Goal: Task Accomplishment & Management: Manage account settings

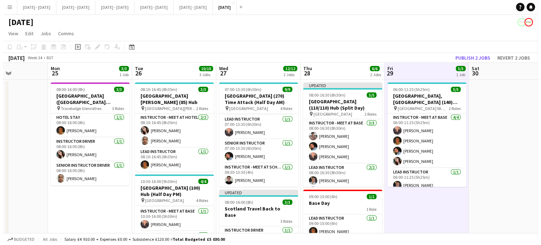
scroll to position [0, 231]
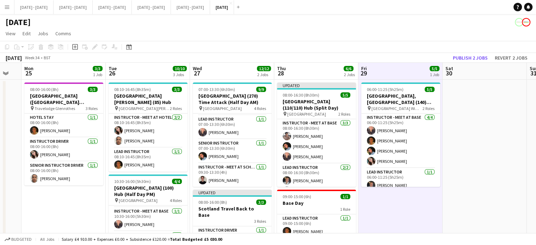
drag, startPoint x: 332, startPoint y: 69, endPoint x: 309, endPoint y: 71, distance: 23.3
click at [309, 71] on app-calendar-viewport "Fri 22 5/5 3 Jobs Sat 23 Sun 24 Mon 25 3/3 1 Job Tue 26 10/10 3 Jobs Wed 27 12/…" at bounding box center [268, 232] width 536 height 338
click at [171, 8] on button "[DATE] - [DATE] Close" at bounding box center [151, 7] width 39 height 14
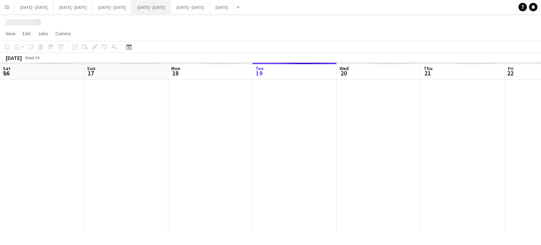
scroll to position [0, 168]
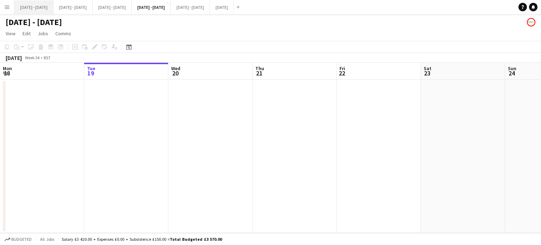
click at [42, 10] on button "[DATE] - [DATE] Close" at bounding box center [33, 7] width 39 height 14
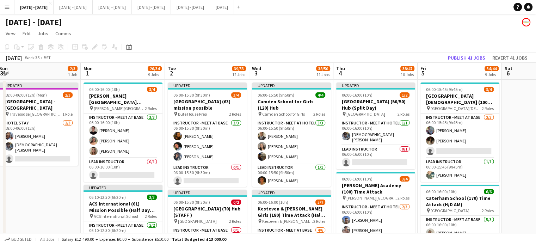
scroll to position [0, 172]
drag, startPoint x: 39, startPoint y: 186, endPoint x: 42, endPoint y: 190, distance: 5.3
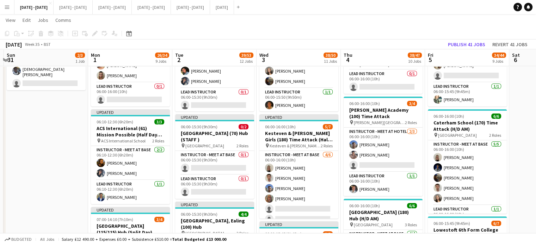
scroll to position [0, 164]
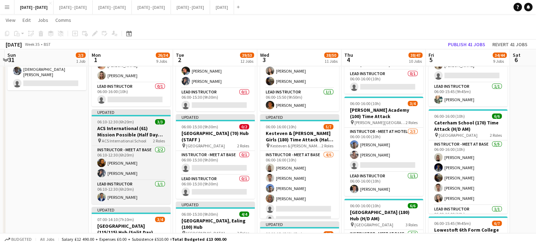
click at [116, 119] on span "06:10-12:30 (6h20m)" at bounding box center [115, 121] width 37 height 5
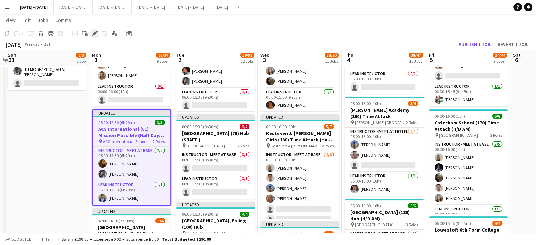
click at [95, 36] on div "Edit" at bounding box center [95, 33] width 8 height 8
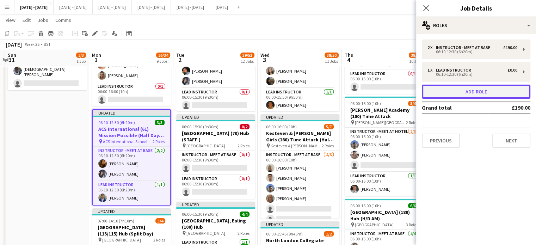
click at [464, 93] on button "Add role" at bounding box center [476, 92] width 108 height 14
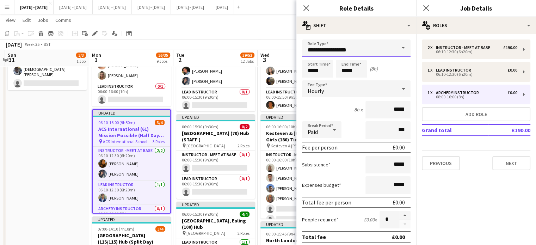
click at [386, 49] on input "**********" at bounding box center [356, 48] width 108 height 18
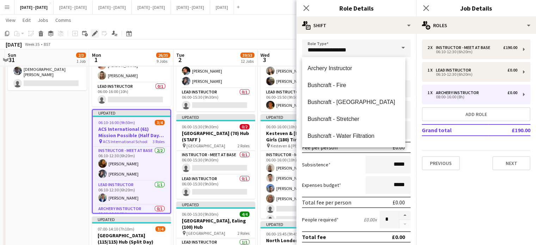
click at [94, 32] on icon "Edit" at bounding box center [95, 34] width 6 height 6
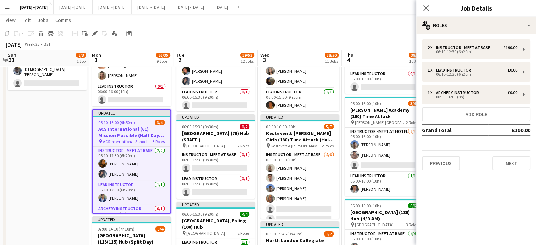
click at [457, 123] on div "2 x Instructor - Meet at Base £190.00 06:10-12:30 (6h20m) 1 x Lead Instructor £…" at bounding box center [476, 104] width 120 height 131
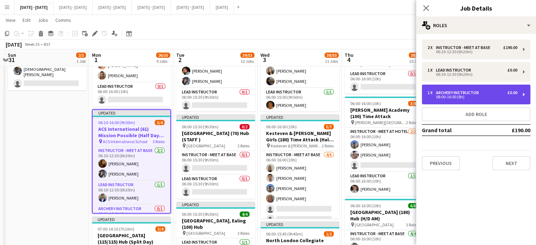
click at [483, 99] on div "1 x Archery Instructor £0.00 08:00-16:00 (8h)" at bounding box center [476, 95] width 108 height 20
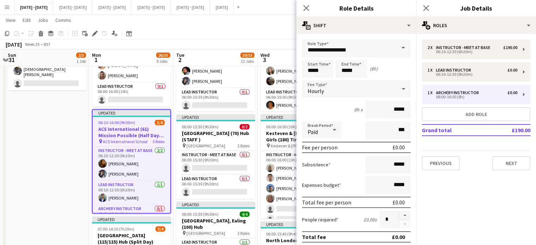
click at [396, 51] on span at bounding box center [403, 47] width 15 height 17
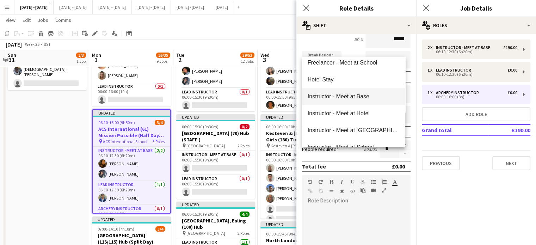
scroll to position [176, 0]
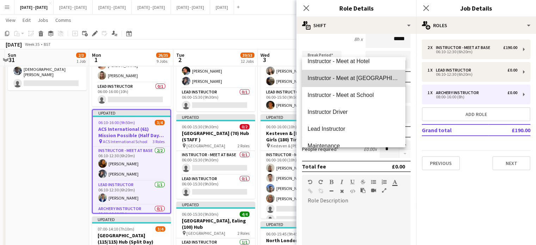
click at [365, 80] on span "Instructor - Meet at [GEOGRAPHIC_DATA]" at bounding box center [353, 78] width 92 height 7
type input "**********"
type input "******"
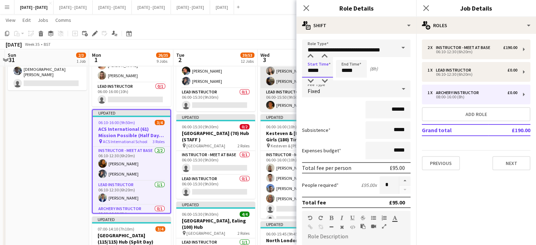
drag, startPoint x: 325, startPoint y: 70, endPoint x: 285, endPoint y: 73, distance: 40.6
type input "*****"
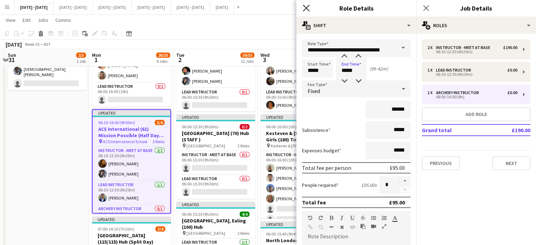
click at [308, 8] on icon "Close pop-in" at bounding box center [306, 8] width 7 height 7
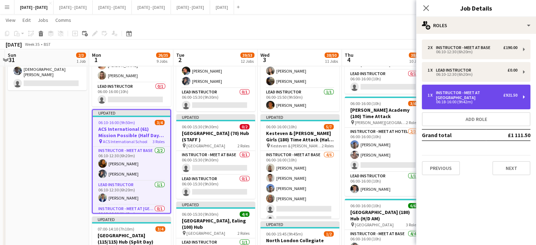
click at [496, 94] on div "Instructor - Meet at [GEOGRAPHIC_DATA]" at bounding box center [469, 95] width 67 height 10
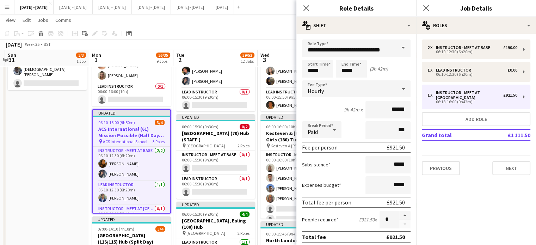
click at [360, 95] on div "Hourly" at bounding box center [349, 88] width 94 height 17
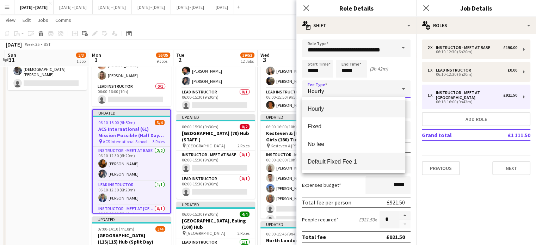
click at [342, 163] on span "Default Fixed Fee 1" at bounding box center [353, 161] width 92 height 7
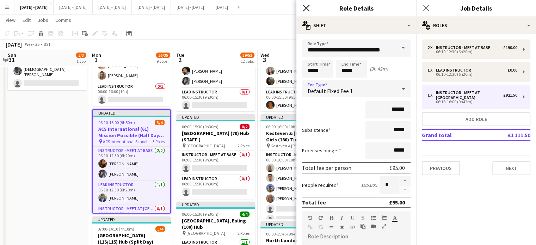
click at [304, 8] on icon "Close pop-in" at bounding box center [306, 8] width 7 height 7
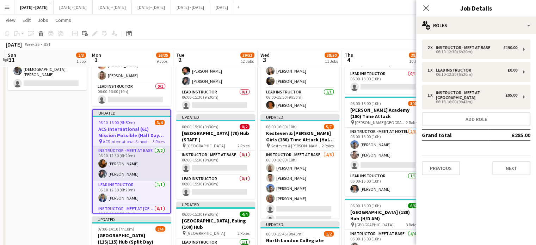
click at [141, 165] on app-card-role "Instructor - Meet at Base [DATE] 06:10-12:30 (6h20m) [PERSON_NAME] [PERSON_NAME]" at bounding box center [131, 164] width 77 height 34
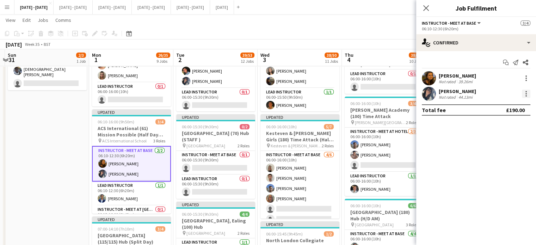
click at [525, 94] on div at bounding box center [526, 93] width 8 height 8
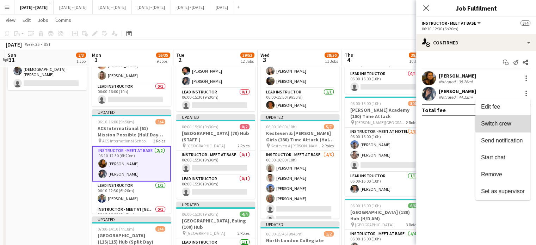
click at [513, 119] on button "Switch crew" at bounding box center [502, 123] width 55 height 17
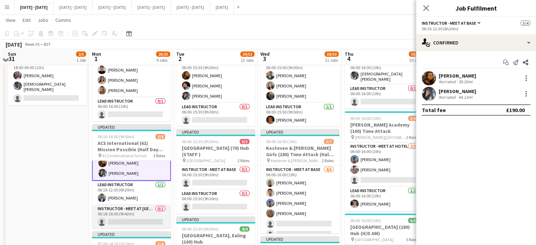
click at [123, 212] on app-card-role "Instructor - Meet at Pick Up Point 0/1 06:18-16:00 (9h42m) single-neutral-actio…" at bounding box center [131, 217] width 79 height 24
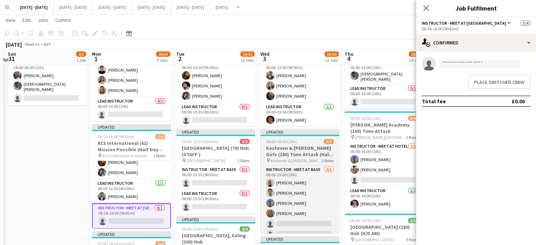
scroll to position [15, 0]
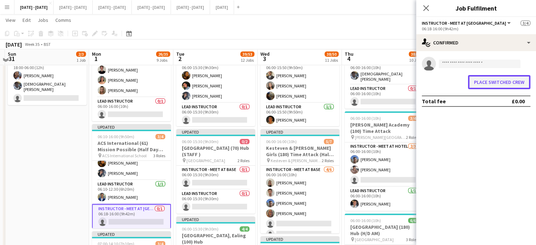
click at [482, 81] on button "Place switched crew" at bounding box center [499, 82] width 62 height 14
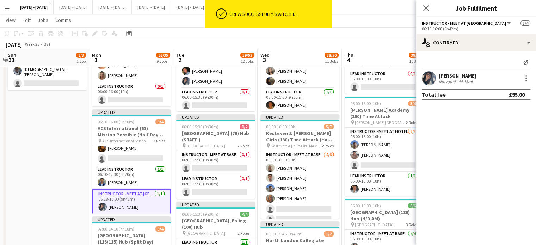
scroll to position [75, 0]
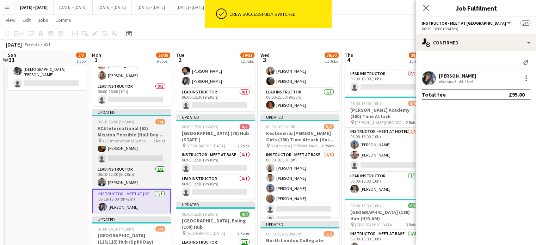
click at [138, 125] on h3 "ACS International (61) Mission Possible (Half Day AM)" at bounding box center [131, 131] width 79 height 13
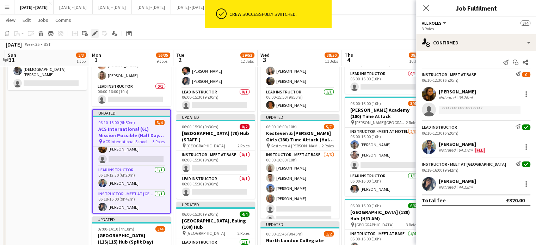
click at [93, 30] on div "Edit" at bounding box center [95, 33] width 8 height 8
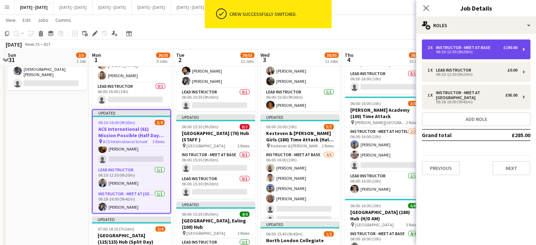
click at [465, 50] on div "06:10-12:30 (6h20m)" at bounding box center [472, 52] width 90 height 4
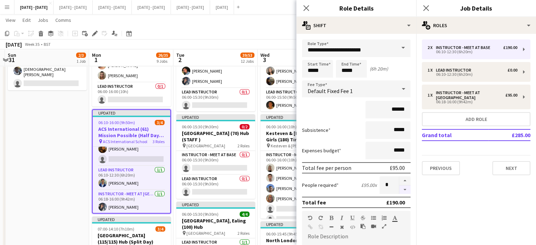
click at [399, 190] on button "button" at bounding box center [404, 189] width 11 height 9
type input "*"
click at [306, 10] on icon "Close pop-in" at bounding box center [306, 8] width 7 height 7
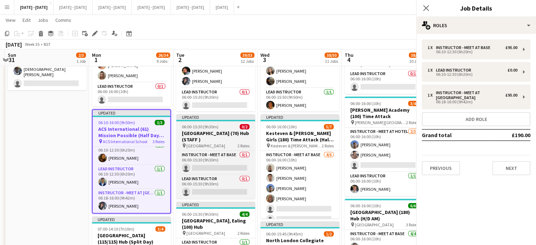
scroll to position [5, 0]
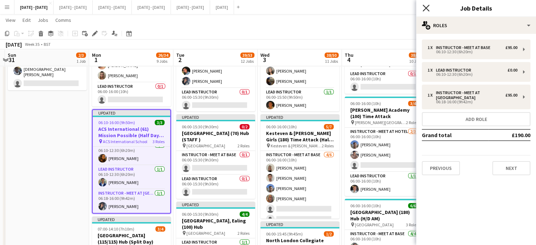
drag, startPoint x: 427, startPoint y: 8, endPoint x: 249, endPoint y: 117, distance: 208.5
click at [427, 8] on icon "Close pop-in" at bounding box center [425, 8] width 7 height 7
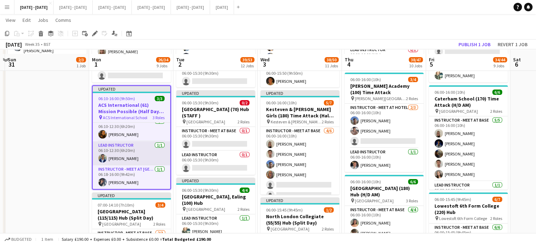
scroll to position [110, 0]
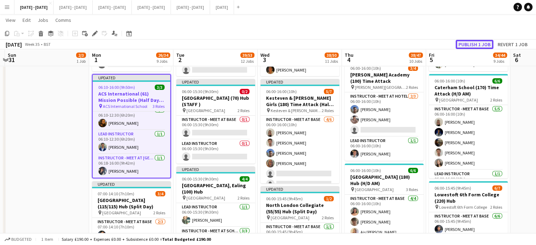
click at [480, 44] on button "Publish 1 job" at bounding box center [474, 44] width 38 height 9
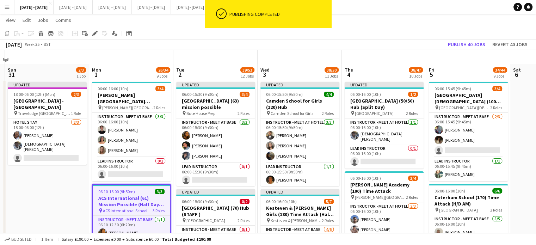
scroll to position [0, 0]
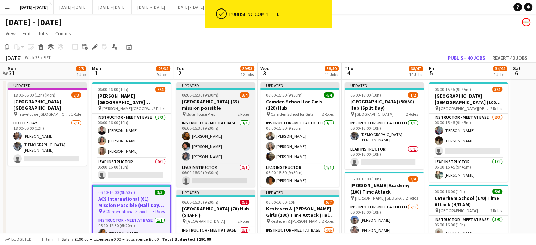
click at [207, 105] on h3 "[GEOGRAPHIC_DATA] (63) mission possible" at bounding box center [215, 104] width 79 height 13
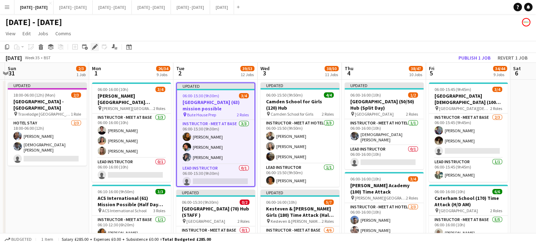
click at [94, 48] on icon at bounding box center [95, 47] width 4 height 4
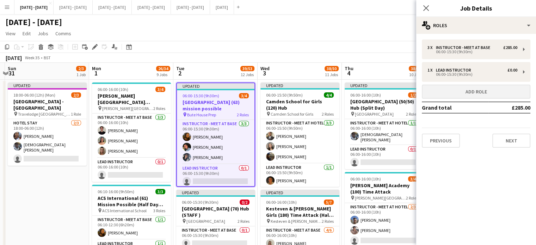
click at [463, 84] on div "3 x Instructor - Meet at Base £285.00 06:00-15:30 (9h30m) 1 x Lead Instructor £…" at bounding box center [476, 93] width 120 height 108
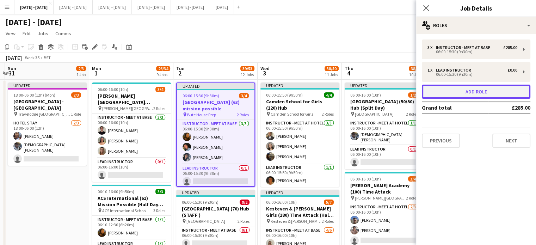
click at [465, 90] on button "Add role" at bounding box center [476, 92] width 108 height 14
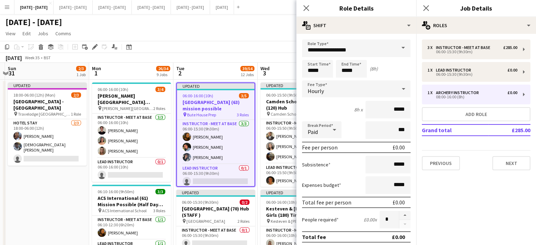
click at [396, 43] on span at bounding box center [403, 47] width 15 height 17
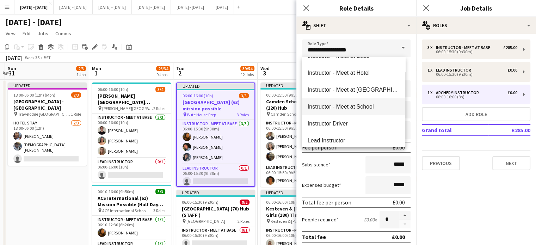
scroll to position [176, 0]
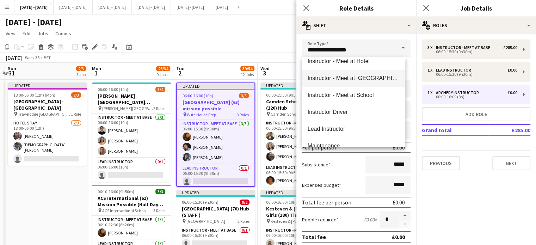
click at [358, 80] on span "Instructor - Meet at [GEOGRAPHIC_DATA]" at bounding box center [353, 78] width 92 height 7
type input "**********"
type input "******"
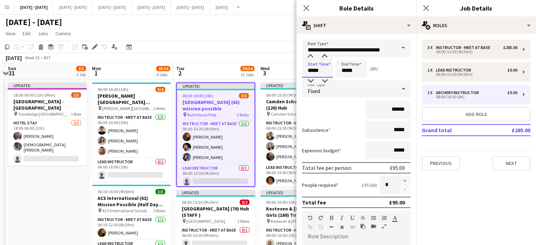
drag, startPoint x: 325, startPoint y: 70, endPoint x: 297, endPoint y: 72, distance: 27.9
click at [297, 72] on form "**********" at bounding box center [356, 222] width 120 height 367
type input "*****"
click at [338, 86] on div "Fixed" at bounding box center [349, 88] width 94 height 17
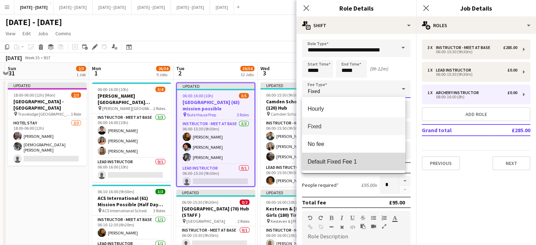
click at [335, 160] on span "Default Fixed Fee 1" at bounding box center [353, 161] width 92 height 7
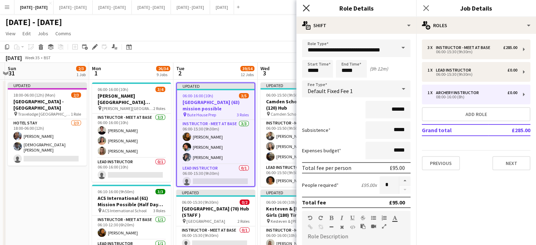
click at [306, 10] on icon "Close pop-in" at bounding box center [306, 8] width 7 height 7
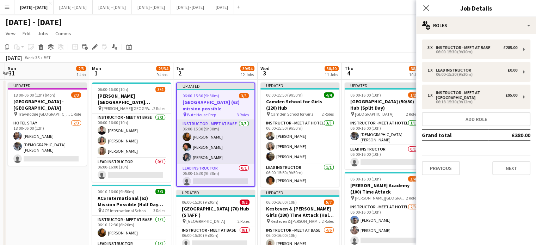
click at [216, 157] on app-card-role "Instructor - Meet at Base [DATE] 06:00-15:30 (9h30m) [PERSON_NAME] [PERSON_NAME…" at bounding box center [215, 142] width 77 height 44
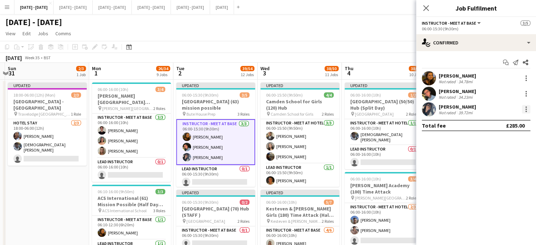
click at [525, 108] on div at bounding box center [526, 109] width 8 height 8
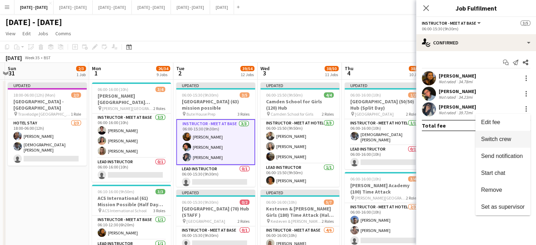
click at [488, 141] on span "Switch crew" at bounding box center [496, 139] width 30 height 6
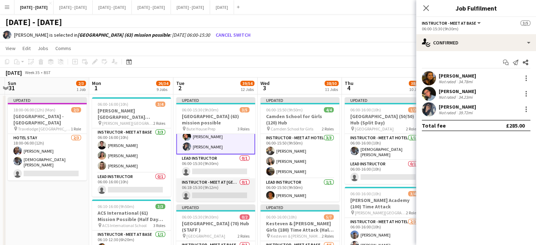
click at [218, 191] on app-card-role "Instructor - Meet at Pick Up Point 0/1 06:18-15:30 (9h12m) single-neutral-actio…" at bounding box center [215, 190] width 79 height 24
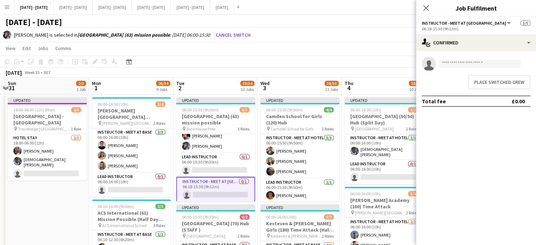
scroll to position [25, 0]
click at [478, 81] on button "Place switched crew" at bounding box center [499, 82] width 62 height 14
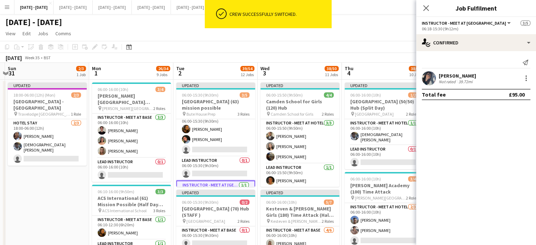
scroll to position [0, 0]
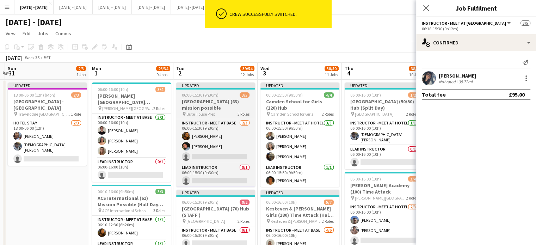
click at [207, 104] on h3 "[GEOGRAPHIC_DATA] (63) mission possible" at bounding box center [215, 104] width 79 height 13
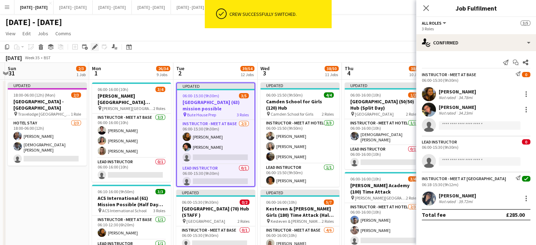
click at [92, 47] on icon "Edit" at bounding box center [95, 47] width 6 height 6
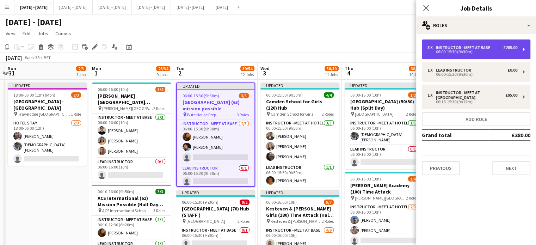
click at [490, 55] on div "3 x Instructor - Meet at Base £285.00 06:00-15:30 (9h30m)" at bounding box center [476, 49] width 108 height 20
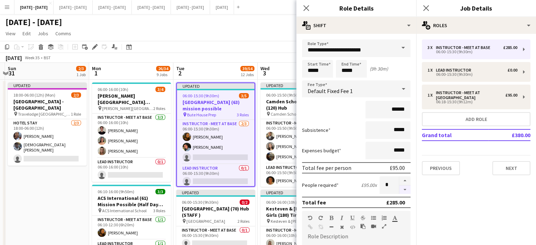
click at [401, 188] on button "button" at bounding box center [404, 189] width 11 height 9
type input "*"
click at [306, 7] on icon "Close pop-in" at bounding box center [306, 8] width 7 height 7
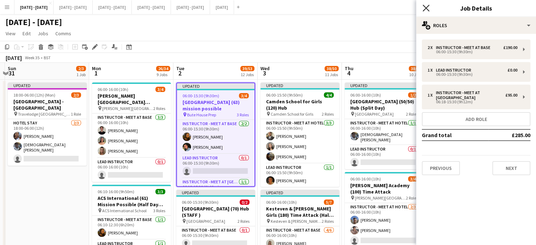
click at [424, 8] on icon "Close pop-in" at bounding box center [425, 8] width 7 height 7
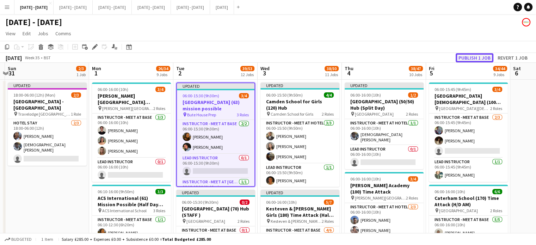
click at [482, 60] on button "Publish 1 job" at bounding box center [474, 57] width 38 height 9
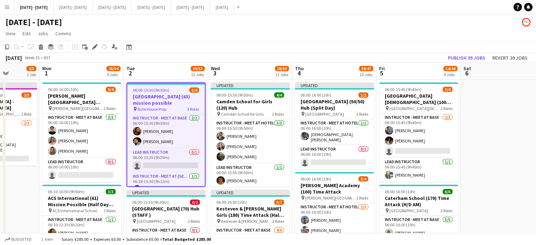
scroll to position [0, 306]
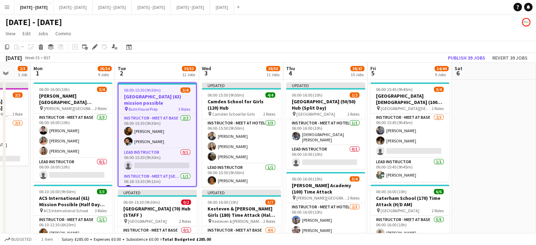
drag, startPoint x: 220, startPoint y: 73, endPoint x: 161, endPoint y: 81, distance: 59.1
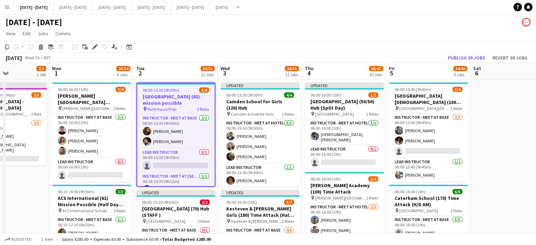
drag, startPoint x: 224, startPoint y: 69, endPoint x: 247, endPoint y: 66, distance: 22.4
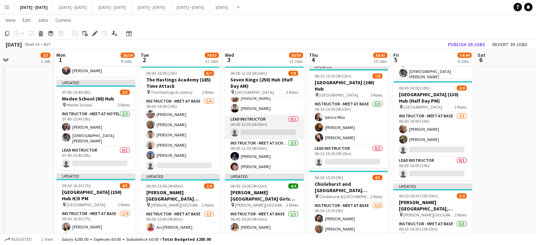
scroll to position [49, 0]
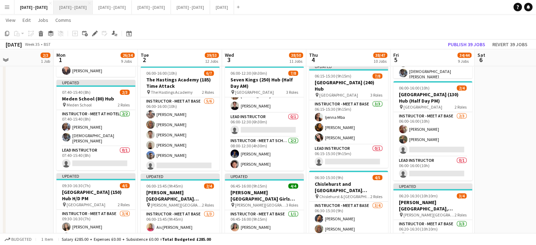
click at [84, 10] on button "[DATE] - [DATE] Close" at bounding box center [73, 7] width 39 height 14
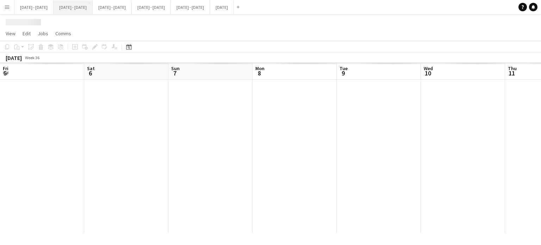
scroll to position [0, 193]
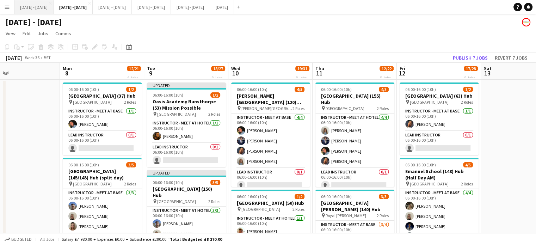
click at [33, 5] on button "[DATE] - [DATE] Close" at bounding box center [33, 7] width 39 height 14
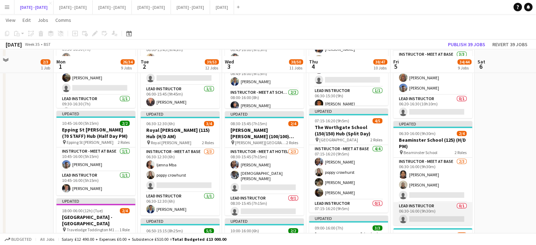
scroll to position [493, 0]
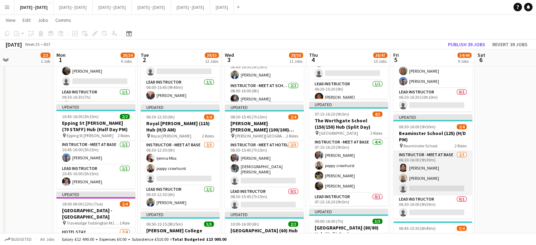
click at [428, 185] on app-card-role "Instructor - Meet at Base [DATE] 06:30-16:00 (9h30m) [PERSON_NAME] [PERSON_NAME…" at bounding box center [432, 173] width 79 height 44
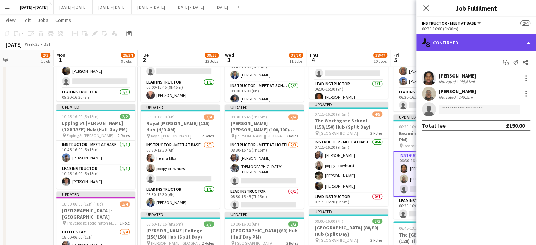
click at [473, 41] on div "single-neutral-actions-check-2 Confirmed" at bounding box center [476, 42] width 120 height 17
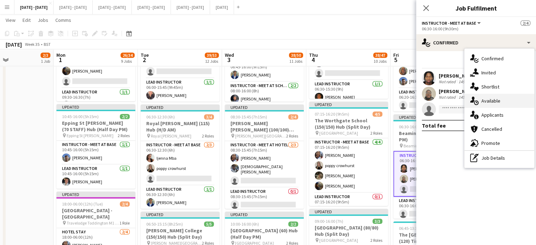
click at [497, 100] on div "single-neutral-actions-upload Available" at bounding box center [499, 101] width 70 height 14
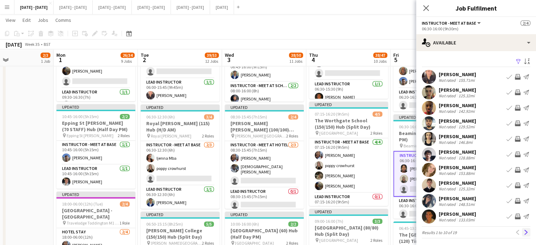
click at [523, 231] on app-icon "Next" at bounding box center [525, 232] width 5 height 5
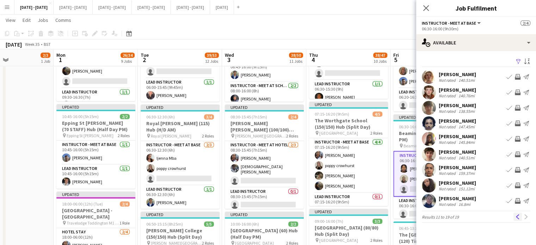
click at [519, 219] on app-icon "Previous" at bounding box center [517, 216] width 5 height 5
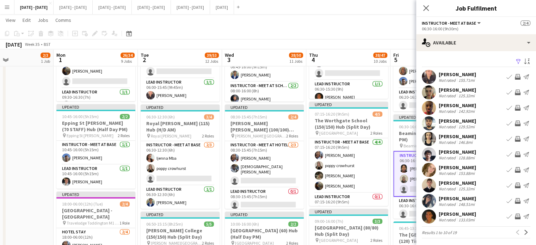
click at [523, 219] on app-icon "Send notification" at bounding box center [526, 216] width 6 height 6
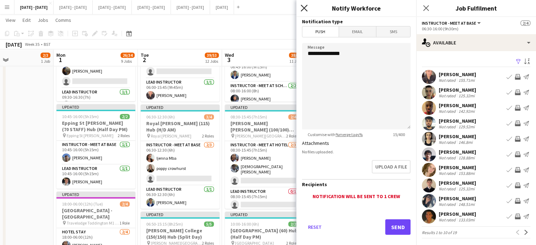
click at [304, 7] on icon at bounding box center [303, 8] width 7 height 7
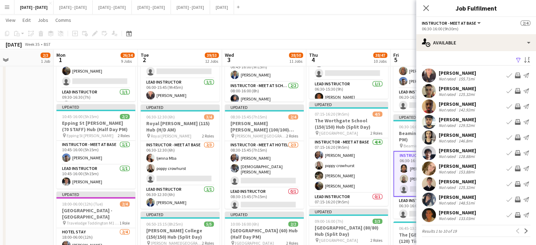
scroll to position [0, 0]
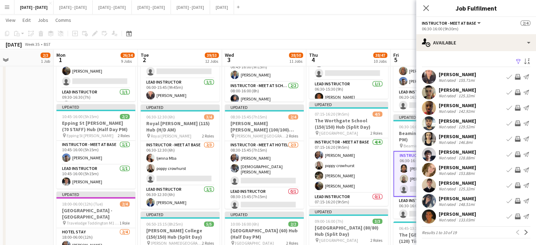
click at [8, 6] on app-icon "Menu" at bounding box center [7, 7] width 6 height 6
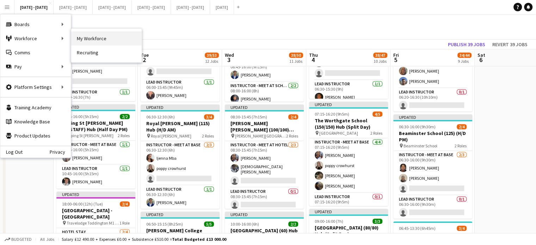
click at [78, 37] on link "My Workforce" at bounding box center [106, 38] width 70 height 14
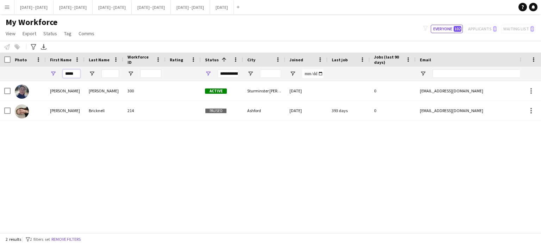
drag, startPoint x: 78, startPoint y: 71, endPoint x: 48, endPoint y: 69, distance: 30.8
click at [48, 69] on div "*****" at bounding box center [65, 74] width 39 height 14
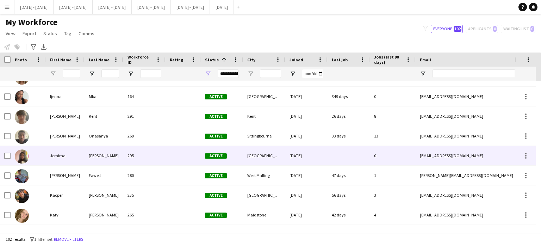
click at [155, 160] on div "295" at bounding box center [144, 155] width 42 height 19
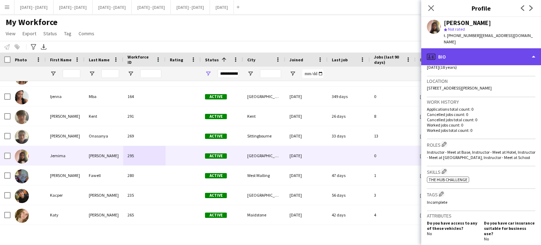
click at [509, 61] on div "profile Bio" at bounding box center [481, 56] width 120 height 17
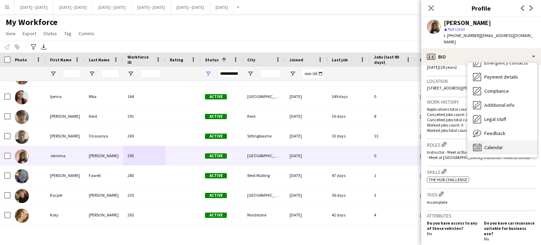
click at [493, 144] on span "Calendar" at bounding box center [493, 147] width 19 height 6
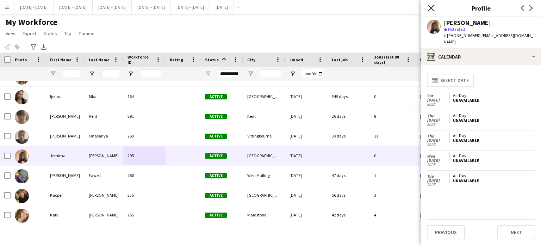
click at [430, 7] on icon at bounding box center [431, 8] width 7 height 7
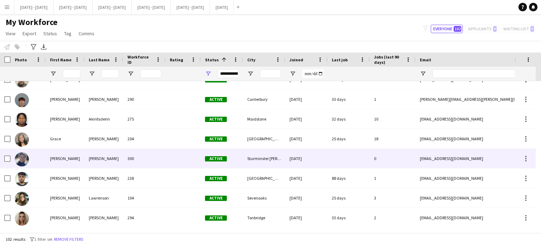
click at [270, 160] on div "Sturminster [PERSON_NAME]" at bounding box center [264, 158] width 42 height 19
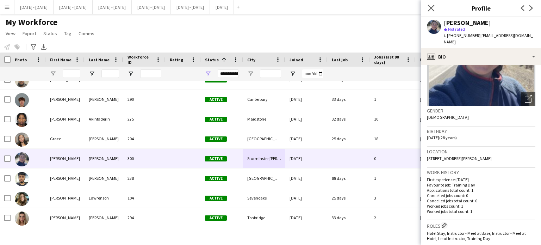
click at [433, 4] on app-icon "Close pop-in" at bounding box center [431, 8] width 10 height 10
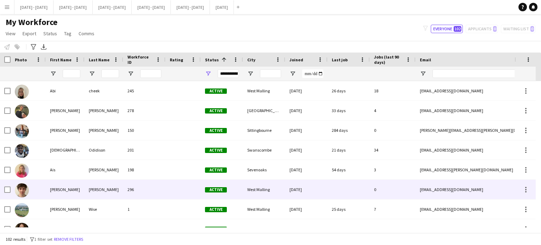
click at [118, 189] on div "[PERSON_NAME]" at bounding box center [104, 189] width 39 height 19
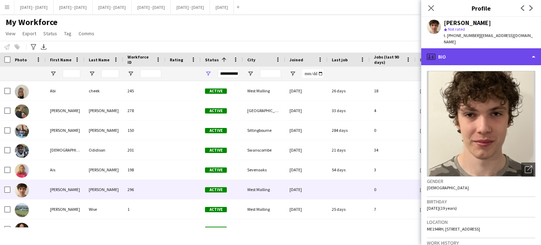
click at [511, 49] on div "profile Bio" at bounding box center [481, 56] width 120 height 17
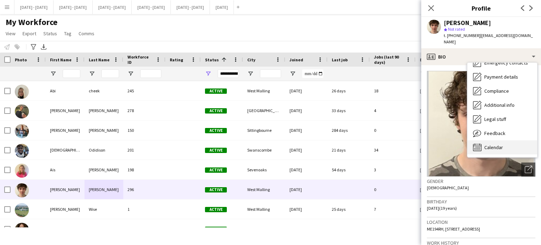
click at [497, 140] on div "Calendar Calendar" at bounding box center [502, 147] width 70 height 14
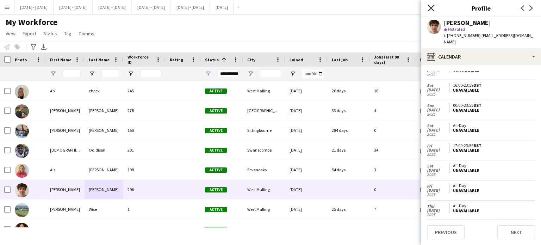
click at [430, 5] on icon "Close pop-in" at bounding box center [431, 8] width 7 height 7
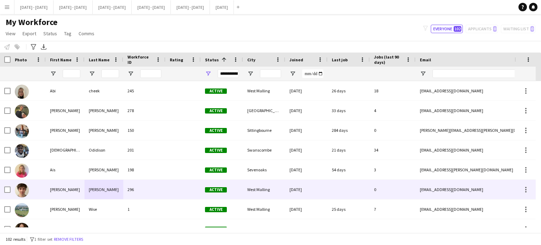
click at [131, 186] on div "296" at bounding box center [144, 189] width 42 height 19
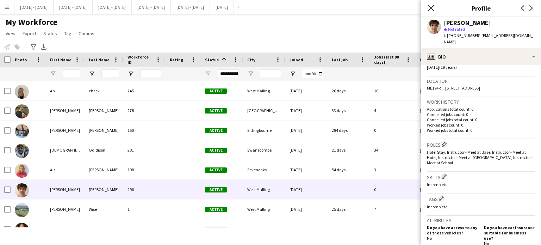
click at [432, 9] on icon at bounding box center [431, 8] width 7 height 7
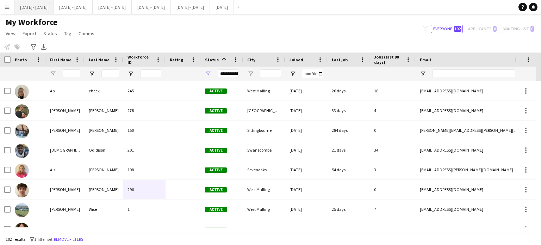
click at [36, 5] on button "[DATE] - [DATE] Close" at bounding box center [33, 7] width 39 height 14
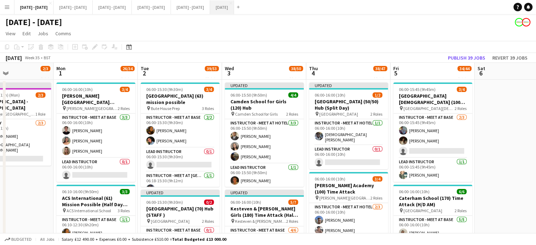
click at [234, 10] on button "[DATE] Close" at bounding box center [222, 7] width 24 height 14
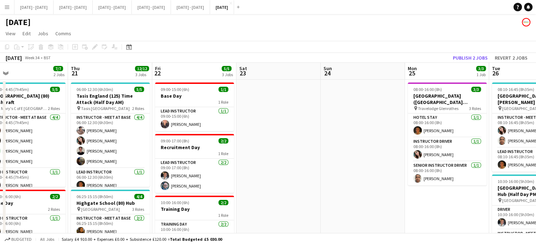
drag, startPoint x: 127, startPoint y: 202, endPoint x: 452, endPoint y: 220, distance: 325.9
click at [452, 220] on app-calendar-viewport "Mon 18 6/6 2 Jobs Tue 19 7/7 2 Jobs Wed 20 7/7 2 Jobs Thu 21 12/12 3 Jobs Fri 2…" at bounding box center [268, 232] width 536 height 338
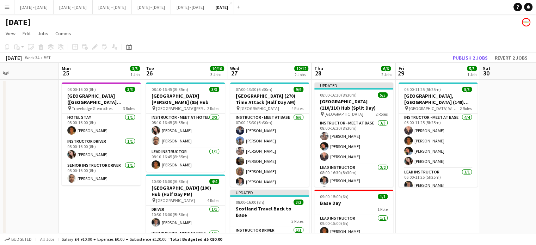
drag, startPoint x: 457, startPoint y: 210, endPoint x: 112, endPoint y: 194, distance: 346.2
click at [112, 194] on app-calendar-viewport "Fri 22 5/5 3 Jobs Sat 23 Sun 24 Mon 25 3/3 1 Job Tue 26 10/10 3 Jobs Wed 27 12/…" at bounding box center [268, 232] width 536 height 338
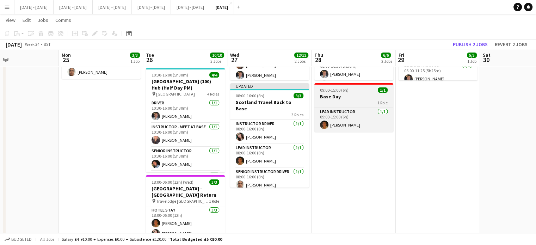
click at [357, 96] on h3 "Base Day" at bounding box center [353, 96] width 79 height 6
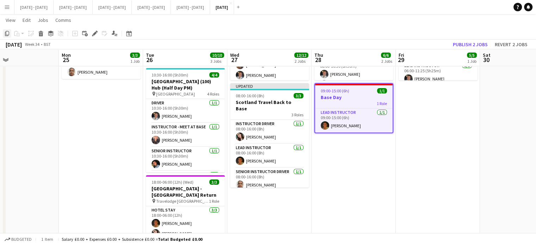
click at [8, 33] on icon "Copy" at bounding box center [7, 34] width 6 height 6
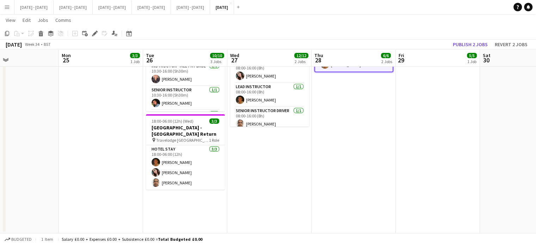
click at [169, 206] on app-date-cell "08:10-16:45 (8h35m) 3/3 [GEOGRAPHIC_DATA][PERSON_NAME] (85) Hub pin [GEOGRAPHIC…" at bounding box center [185, 72] width 84 height 321
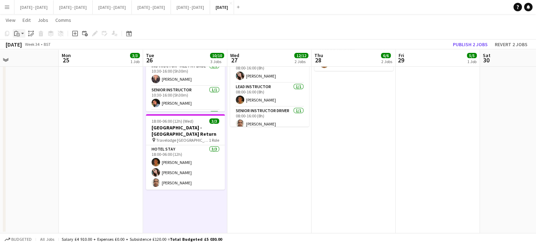
click at [21, 34] on app-action-btn "Paste" at bounding box center [19, 33] width 13 height 8
click at [24, 60] on link "Paste with crew Ctrl+Shift+V" at bounding box center [52, 59] width 66 height 6
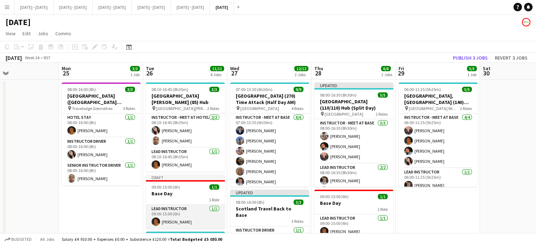
click at [172, 215] on app-card-role "Lead Instructor [DATE] 09:00-15:00 (6h) [PERSON_NAME]" at bounding box center [185, 217] width 79 height 24
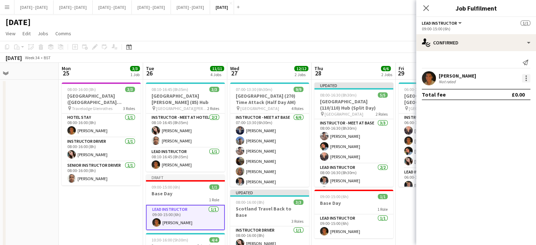
click at [525, 79] on div at bounding box center [526, 78] width 8 height 8
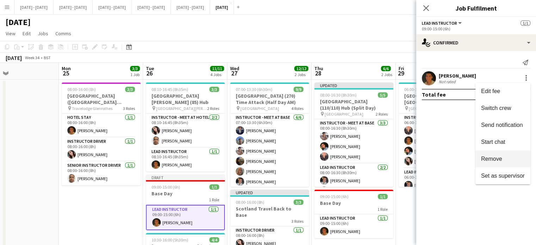
click at [505, 154] on button "Remove" at bounding box center [502, 158] width 55 height 17
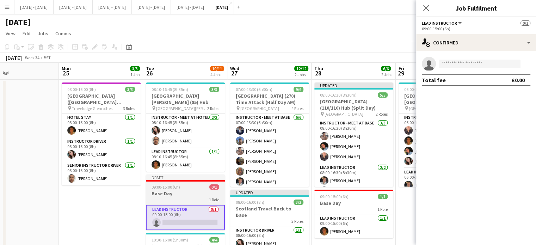
click at [168, 190] on h3 "Base Day" at bounding box center [185, 193] width 79 height 6
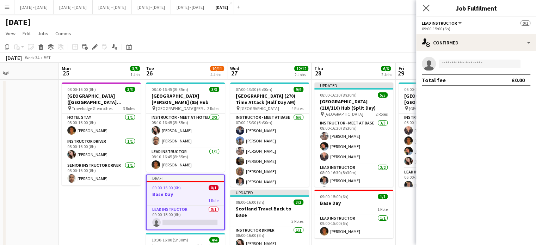
click at [425, 4] on app-icon "Close pop-in" at bounding box center [426, 8] width 10 height 10
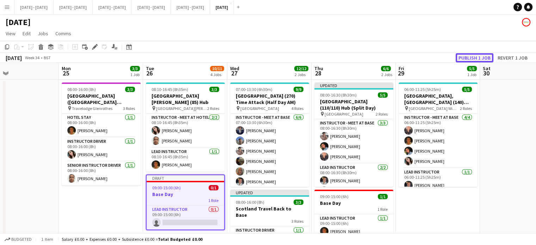
click at [473, 56] on button "Publish 1 job" at bounding box center [474, 57] width 38 height 9
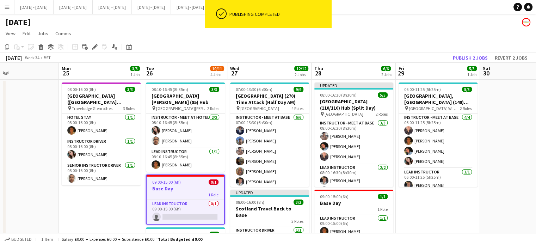
click at [168, 185] on h3 "Base Day" at bounding box center [185, 188] width 77 height 6
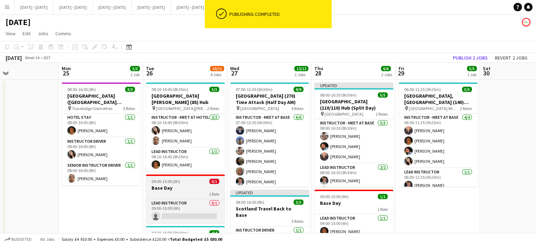
click at [168, 185] on h3 "Base Day" at bounding box center [185, 188] width 79 height 6
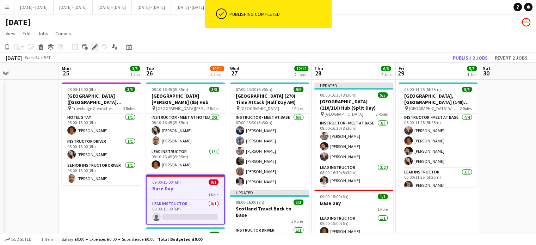
click at [94, 49] on icon "Edit" at bounding box center [95, 47] width 6 height 6
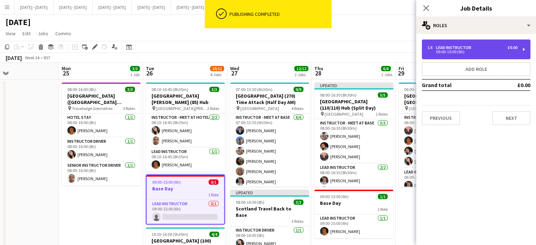
click at [455, 52] on div "09:00-15:00 (6h)" at bounding box center [472, 52] width 90 height 4
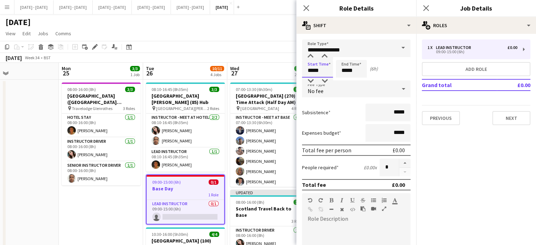
drag, startPoint x: 323, startPoint y: 67, endPoint x: 267, endPoint y: 64, distance: 55.7
click at [267, 64] on body "Menu Boards Boards Boards All jobs Status Workforce Workforce My Workforce Recr…" at bounding box center [268, 218] width 536 height 436
type input "*****"
click at [306, 8] on icon at bounding box center [306, 8] width 7 height 7
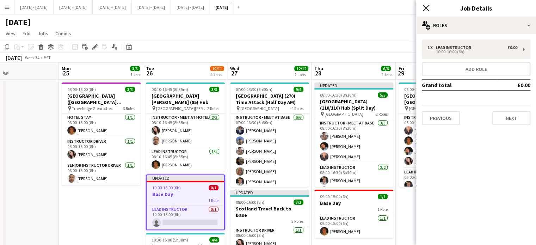
click at [425, 8] on icon at bounding box center [425, 8] width 7 height 7
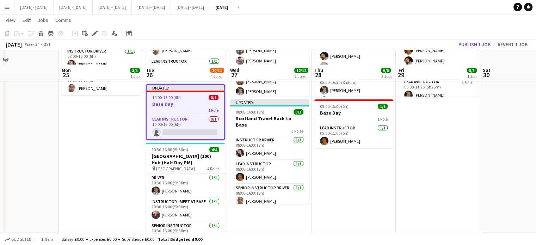
scroll to position [106, 0]
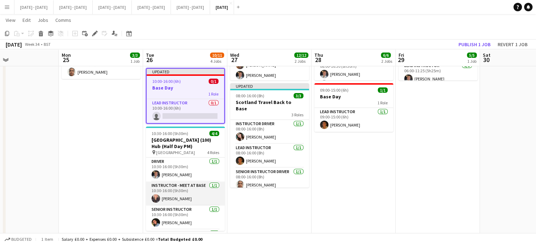
click at [167, 193] on app-card-role "Instructor - Meet at Base [DATE] 10:30-16:00 (5h30m) [PERSON_NAME]" at bounding box center [185, 193] width 79 height 24
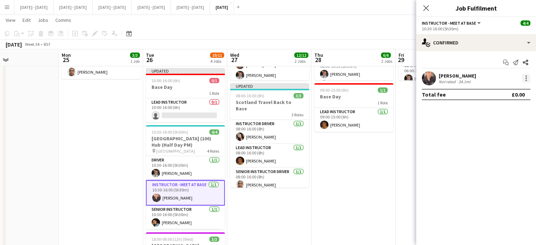
click at [527, 78] on div at bounding box center [526, 78] width 8 height 8
drag, startPoint x: 511, startPoint y: 106, endPoint x: 381, endPoint y: 98, distance: 129.9
click at [510, 107] on span "Switch crew" at bounding box center [503, 108] width 44 height 6
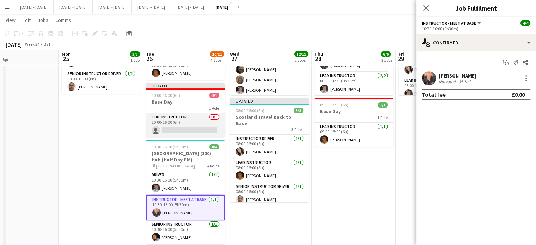
click at [168, 118] on app-card-role "Lead Instructor 0/1 10:00-16:00 (6h) single-neutral-actions" at bounding box center [185, 125] width 79 height 24
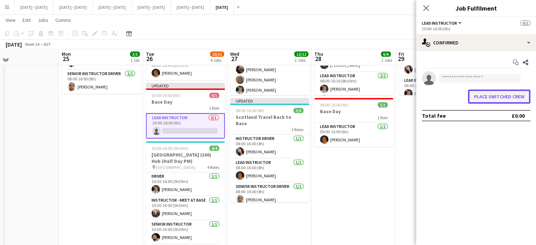
click at [488, 94] on button "Place switched crew" at bounding box center [499, 96] width 62 height 14
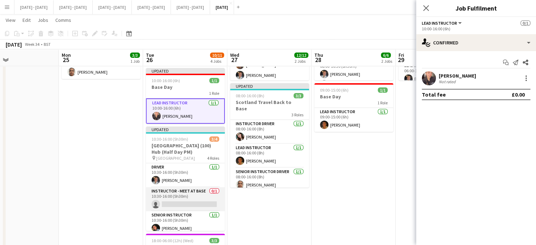
click at [173, 188] on app-card-role "Instructor - Meet at Base 0/1 10:30-16:00 (5h30m) single-neutral-actions" at bounding box center [185, 199] width 79 height 24
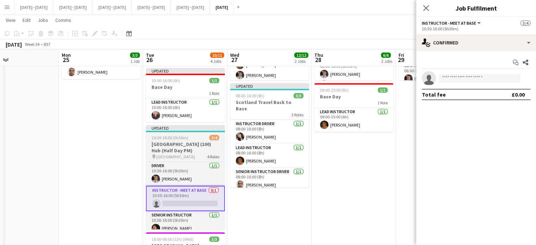
click at [175, 141] on h3 "[GEOGRAPHIC_DATA] (100) Hub (Half Day PM)" at bounding box center [185, 147] width 79 height 13
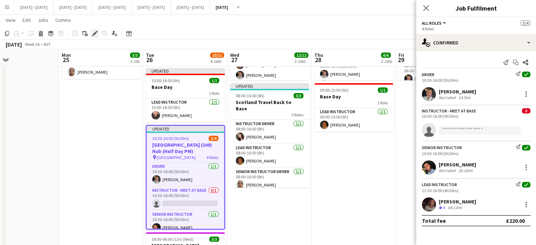
click at [95, 34] on icon "Edit" at bounding box center [95, 34] width 6 height 6
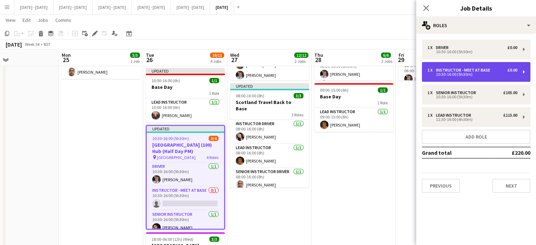
click at [496, 76] on div "10:30-16:00 (5h30m)" at bounding box center [472, 75] width 90 height 4
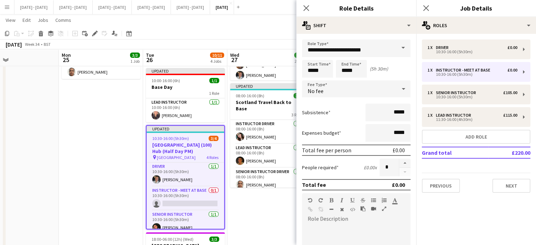
click at [396, 46] on span at bounding box center [403, 47] width 15 height 17
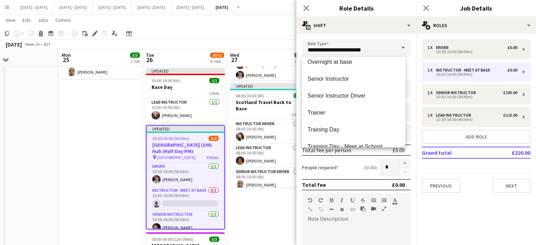
scroll to position [304, 0]
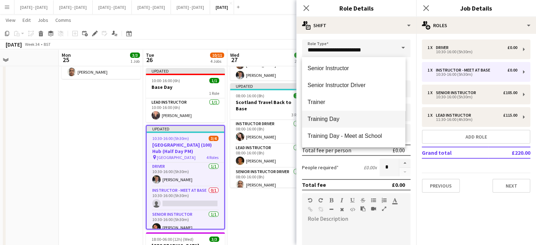
click at [345, 122] on span "Training Day" at bounding box center [353, 119] width 92 height 7
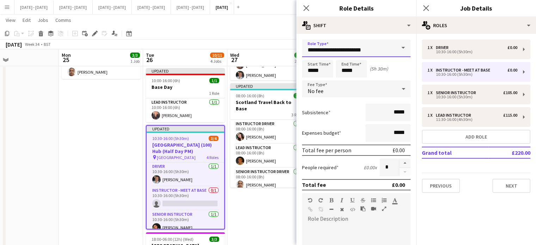
type input "**********"
click at [306, 7] on icon "Close pop-in" at bounding box center [306, 8] width 7 height 7
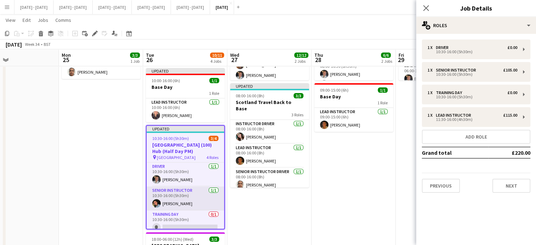
scroll to position [29, 0]
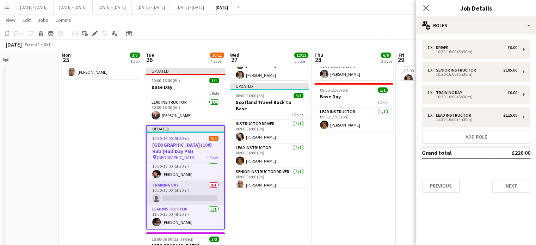
click at [179, 192] on app-card-role "Training Day 0/1 10:30-16:00 (5h30m) single-neutral-actions" at bounding box center [185, 193] width 77 height 24
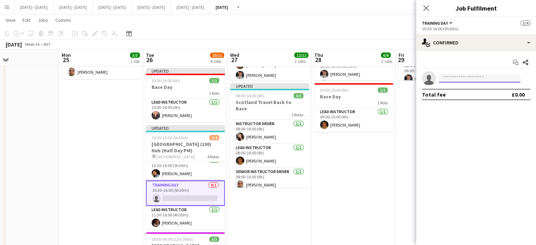
click at [458, 76] on input at bounding box center [479, 78] width 82 height 8
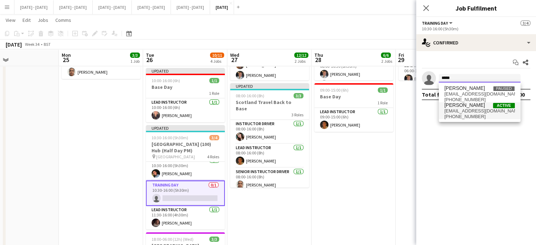
type input "*****"
click at [460, 107] on span "[PERSON_NAME]" at bounding box center [464, 105] width 41 height 6
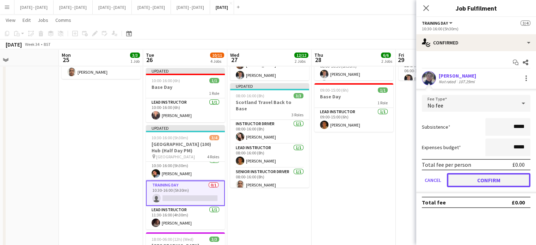
click at [490, 179] on button "Confirm" at bounding box center [488, 180] width 83 height 14
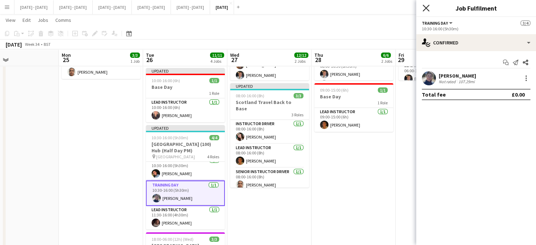
click at [427, 6] on icon "Close pop-in" at bounding box center [425, 8] width 7 height 7
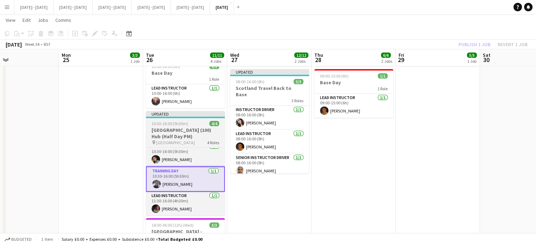
click at [181, 127] on h3 "[GEOGRAPHIC_DATA] (100) Hub (Half Day PM)" at bounding box center [185, 133] width 79 height 13
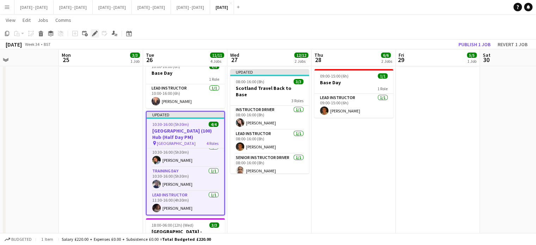
click at [96, 33] on icon "Edit" at bounding box center [95, 34] width 6 height 6
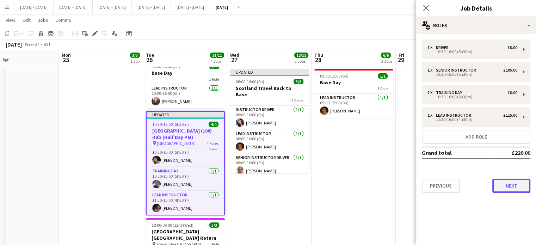
click at [515, 185] on button "Next" at bounding box center [511, 186] width 38 height 14
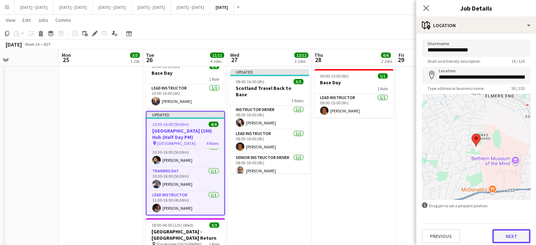
click at [505, 238] on button "Next" at bounding box center [511, 236] width 38 height 14
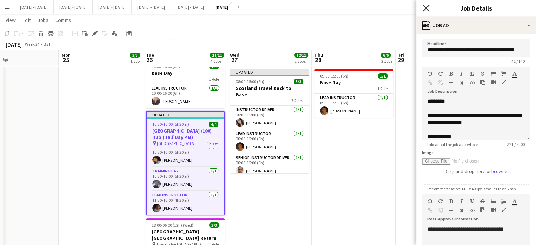
click at [424, 7] on icon "Close pop-in" at bounding box center [425, 8] width 7 height 7
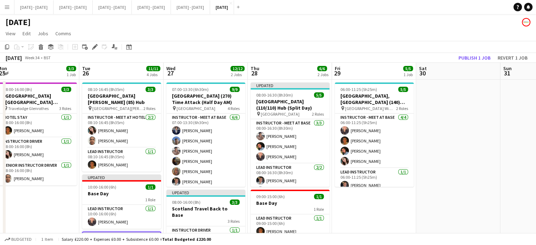
scroll to position [0, 271]
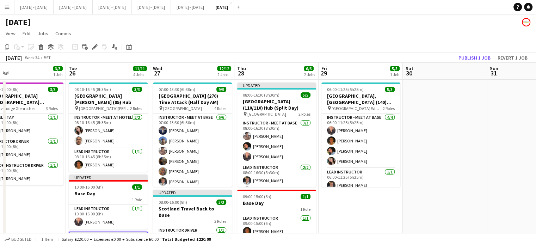
drag, startPoint x: 264, startPoint y: 67, endPoint x: 187, endPoint y: 67, distance: 77.1
click at [187, 67] on app-calendar-viewport "Fri 22 5/5 3 Jobs Sat 23 Sun 24 Mon 25 3/3 1 Job Tue 26 11/11 4 Jobs Wed 27 12/…" at bounding box center [268, 243] width 536 height 361
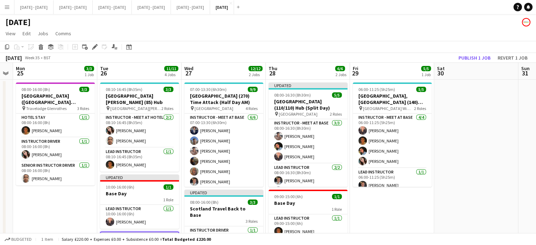
drag, startPoint x: 355, startPoint y: 217, endPoint x: 387, endPoint y: 212, distance: 32.4
click at [387, 212] on app-calendar-viewport "Fri 22 5/5 3 Jobs Sat 23 Sun 24 Mon 25 3/3 1 Job Tue 26 11/11 4 Jobs Wed 27 12/…" at bounding box center [268, 243] width 536 height 361
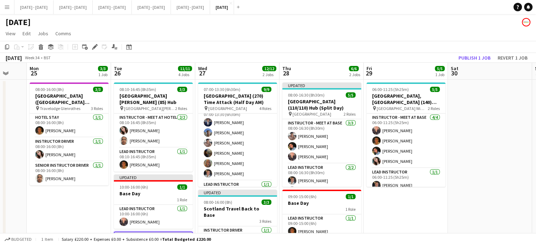
scroll to position [0, 230]
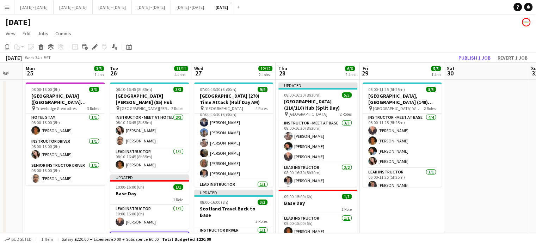
drag, startPoint x: 206, startPoint y: 75, endPoint x: 213, endPoint y: 76, distance: 7.8
click at [213, 76] on app-calendar-viewport "Fri 22 5/5 3 Jobs Sat 23 Sun 24 Mon 25 3/3 1 Job Tue 26 11/11 4 Jobs Wed 27 12/…" at bounding box center [268, 243] width 536 height 361
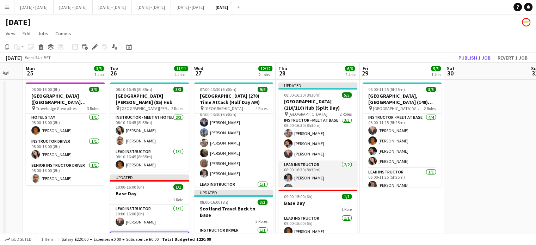
scroll to position [0, 0]
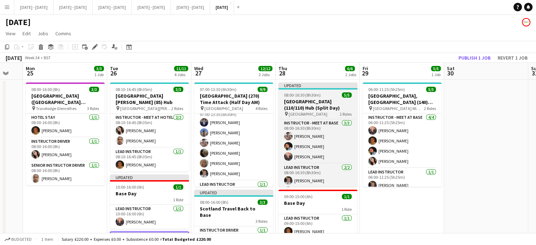
click at [304, 101] on h3 "[GEOGRAPHIC_DATA] (110/110) Hub (Split Day)" at bounding box center [317, 104] width 79 height 13
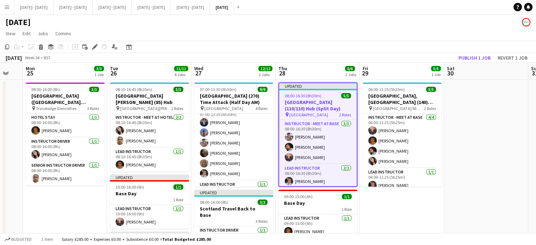
scroll to position [28, 0]
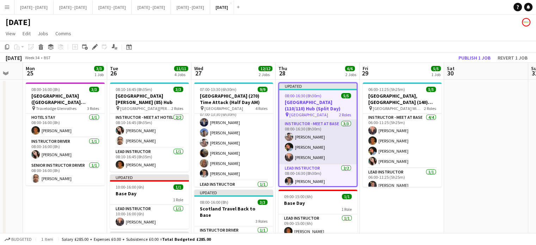
click at [303, 158] on app-card-role "Instructor - Meet at Base [DATE] 08:00-16:30 (8h30m) [PERSON_NAME] [PERSON_NAME…" at bounding box center [317, 142] width 77 height 44
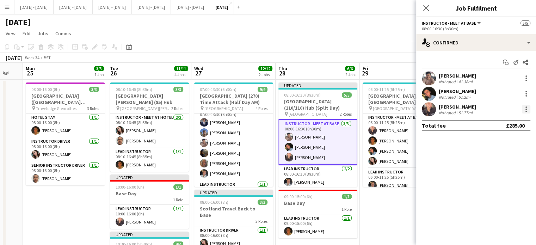
click at [527, 111] on div at bounding box center [526, 109] width 8 height 8
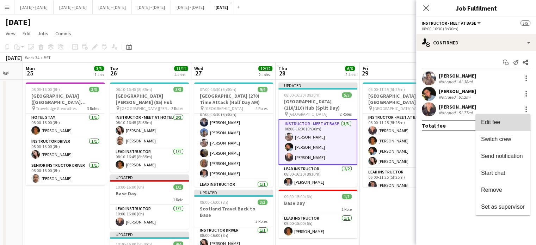
click at [493, 124] on span "Edit fee" at bounding box center [490, 122] width 19 height 6
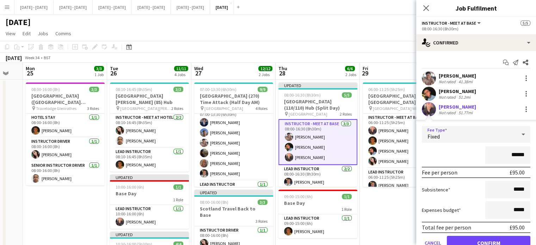
click at [468, 136] on div "Fixed" at bounding box center [469, 134] width 94 height 17
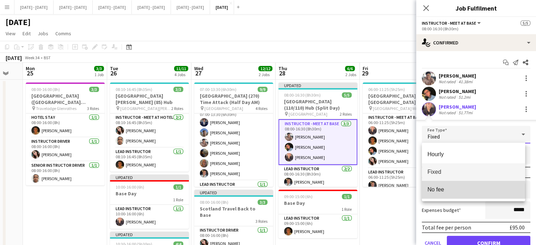
click at [450, 192] on span "No fee" at bounding box center [473, 189] width 92 height 7
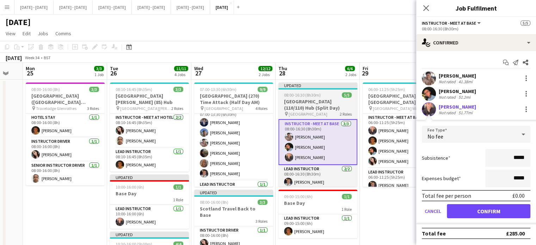
click at [304, 98] on app-job-card "Updated 08:00-16:30 (8h30m) 5/5 [GEOGRAPHIC_DATA] (110/110) Hub (Split Day) pin…" at bounding box center [317, 134] width 79 height 104
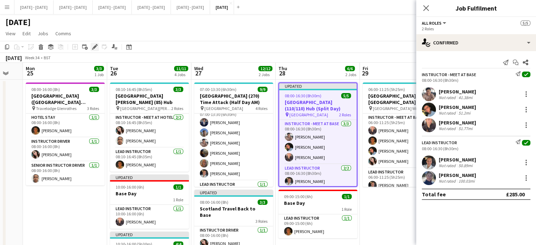
click at [94, 46] on icon at bounding box center [95, 47] width 4 height 4
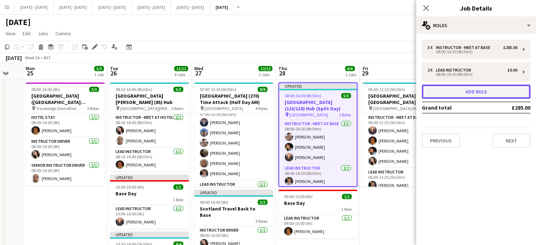
click at [497, 95] on button "Add role" at bounding box center [476, 92] width 108 height 14
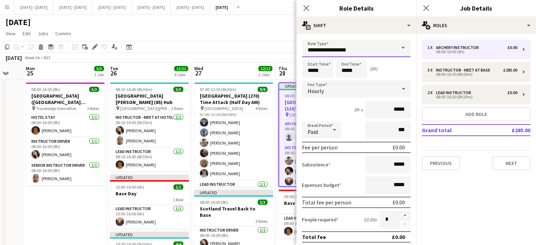
click at [388, 42] on input "**********" at bounding box center [356, 48] width 108 height 18
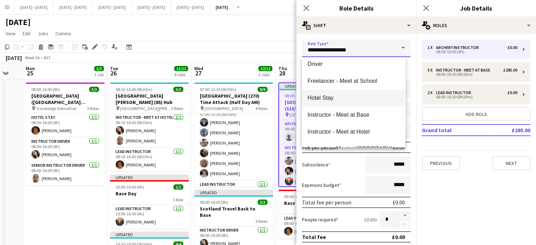
scroll to position [247, 0]
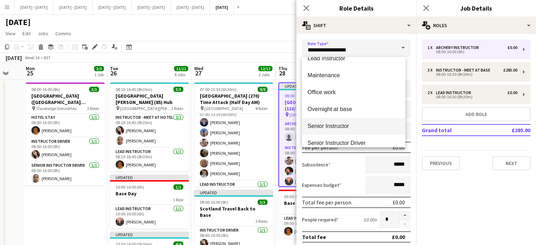
click at [349, 124] on span "Senior Instructor" at bounding box center [353, 126] width 92 height 7
type input "**********"
type input "*******"
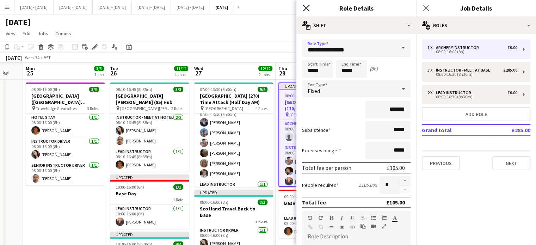
click at [308, 5] on icon "Close pop-in" at bounding box center [306, 8] width 7 height 7
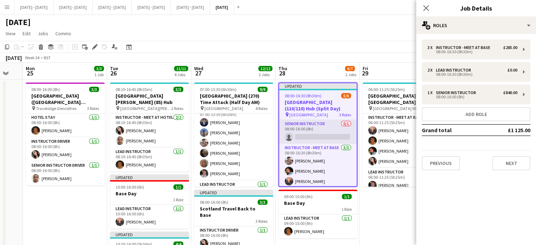
click at [313, 134] on app-card-role "Senior Instructor 0/1 08:00-16:00 (8h) single-neutral-actions" at bounding box center [317, 132] width 77 height 24
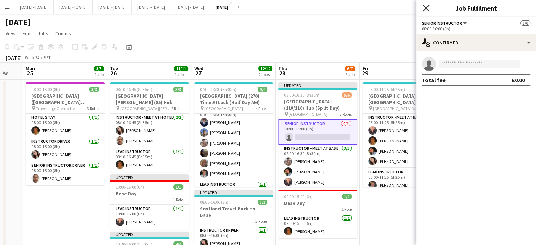
click at [427, 8] on icon "Close pop-in" at bounding box center [425, 8] width 7 height 7
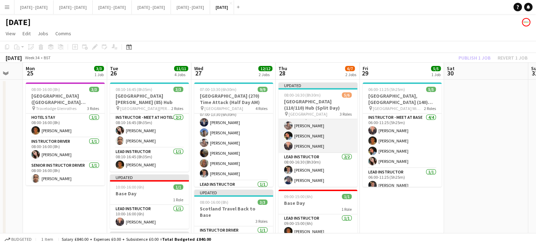
click at [311, 137] on app-card-role "Instructor - Meet at Base [DATE] 08:00-16:30 (8h30m) [PERSON_NAME] [PERSON_NAME…" at bounding box center [317, 130] width 79 height 44
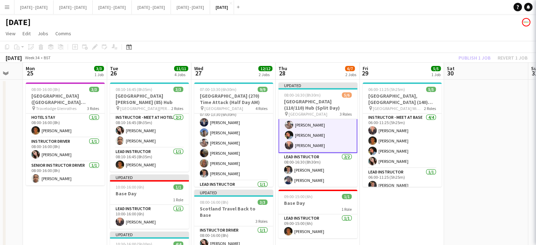
scroll to position [35, 0]
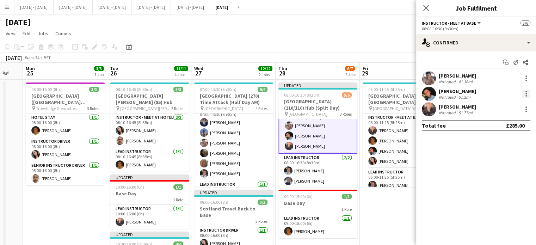
click at [523, 93] on div at bounding box center [526, 93] width 8 height 8
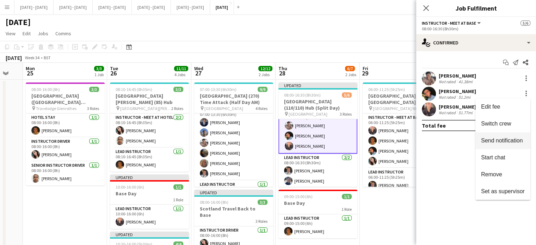
drag, startPoint x: 516, startPoint y: 121, endPoint x: 475, endPoint y: 123, distance: 40.2
click at [515, 121] on span "Switch crew" at bounding box center [503, 123] width 44 height 6
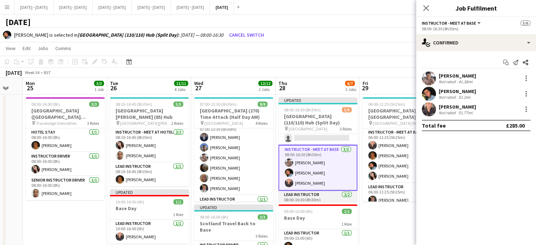
scroll to position [0, 0]
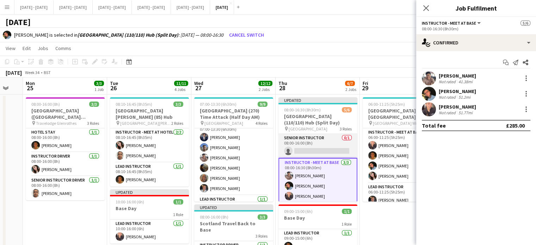
click at [329, 144] on app-card-role "Senior Instructor 0/1 08:00-16:00 (8h) single-neutral-actions" at bounding box center [317, 146] width 79 height 24
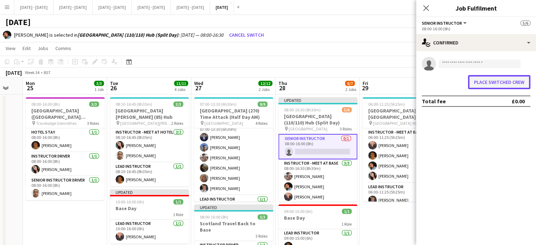
click at [486, 81] on button "Place switched crew" at bounding box center [499, 82] width 62 height 14
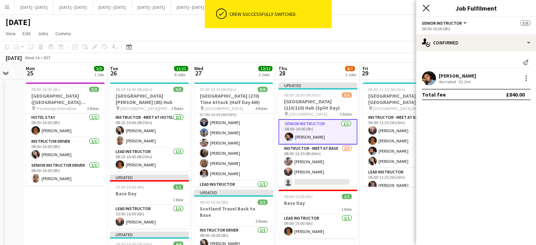
click at [428, 9] on icon "Close pop-in" at bounding box center [425, 8] width 7 height 7
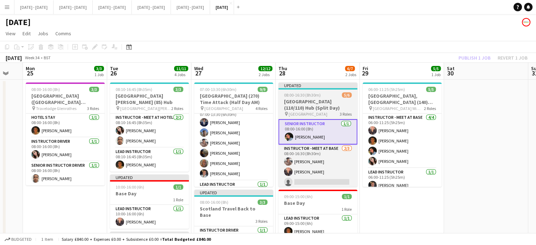
click at [321, 111] on h3 "[GEOGRAPHIC_DATA] (110/110) Hub (Split Day)" at bounding box center [317, 104] width 79 height 13
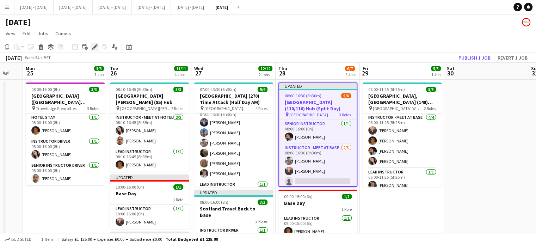
click at [92, 50] on div "Edit" at bounding box center [95, 47] width 8 height 8
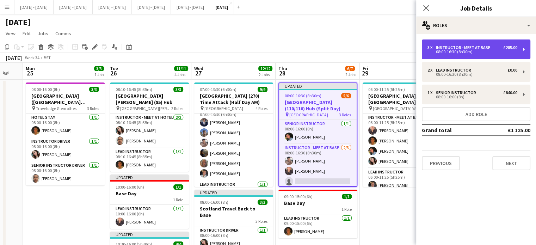
click at [479, 48] on div "Instructor - Meet at Base" at bounding box center [464, 47] width 57 height 5
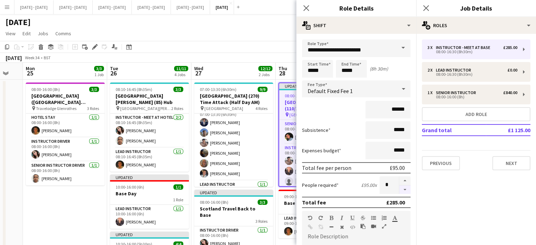
click at [399, 189] on button "button" at bounding box center [404, 189] width 11 height 9
type input "*"
click at [306, 8] on icon at bounding box center [306, 8] width 7 height 7
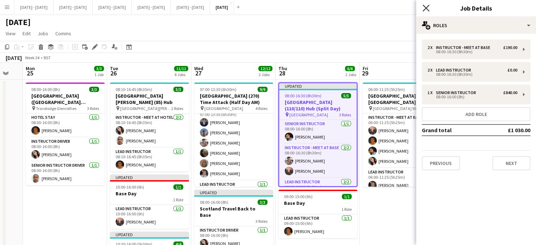
click at [424, 8] on app-icon "Close pop-in" at bounding box center [426, 8] width 10 height 10
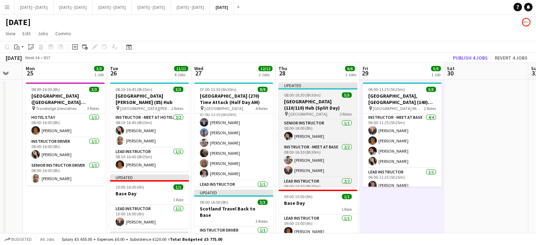
click at [298, 98] on h3 "[GEOGRAPHIC_DATA] (110/110) Hub (Split Day)" at bounding box center [317, 104] width 79 height 13
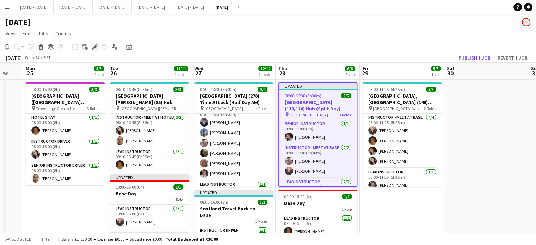
click at [94, 44] on icon "Edit" at bounding box center [95, 47] width 6 height 6
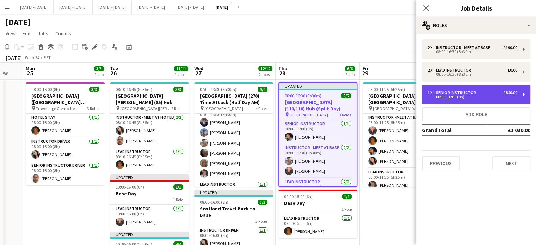
click at [476, 98] on div "08:00-16:00 (8h)" at bounding box center [472, 97] width 90 height 4
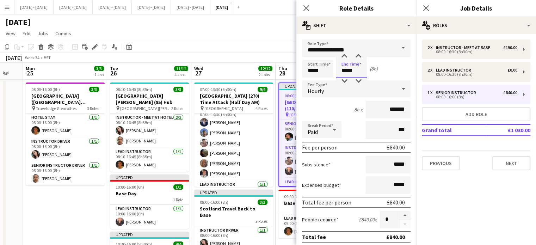
drag, startPoint x: 358, startPoint y: 71, endPoint x: 306, endPoint y: 71, distance: 51.4
click at [306, 71] on div "Start Time ***** End Time ***** (8h)" at bounding box center [356, 69] width 108 height 18
type input "*****"
click at [353, 93] on div "Hourly" at bounding box center [349, 88] width 94 height 17
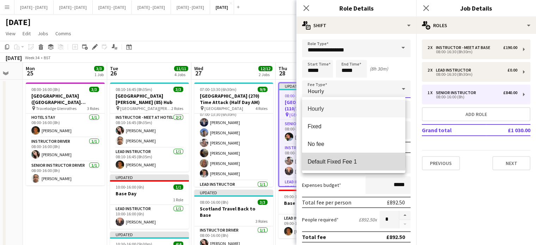
click at [350, 160] on span "Default Fixed Fee 1" at bounding box center [353, 161] width 92 height 7
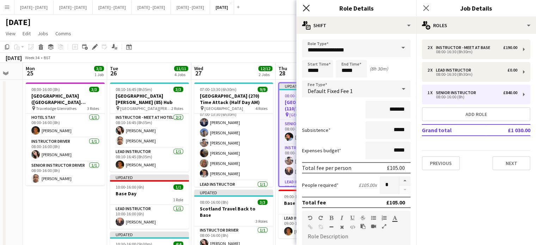
click at [307, 8] on icon "Close pop-in" at bounding box center [306, 8] width 7 height 7
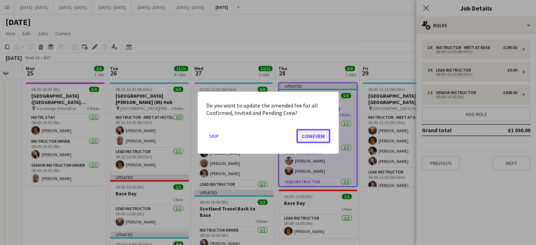
click at [312, 133] on button "Confirm" at bounding box center [313, 136] width 34 height 14
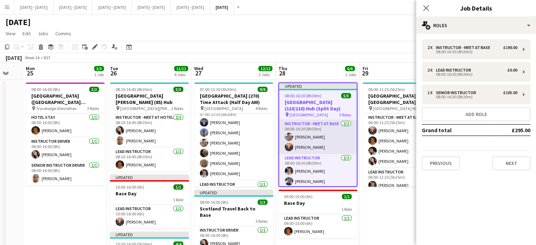
click at [311, 132] on app-card-role "Instructor - Meet at Base [DATE] 08:00-16:30 (8h30m) [PERSON_NAME]" at bounding box center [317, 137] width 77 height 34
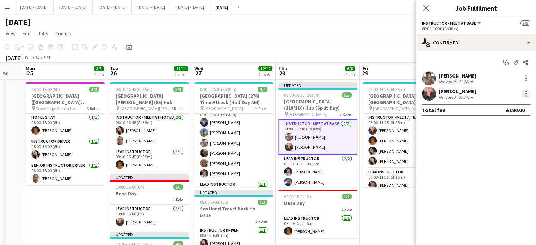
click at [527, 93] on div at bounding box center [526, 93] width 8 height 8
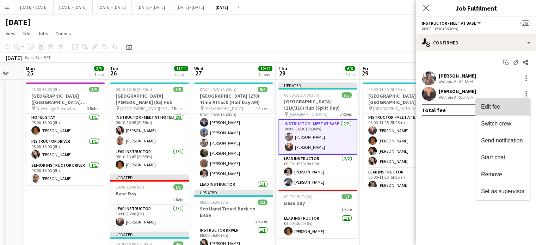
click at [501, 109] on span "Edit fee" at bounding box center [503, 107] width 44 height 6
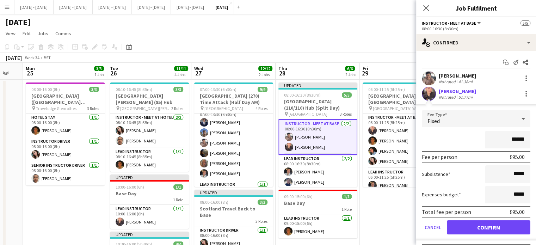
click at [519, 120] on icon at bounding box center [523, 119] width 8 height 14
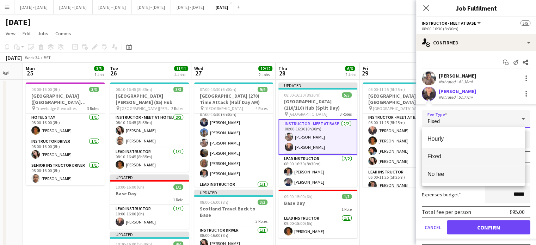
click at [472, 175] on span "No fee" at bounding box center [473, 173] width 92 height 7
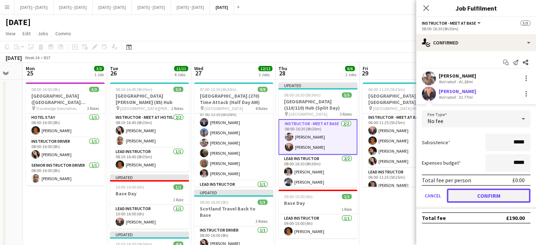
click at [477, 197] on button "Confirm" at bounding box center [488, 195] width 83 height 14
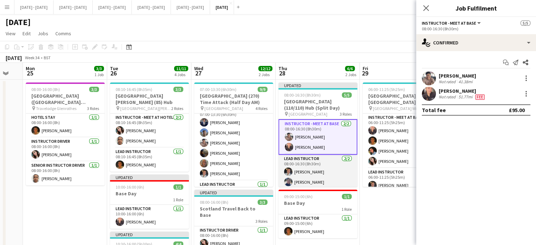
click at [301, 169] on app-card-role "Lead Instructor [DATE] 08:00-16:30 (8h30m) [PERSON_NAME] [PERSON_NAME]" at bounding box center [317, 172] width 79 height 34
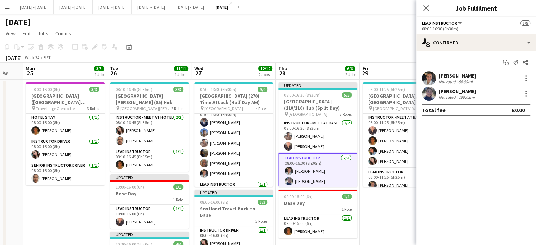
scroll to position [25, 0]
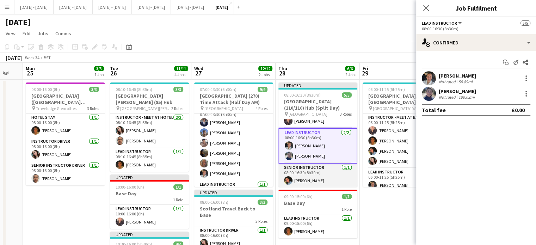
click at [303, 173] on app-card-role "Senior Instructor [DATE] 08:00-16:30 (8h30m) [PERSON_NAME]" at bounding box center [317, 175] width 79 height 24
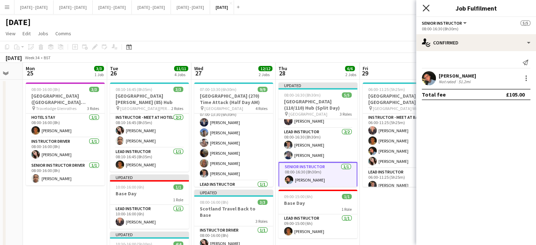
click at [424, 7] on icon at bounding box center [425, 8] width 7 height 7
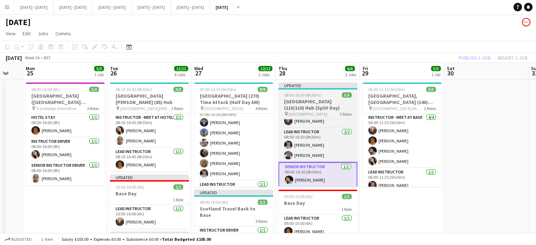
click at [318, 107] on h3 "[GEOGRAPHIC_DATA] (110/110) Hub (Split Day)" at bounding box center [317, 104] width 79 height 13
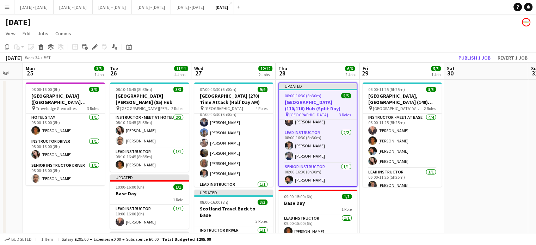
scroll to position [0, 0]
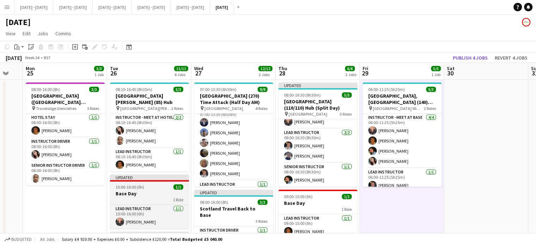
click at [140, 184] on span "10:00-16:00 (6h)" at bounding box center [130, 186] width 29 height 5
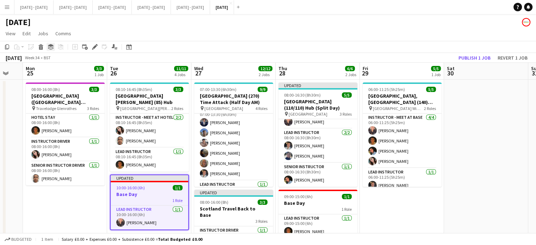
click at [51, 44] on icon at bounding box center [51, 45] width 6 height 3
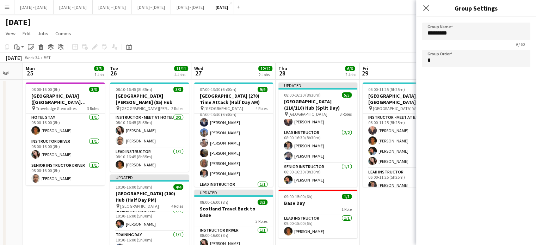
click at [381, 208] on app-date-cell "06:00-11:25 (5h25m) 5/5 [GEOGRAPHIC_DATA], [GEOGRAPHIC_DATA] (140) Hub (Half Da…" at bounding box center [402, 240] width 84 height 321
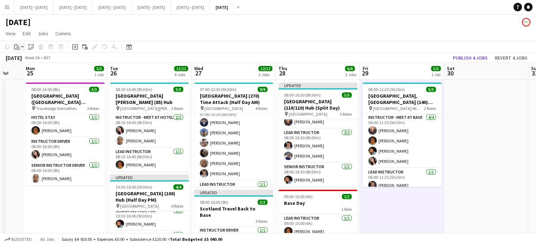
click at [20, 47] on div "Paste" at bounding box center [17, 47] width 8 height 8
click at [28, 73] on link "Paste with crew Ctrl+Shift+V" at bounding box center [52, 72] width 66 height 6
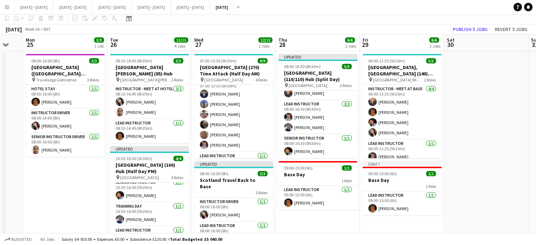
scroll to position [35, 0]
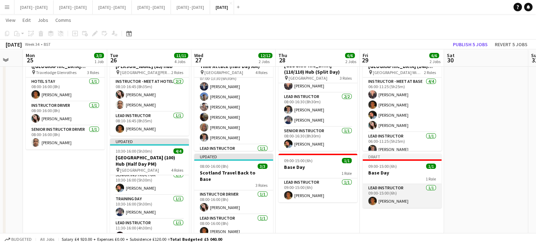
click at [393, 201] on app-card-role "Lead Instructor [DATE] 09:00-15:00 (6h) [PERSON_NAME]" at bounding box center [401, 196] width 79 height 24
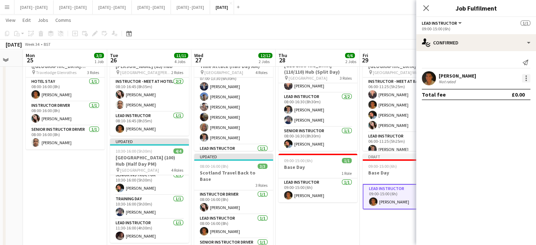
click at [524, 76] on div at bounding box center [526, 78] width 8 height 8
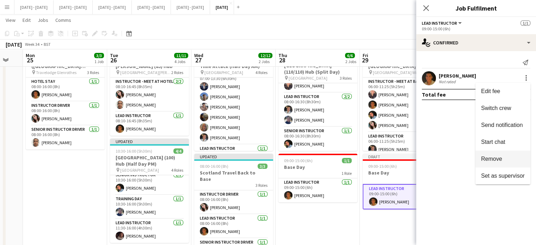
click at [499, 156] on span "Remove" at bounding box center [491, 159] width 21 height 6
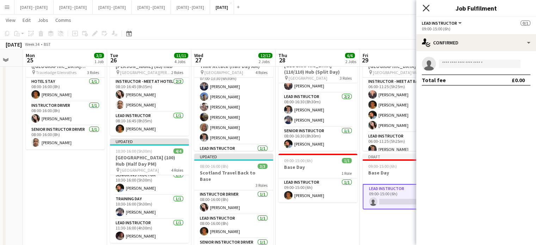
click at [428, 6] on icon at bounding box center [425, 8] width 7 height 7
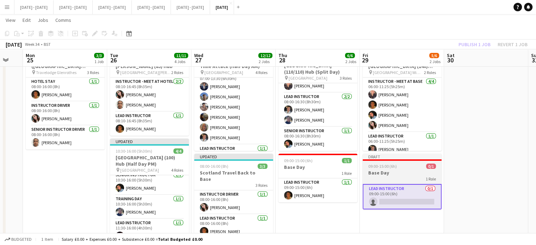
click at [401, 172] on h3 "Base Day" at bounding box center [401, 172] width 79 height 6
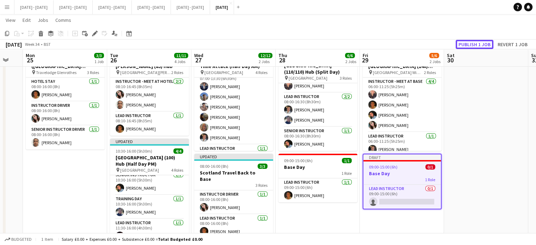
drag, startPoint x: 479, startPoint y: 43, endPoint x: 474, endPoint y: 50, distance: 8.2
click at [479, 43] on button "Publish 1 job" at bounding box center [474, 44] width 38 height 9
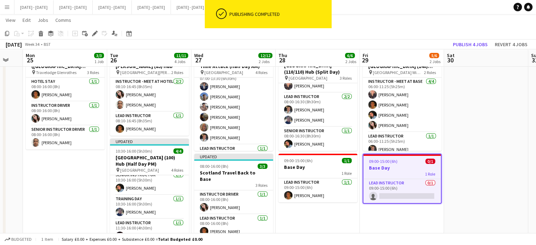
click at [394, 169] on h3 "Base Day" at bounding box center [401, 167] width 77 height 6
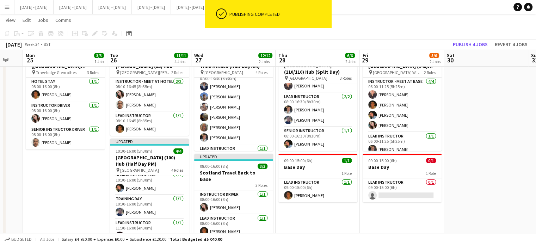
click at [394, 169] on h3 "Base Day" at bounding box center [401, 167] width 79 height 6
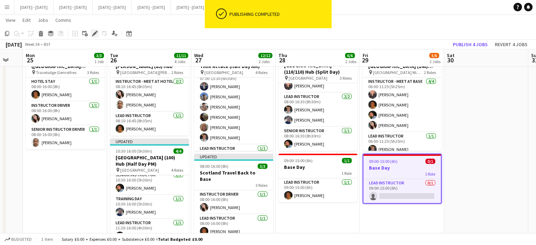
click at [93, 30] on div "Edit" at bounding box center [95, 33] width 8 height 8
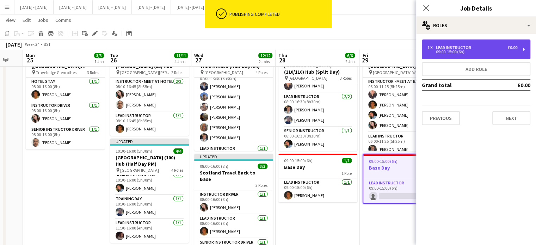
click at [480, 53] on div "09:00-15:00 (6h)" at bounding box center [472, 52] width 90 height 4
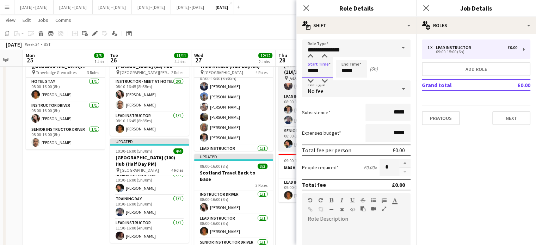
drag, startPoint x: 327, startPoint y: 71, endPoint x: 284, endPoint y: 71, distance: 43.0
click at [284, 71] on body "Menu Boards Boards Boards All jobs Status Workforce Workforce My Workforce Recr…" at bounding box center [268, 212] width 536 height 494
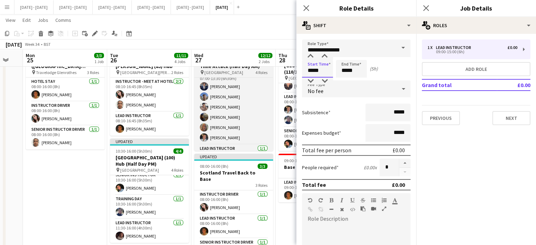
type input "*****"
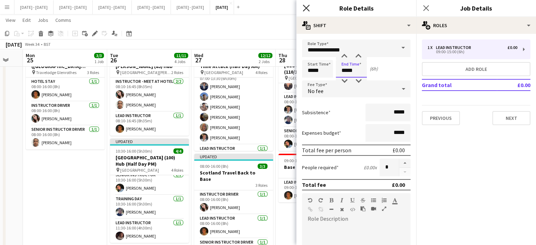
type input "*****"
click at [305, 8] on icon "Close pop-in" at bounding box center [306, 8] width 7 height 7
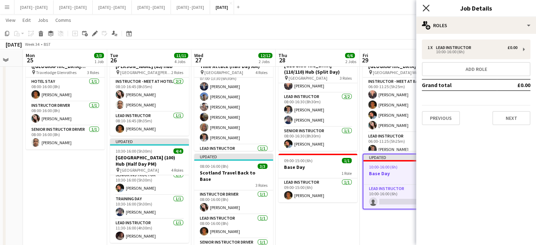
click at [426, 6] on icon "Close pop-in" at bounding box center [425, 8] width 7 height 7
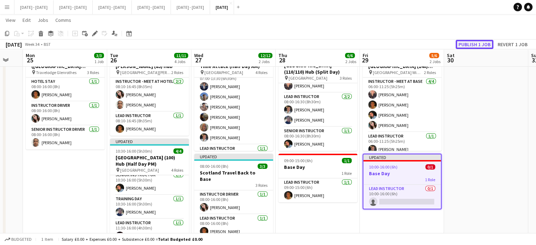
click at [477, 43] on button "Publish 1 job" at bounding box center [474, 44] width 38 height 9
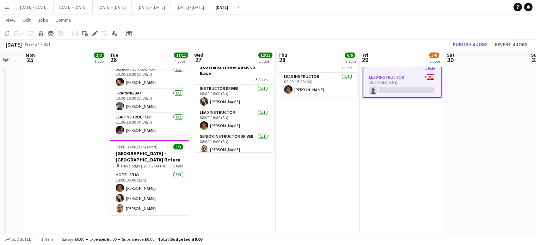
scroll to position [0, 0]
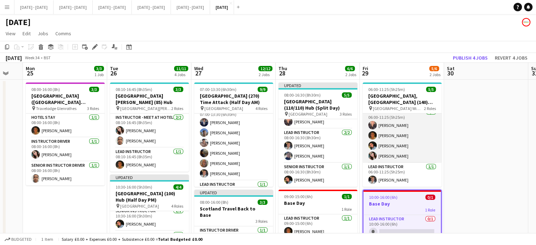
click at [410, 122] on app-card-role "Instructor - Meet at Base [DATE] 06:00-11:25 (5h25m) [PERSON_NAME] [PERSON_NAME…" at bounding box center [401, 135] width 79 height 55
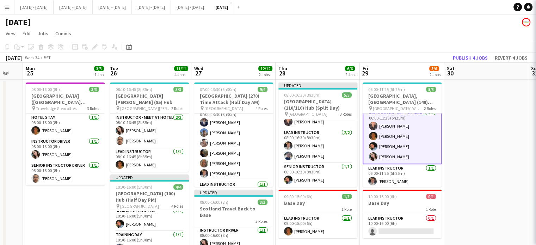
scroll to position [6, 0]
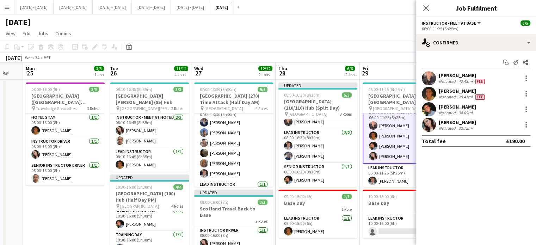
click at [530, 77] on div "[PERSON_NAME] Not rated 42.43mi Fee" at bounding box center [476, 78] width 120 height 14
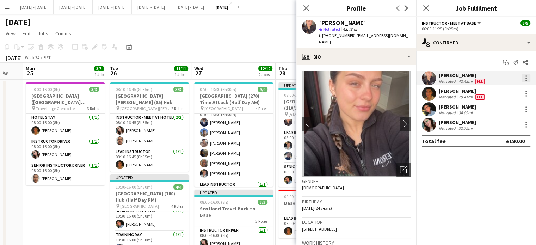
click at [527, 77] on div at bounding box center [526, 78] width 8 height 8
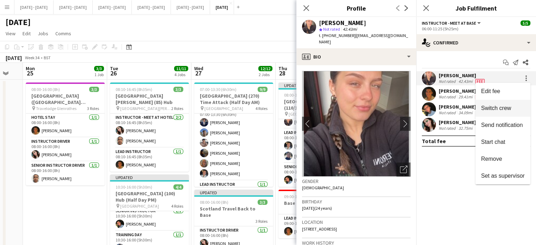
click at [507, 112] on button "Switch crew" at bounding box center [502, 108] width 55 height 17
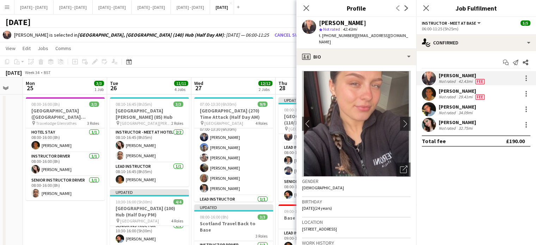
drag, startPoint x: 310, startPoint y: 8, endPoint x: 336, endPoint y: 14, distance: 26.7
click at [310, 8] on app-icon "Close pop-in" at bounding box center [306, 8] width 8 height 8
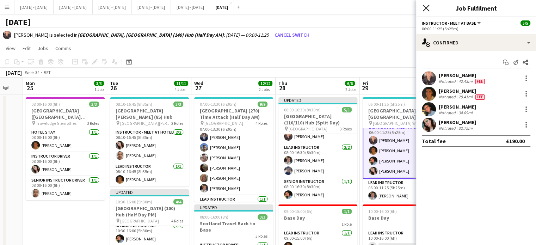
click at [427, 5] on icon "Close pop-in" at bounding box center [425, 8] width 7 height 7
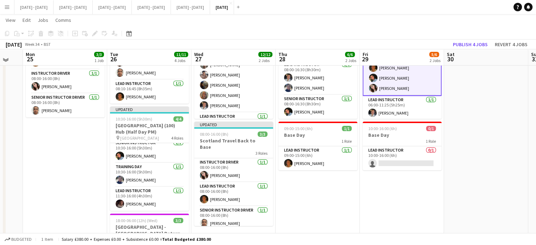
scroll to position [106, 0]
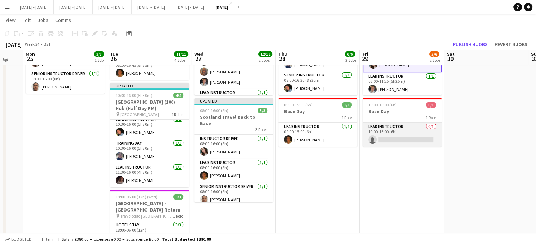
click at [404, 138] on app-card-role "Lead Instructor 0/1 10:00-16:00 (6h) single-neutral-actions" at bounding box center [401, 135] width 79 height 24
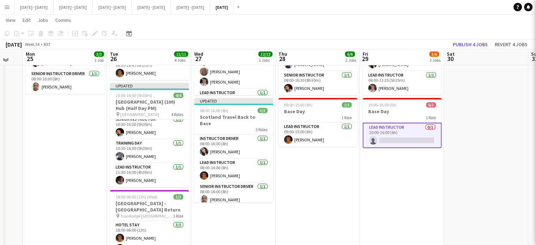
scroll to position [5, 0]
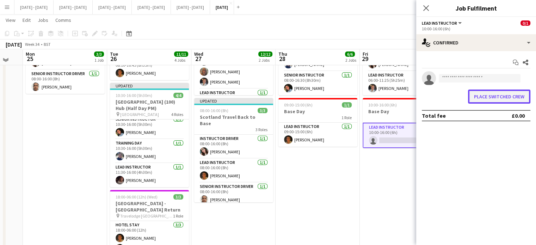
click at [485, 101] on button "Place switched crew" at bounding box center [499, 96] width 62 height 14
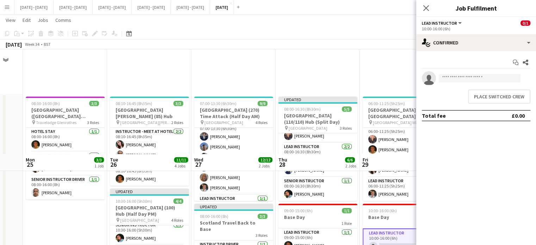
scroll to position [106, 0]
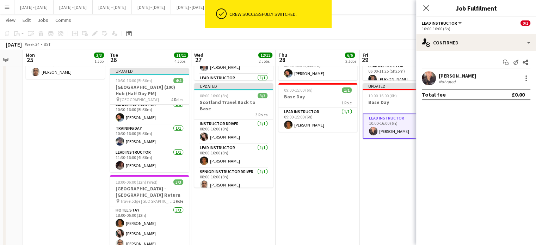
click at [427, 8] on icon at bounding box center [426, 8] width 6 height 6
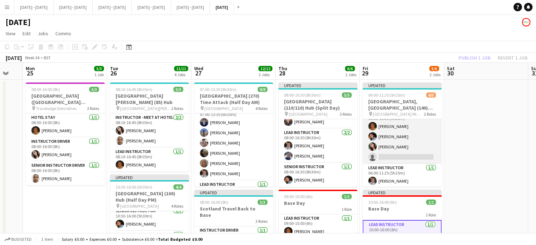
scroll to position [11, 0]
click at [407, 152] on app-card-role "Instructor - Meet at Base [DATE] 06:00-11:25 (5h25m) [PERSON_NAME] [PERSON_NAME…" at bounding box center [401, 135] width 79 height 55
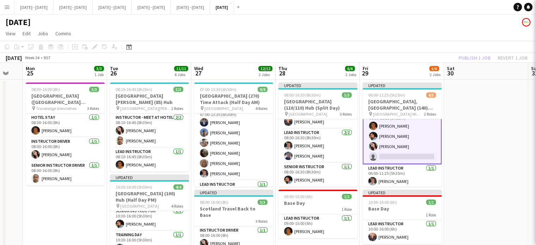
scroll to position [11, 0]
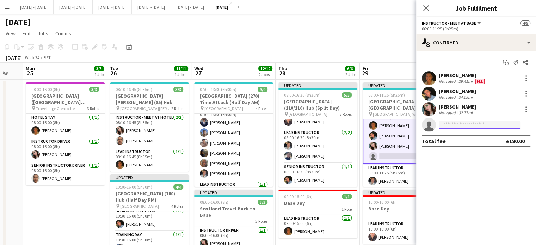
click at [478, 123] on input at bounding box center [479, 124] width 82 height 8
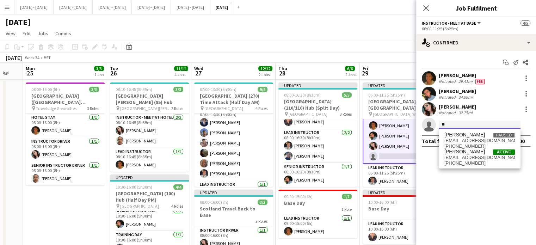
type input "*"
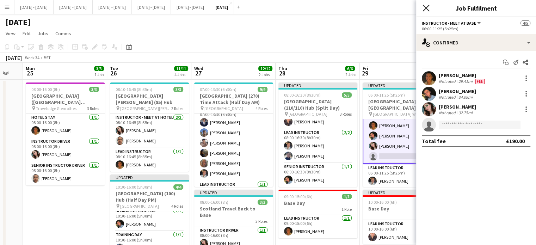
click at [425, 5] on icon "Close pop-in" at bounding box center [425, 8] width 7 height 7
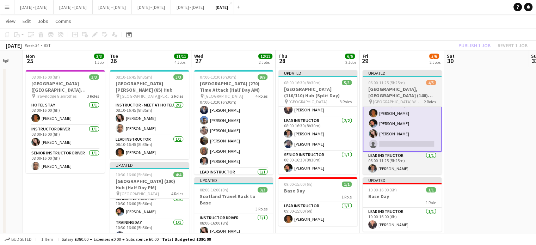
scroll to position [0, 0]
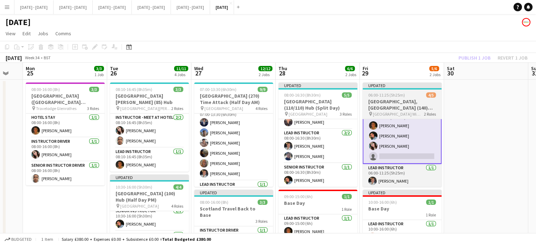
drag, startPoint x: 394, startPoint y: 96, endPoint x: 369, endPoint y: 97, distance: 25.4
click at [395, 96] on span "06:00-11:25 (5h25m)" at bounding box center [386, 94] width 37 height 5
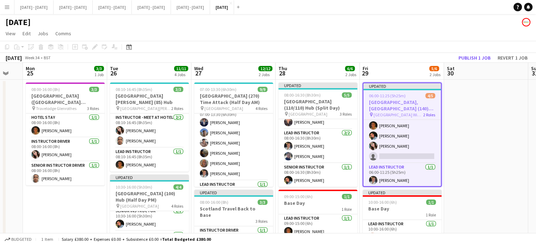
scroll to position [11, 0]
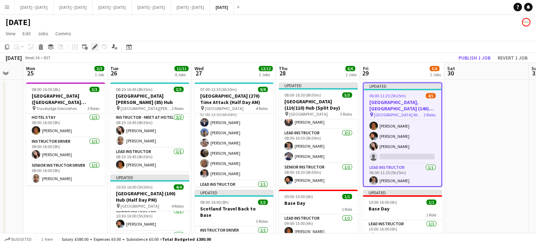
click at [94, 45] on icon "Edit" at bounding box center [95, 47] width 6 height 6
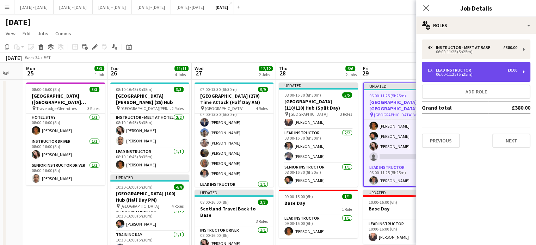
click at [476, 72] on div "1 x Lead Instructor £0.00" at bounding box center [472, 70] width 90 height 5
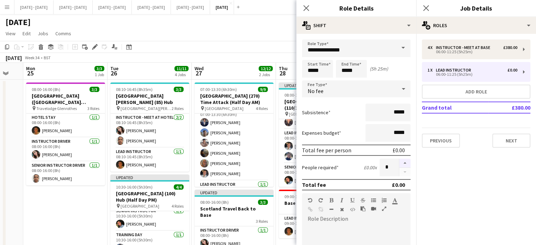
click at [401, 162] on button "button" at bounding box center [404, 162] width 11 height 9
type input "*"
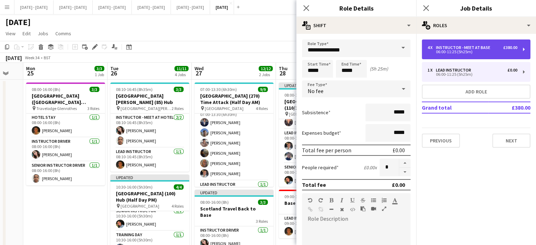
click at [462, 48] on div "Instructor - Meet at Base" at bounding box center [464, 47] width 57 height 5
type input "**********"
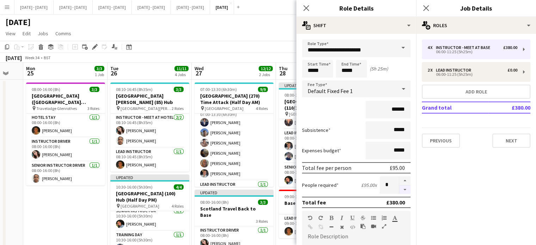
click at [401, 187] on button "button" at bounding box center [404, 189] width 11 height 9
type input "*"
click at [302, 4] on app-icon "Close pop-in" at bounding box center [306, 8] width 8 height 8
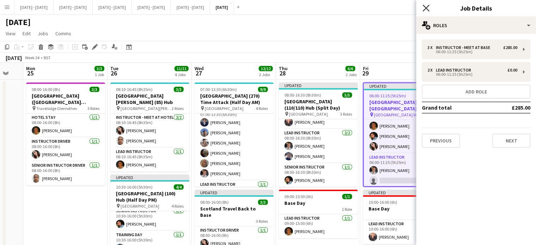
click at [424, 7] on icon "Close pop-in" at bounding box center [425, 8] width 7 height 7
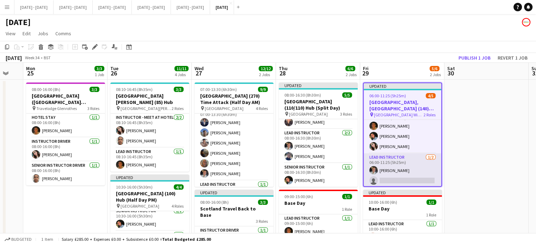
click at [390, 175] on app-card-role "Lead Instructor [DATE] 06:00-11:25 (5h25m) [PERSON_NAME] single-neutral-actions" at bounding box center [401, 170] width 77 height 34
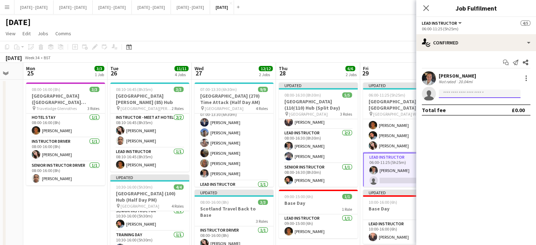
click at [466, 89] on input at bounding box center [479, 93] width 82 height 8
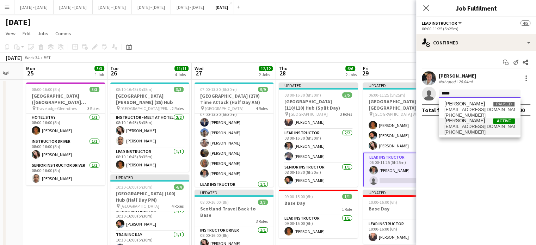
type input "*****"
click at [463, 127] on span "[EMAIL_ADDRESS][DOMAIN_NAME]" at bounding box center [479, 127] width 70 height 6
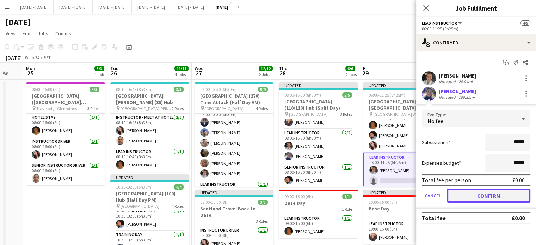
click at [471, 196] on button "Confirm" at bounding box center [488, 195] width 83 height 14
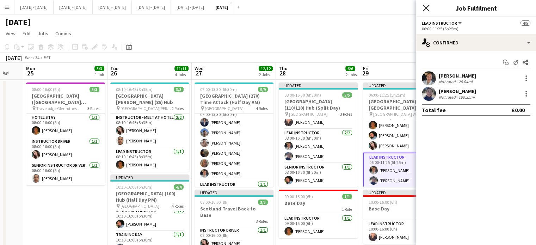
click at [425, 7] on icon "Close pop-in" at bounding box center [425, 8] width 7 height 7
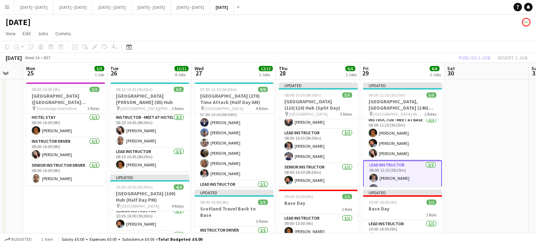
scroll to position [0, 0]
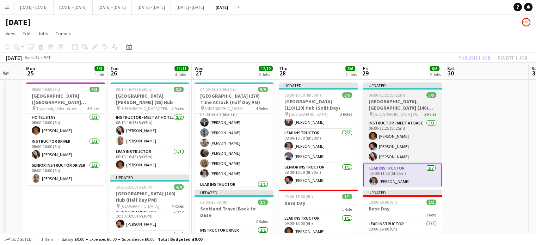
click at [400, 104] on h3 "[GEOGRAPHIC_DATA], [GEOGRAPHIC_DATA] (140) Hub (Half Day AM)" at bounding box center [402, 104] width 79 height 13
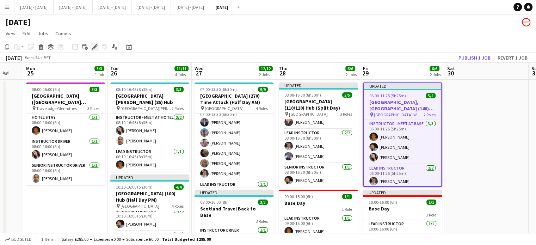
click at [95, 45] on icon at bounding box center [95, 47] width 4 height 4
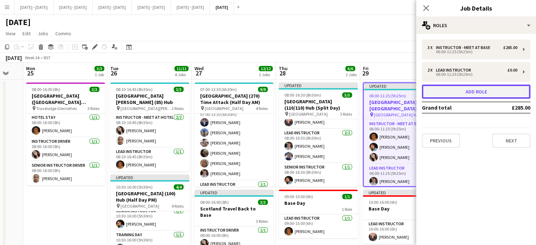
click at [455, 91] on button "Add role" at bounding box center [476, 92] width 108 height 14
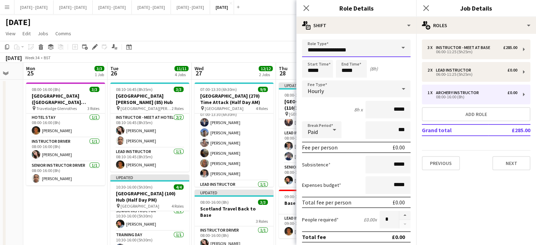
click at [384, 49] on input "**********" at bounding box center [356, 48] width 108 height 18
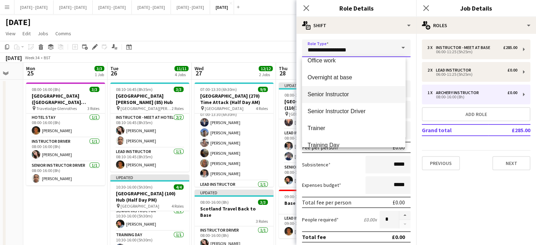
scroll to position [282, 0]
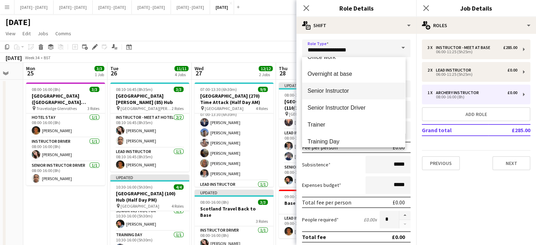
click at [352, 96] on mat-option "Senior Instructor" at bounding box center [353, 90] width 103 height 17
type input "**********"
type input "*******"
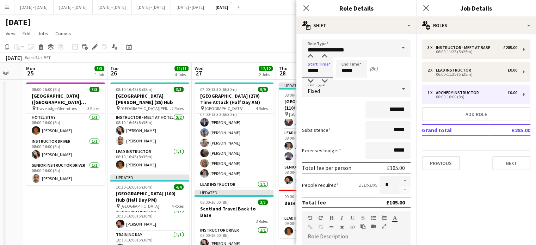
drag, startPoint x: 324, startPoint y: 68, endPoint x: 289, endPoint y: 70, distance: 34.9
click at [289, 70] on body "Menu Boards Boards Boards All jobs Status Workforce Workforce My Workforce Recr…" at bounding box center [268, 247] width 536 height 495
type input "*****"
click at [360, 86] on div "Fixed" at bounding box center [349, 88] width 94 height 17
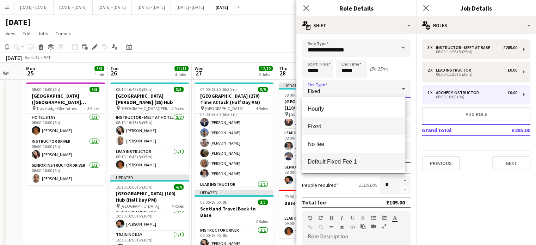
click at [350, 163] on span "Default Fixed Fee 1" at bounding box center [353, 161] width 92 height 7
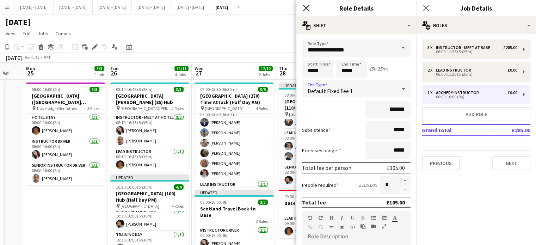
click at [307, 8] on icon "Close pop-in" at bounding box center [306, 8] width 7 height 7
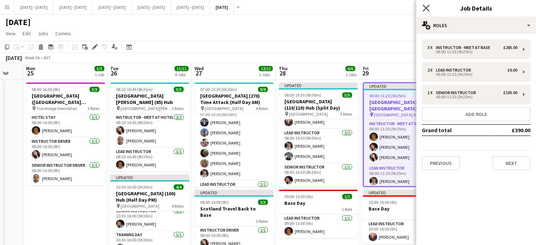
click at [428, 6] on icon at bounding box center [425, 8] width 7 height 7
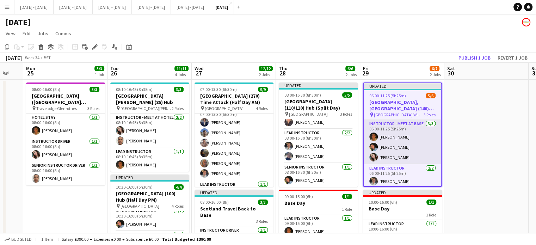
click at [388, 144] on app-card-role "Instructor - Meet at Base [DATE] 06:00-11:25 (5h25m) [PERSON_NAME] [PERSON_NAME…" at bounding box center [401, 142] width 77 height 44
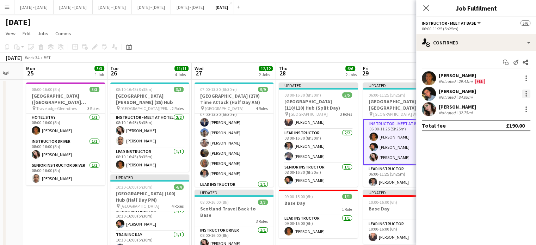
click at [527, 93] on div at bounding box center [526, 93] width 8 height 8
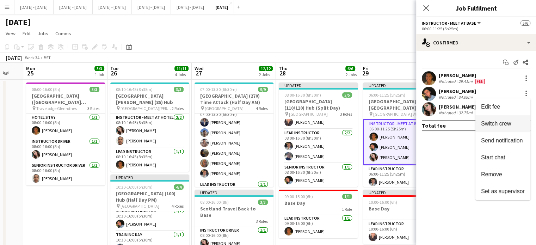
click at [507, 124] on span "Switch crew" at bounding box center [496, 123] width 30 height 6
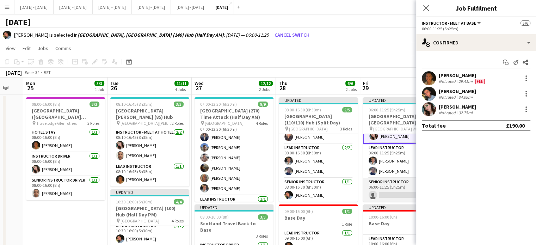
click at [388, 199] on app-card-role "Senior Instructor 0/1 06:00-11:25 (5h25m) single-neutral-actions" at bounding box center [402, 190] width 79 height 24
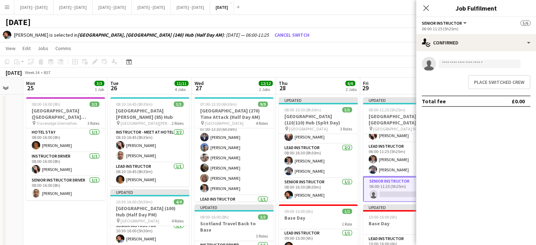
scroll to position [35, 0]
click at [479, 86] on button "Place switched crew" at bounding box center [499, 82] width 62 height 14
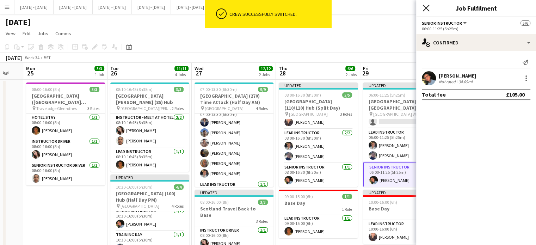
click at [427, 6] on icon "Close pop-in" at bounding box center [425, 8] width 7 height 7
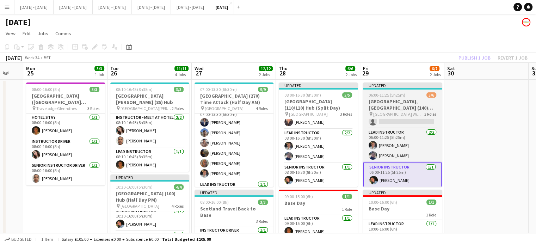
click at [398, 94] on span "06:00-11:25 (5h25m)" at bounding box center [386, 94] width 37 height 5
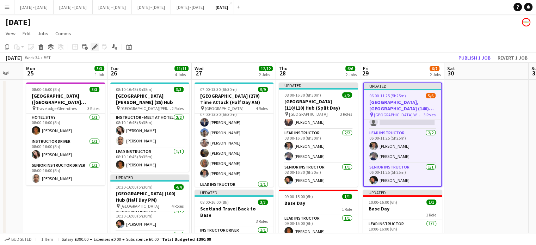
click at [98, 46] on div "Edit" at bounding box center [95, 47] width 8 height 8
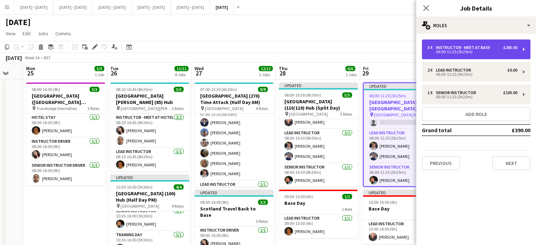
click at [472, 47] on div "Instructor - Meet at Base" at bounding box center [464, 47] width 57 height 5
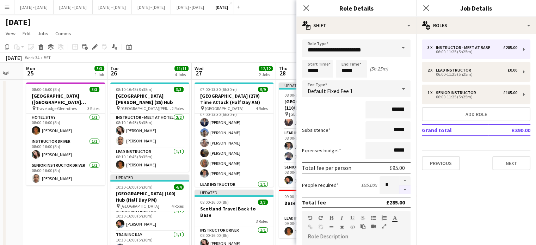
click at [399, 187] on button "button" at bounding box center [404, 189] width 11 height 9
type input "*"
click at [310, 8] on div "Close pop-in" at bounding box center [306, 8] width 20 height 16
click at [307, 8] on icon "Close pop-in" at bounding box center [306, 8] width 7 height 7
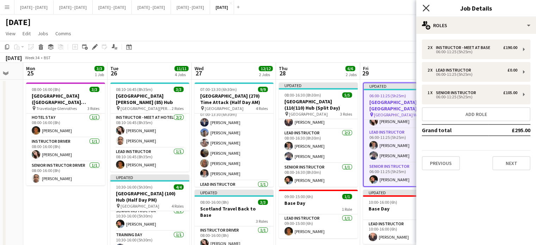
click at [427, 9] on icon "Close pop-in" at bounding box center [425, 8] width 7 height 7
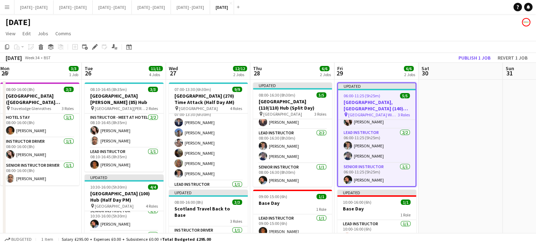
scroll to position [0, 269]
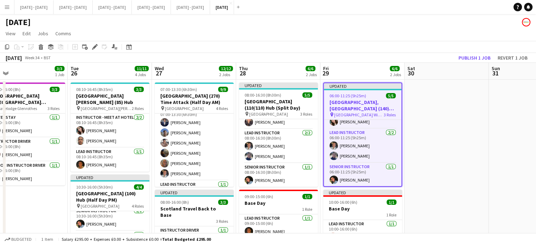
drag, startPoint x: 476, startPoint y: 141, endPoint x: 436, endPoint y: 161, distance: 44.6
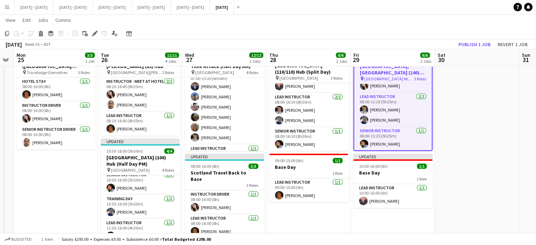
scroll to position [0, 228]
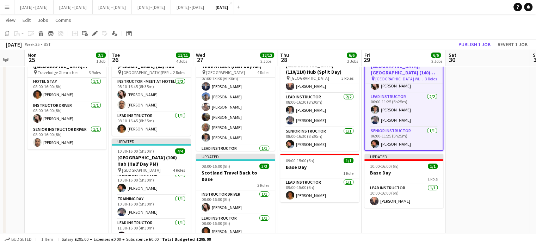
drag, startPoint x: 438, startPoint y: 160, endPoint x: 479, endPoint y: 159, distance: 41.2
click at [479, 159] on app-calendar-viewport "Fri 22 5/5 3 Jobs Sat 23 Sun 24 Mon 25 3/3 1 Job Tue 26 11/11 4 Jobs Wed 27 12/…" at bounding box center [268, 219] width 536 height 455
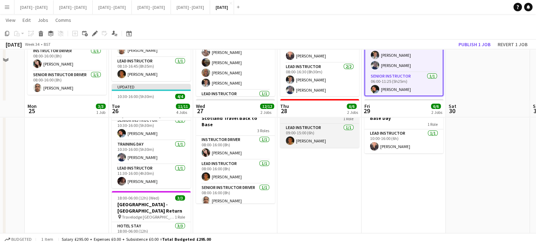
scroll to position [35, 0]
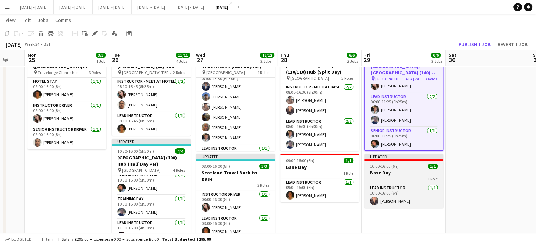
click at [408, 173] on h3 "Base Day" at bounding box center [403, 172] width 79 height 6
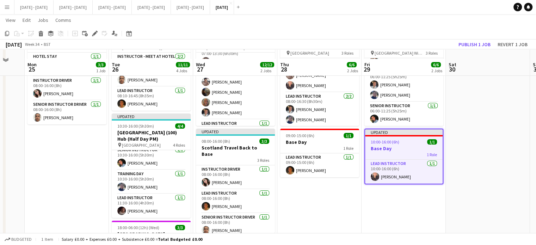
scroll to position [70, 0]
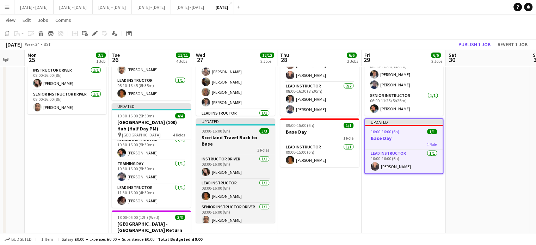
click at [242, 137] on h3 "Scotland Travel Back to Base" at bounding box center [235, 140] width 79 height 13
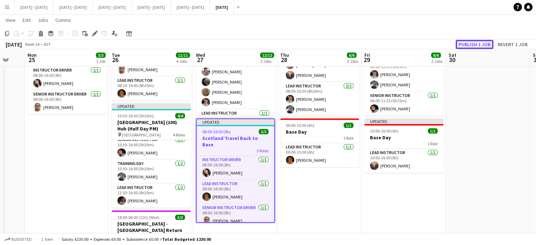
click at [466, 42] on button "Publish 1 job" at bounding box center [474, 44] width 38 height 9
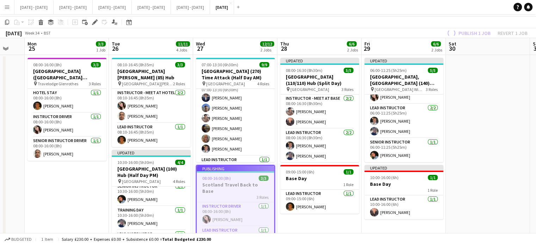
scroll to position [0, 0]
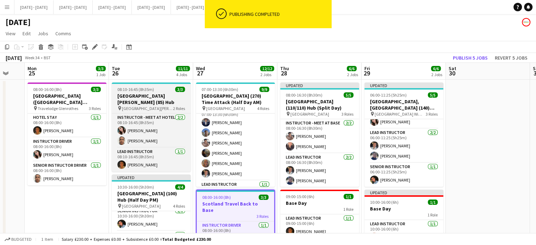
click at [144, 94] on h3 "[GEOGRAPHIC_DATA][PERSON_NAME] (85) Hub" at bounding box center [151, 99] width 79 height 13
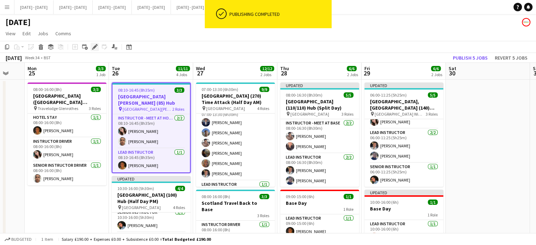
click at [93, 43] on div "Edit" at bounding box center [95, 47] width 8 height 8
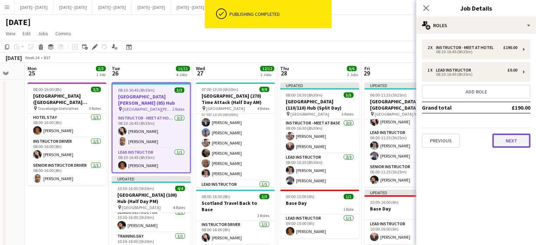
click at [509, 141] on button "Next" at bounding box center [511, 140] width 38 height 14
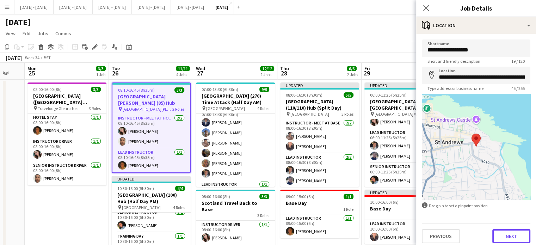
click at [499, 237] on button "Next" at bounding box center [511, 236] width 38 height 14
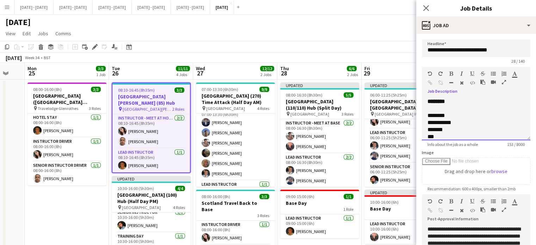
click at [476, 97] on div "**********" at bounding box center [476, 116] width 108 height 47
click at [428, 8] on icon "Close pop-in" at bounding box center [425, 8] width 7 height 7
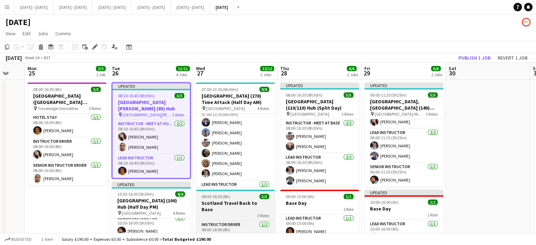
click at [215, 204] on h3 "Scotland Travel Back to Base" at bounding box center [235, 206] width 79 height 13
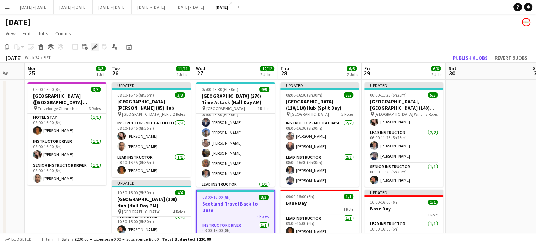
click at [91, 46] on div "Edit" at bounding box center [95, 47] width 8 height 8
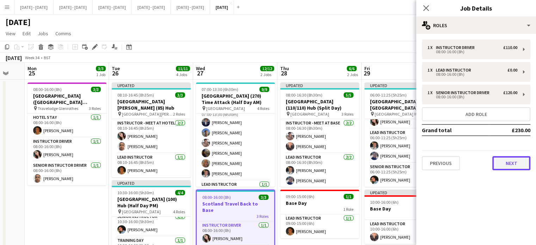
click at [510, 160] on button "Next" at bounding box center [511, 163] width 38 height 14
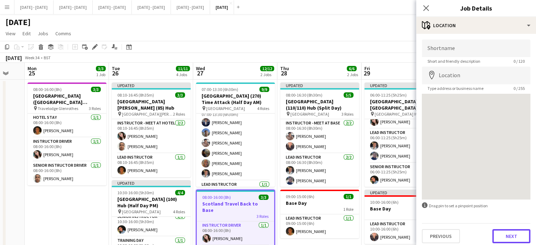
click at [509, 234] on button "Next" at bounding box center [511, 236] width 38 height 14
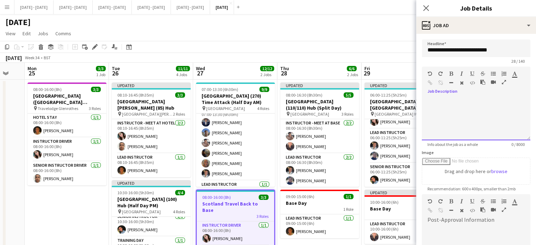
click at [447, 93] on div at bounding box center [476, 116] width 108 height 47
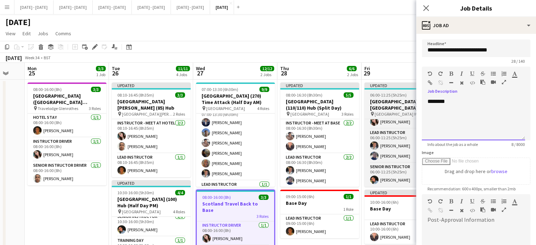
drag, startPoint x: 456, startPoint y: 103, endPoint x: 416, endPoint y: 104, distance: 40.9
click at [416, 104] on body "Menu Boards Boards Boards All jobs Status Workforce Workforce My Workforce Recr…" at bounding box center [268, 247] width 536 height 495
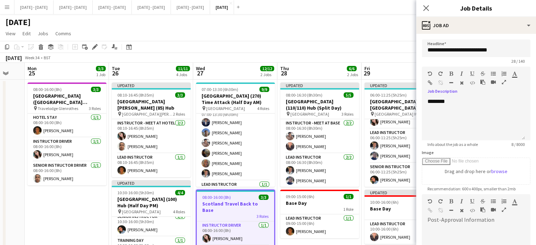
click at [450, 72] on icon "button" at bounding box center [451, 73] width 4 height 5
click at [427, 5] on icon "Close pop-in" at bounding box center [425, 8] width 7 height 7
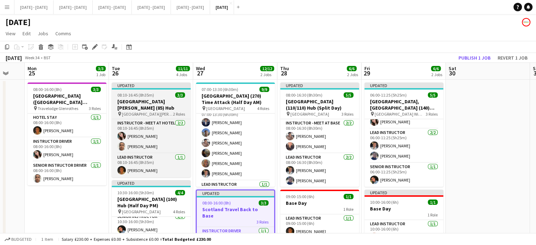
click at [152, 98] on h3 "[GEOGRAPHIC_DATA][PERSON_NAME] (85) Hub" at bounding box center [151, 104] width 79 height 13
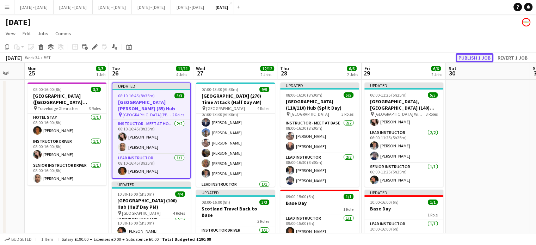
click at [465, 57] on button "Publish 1 job" at bounding box center [474, 57] width 38 height 9
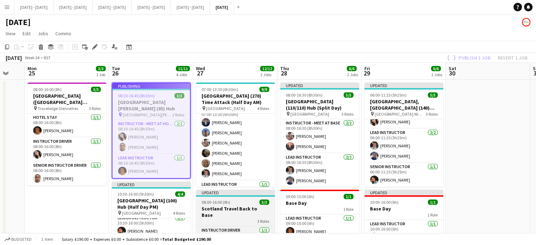
click at [236, 205] on h3 "Scotland Travel Back to Base" at bounding box center [235, 211] width 79 height 13
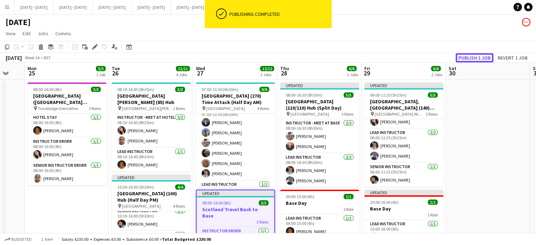
click at [475, 58] on button "Publish 1 job" at bounding box center [474, 57] width 38 height 9
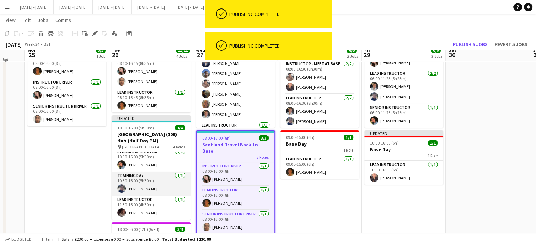
scroll to position [70, 0]
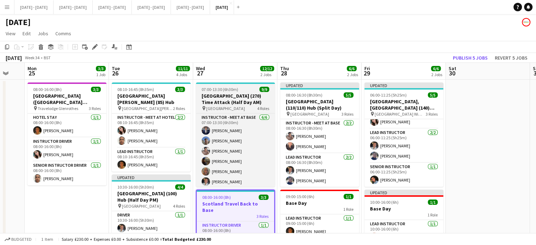
click at [242, 99] on h3 "[GEOGRAPHIC_DATA] (270) Time Attack (Half Day AM)" at bounding box center [235, 99] width 79 height 13
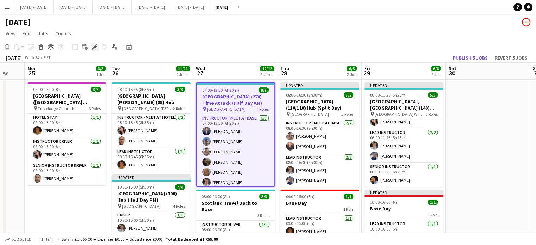
click at [95, 49] on icon "Edit" at bounding box center [95, 47] width 6 height 6
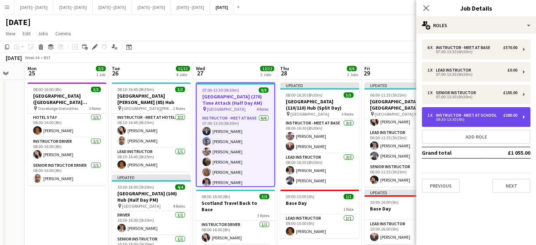
click at [510, 121] on div "09:30-13:30 (4h)" at bounding box center [472, 120] width 90 height 4
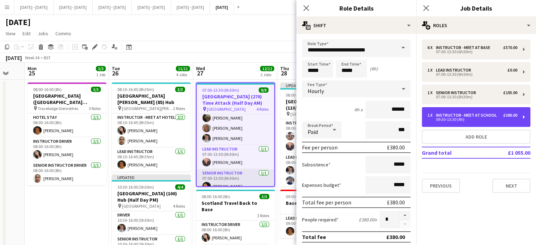
scroll to position [75, 0]
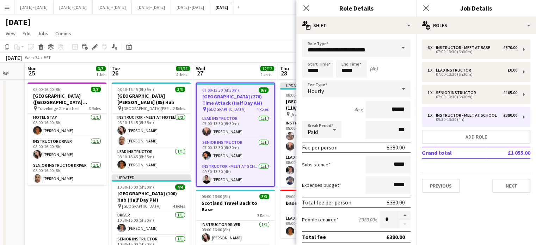
click at [371, 90] on div "Hourly" at bounding box center [349, 88] width 94 height 17
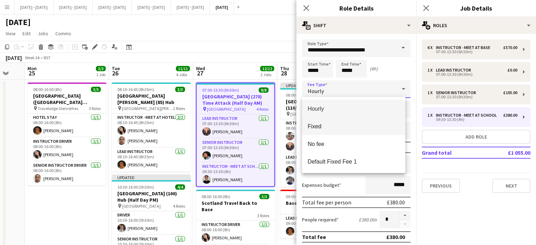
click at [329, 133] on mat-option "Fixed" at bounding box center [353, 126] width 103 height 18
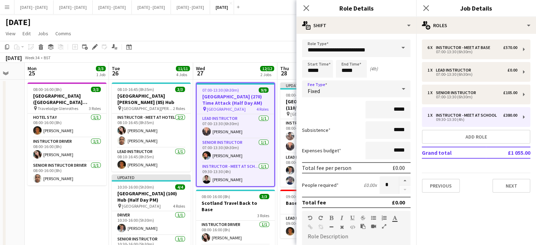
click at [365, 90] on div "Fixed" at bounding box center [349, 88] width 94 height 17
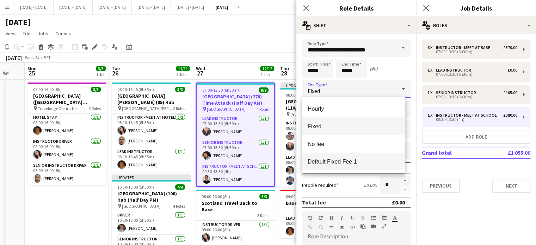
click at [341, 162] on span "Default Fixed Fee 1" at bounding box center [353, 161] width 92 height 7
type input "******"
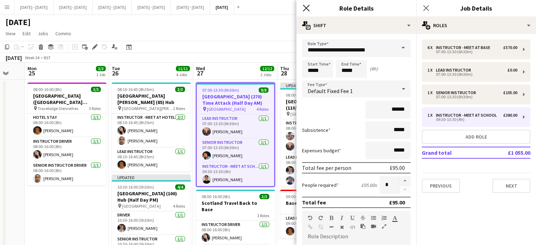
click at [306, 7] on icon "Close pop-in" at bounding box center [306, 8] width 7 height 7
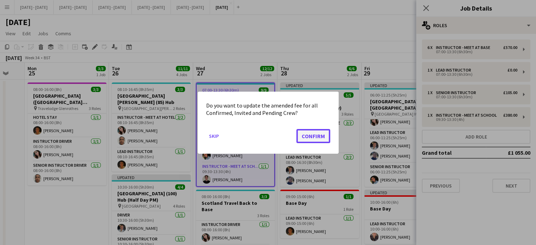
click at [322, 136] on button "Confirm" at bounding box center [313, 136] width 34 height 14
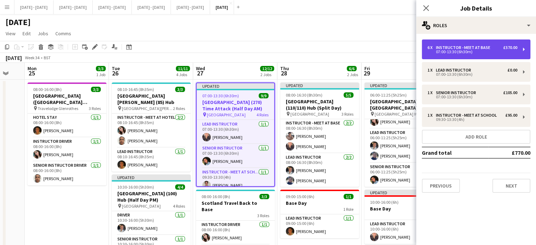
click at [494, 45] on div "6 x Instructor - Meet at Base £570.00 07:00-13:30 (6h30m)" at bounding box center [476, 49] width 108 height 20
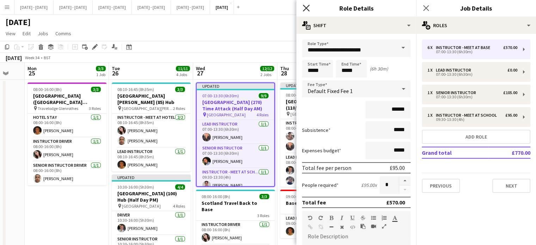
click at [303, 7] on icon "Close pop-in" at bounding box center [306, 8] width 7 height 7
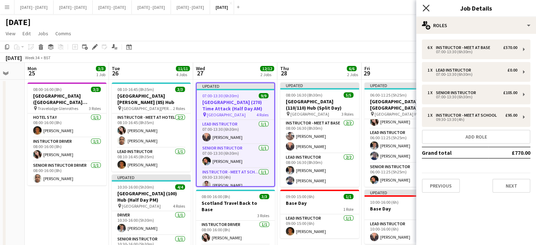
click at [424, 8] on icon "Close pop-in" at bounding box center [425, 8] width 7 height 7
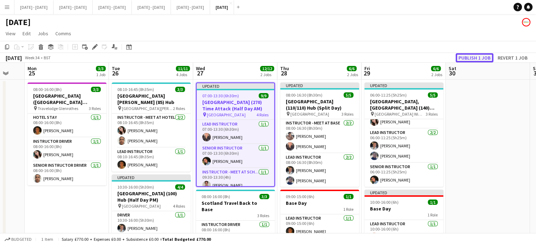
click at [476, 56] on button "Publish 1 job" at bounding box center [474, 57] width 38 height 9
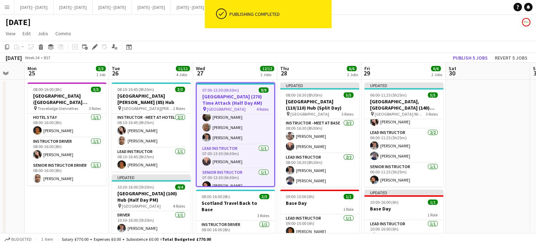
scroll to position [4, 0]
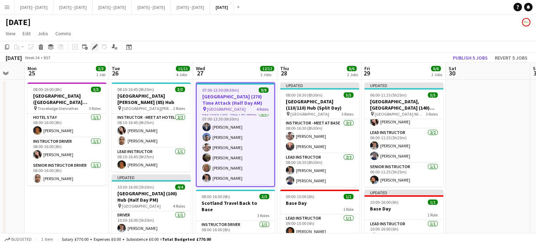
click at [92, 45] on icon "Edit" at bounding box center [95, 47] width 6 height 6
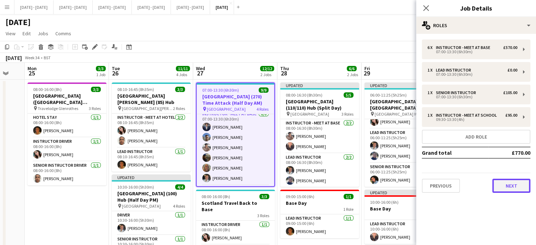
click at [516, 189] on button "Next" at bounding box center [511, 186] width 38 height 14
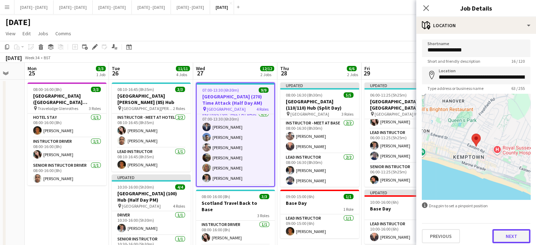
click at [510, 236] on button "Next" at bounding box center [511, 236] width 38 height 14
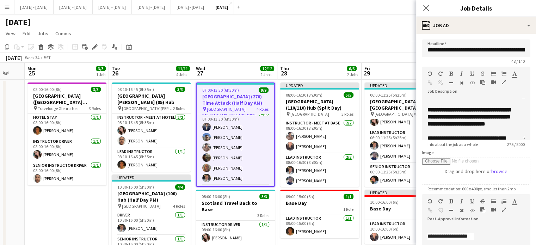
scroll to position [0, 0]
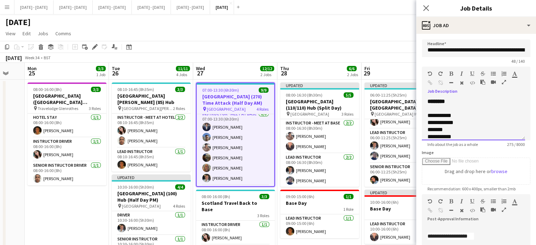
click at [462, 102] on div "**********" at bounding box center [473, 119] width 103 height 42
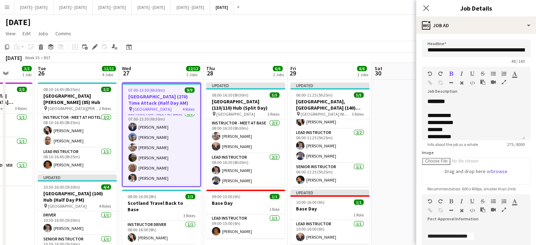
scroll to position [0, 301]
drag, startPoint x: 333, startPoint y: 68, endPoint x: 260, endPoint y: 75, distance: 73.9
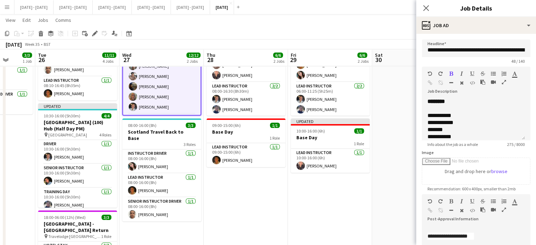
scroll to position [0, 265]
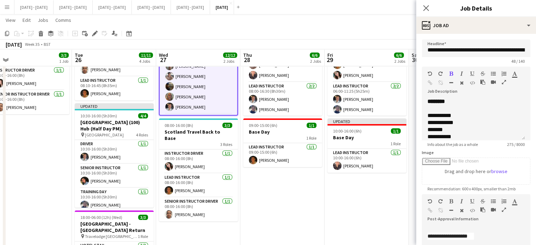
drag, startPoint x: 16, startPoint y: 141, endPoint x: 52, endPoint y: 154, distance: 38.7
click at [52, 154] on app-calendar-viewport "Fri 22 5/5 3 Jobs Sat 23 Sun 24 Mon 25 3/3 1 Job Tue 26 11/11 4 Jobs Wed 27 12/…" at bounding box center [268, 184] width 536 height 455
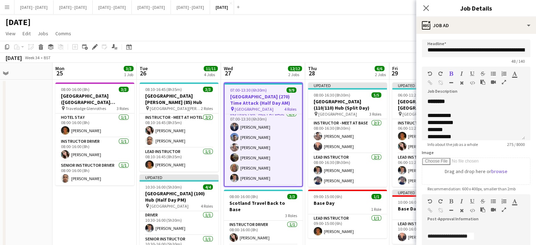
scroll to position [0, 205]
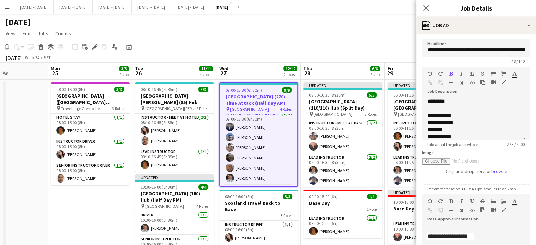
drag, startPoint x: 130, startPoint y: 72, endPoint x: 175, endPoint y: 85, distance: 46.4
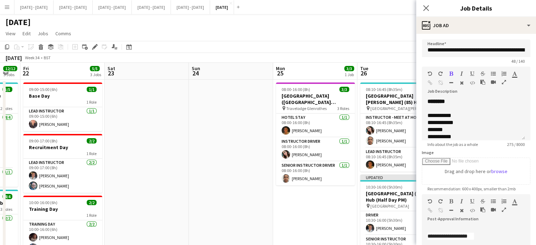
drag, startPoint x: 15, startPoint y: 133, endPoint x: 241, endPoint y: 131, distance: 225.4
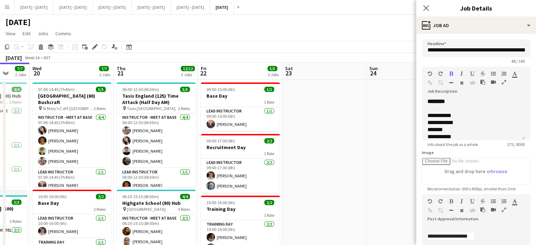
drag, startPoint x: 179, startPoint y: 179, endPoint x: 357, endPoint y: 171, distance: 177.7
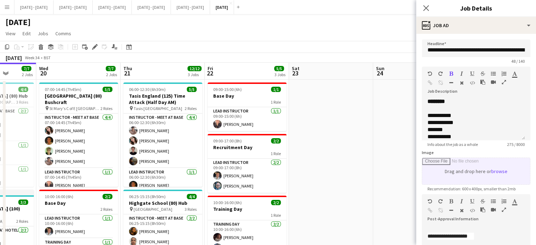
drag, startPoint x: 452, startPoint y: 168, endPoint x: 429, endPoint y: 177, distance: 24.5
click at [429, 177] on body "Menu Boards Boards Boards All jobs Status Workforce Workforce My Workforce Recr…" at bounding box center [268, 247] width 536 height 495
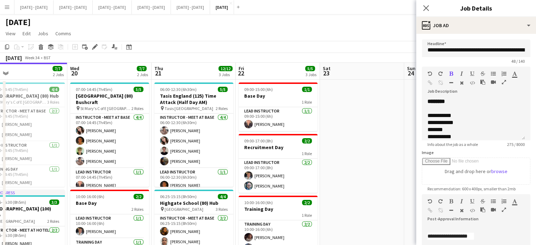
drag, startPoint x: 371, startPoint y: 176, endPoint x: 385, endPoint y: 181, distance: 15.6
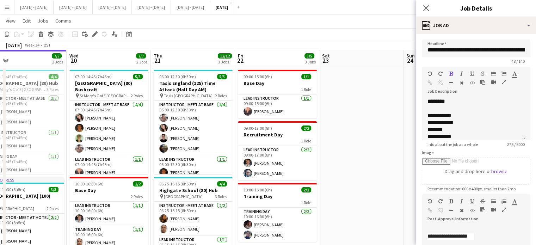
scroll to position [0, 0]
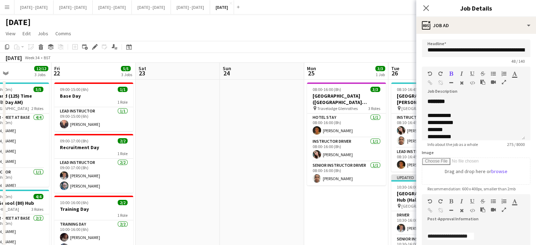
drag, startPoint x: 361, startPoint y: 146, endPoint x: 168, endPoint y: 196, distance: 198.6
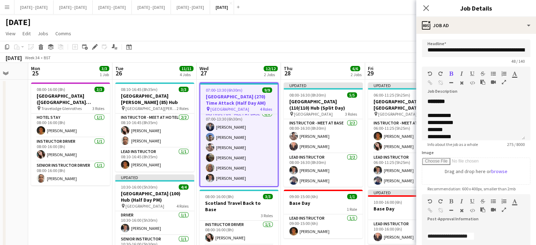
scroll to position [0, 219]
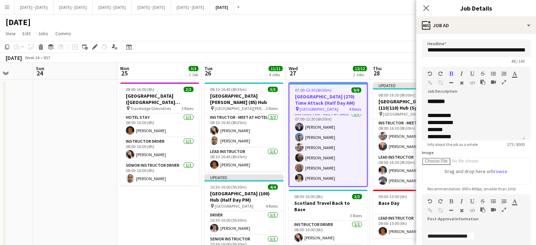
drag, startPoint x: 328, startPoint y: 209, endPoint x: 151, endPoint y: 220, distance: 177.9
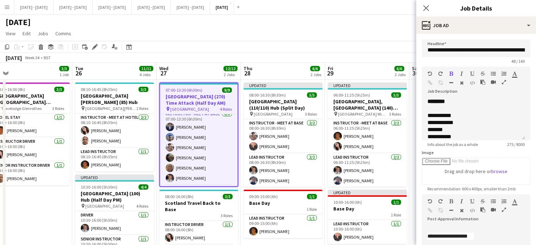
drag, startPoint x: 321, startPoint y: 69, endPoint x: 173, endPoint y: 81, distance: 148.7
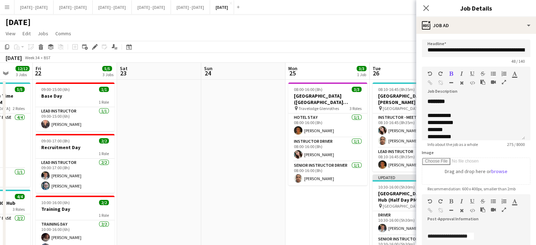
drag, startPoint x: 19, startPoint y: 208, endPoint x: 335, endPoint y: 182, distance: 317.4
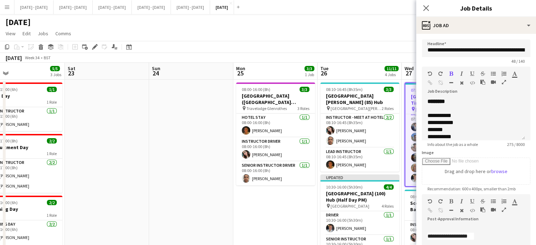
drag, startPoint x: 250, startPoint y: 151, endPoint x: 33, endPoint y: 174, distance: 217.9
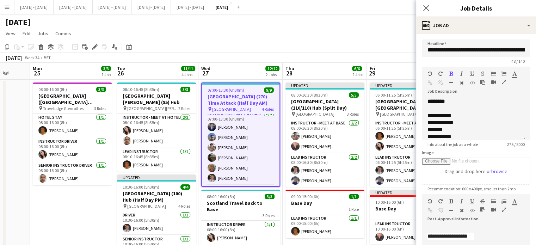
drag, startPoint x: 189, startPoint y: 204, endPoint x: 79, endPoint y: 205, distance: 110.2
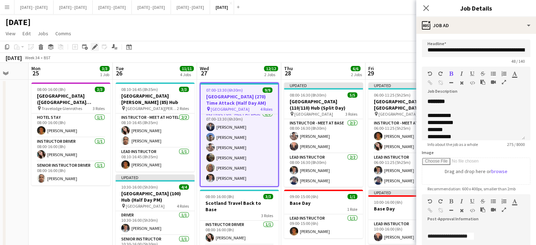
click at [95, 50] on div "Edit" at bounding box center [95, 47] width 8 height 8
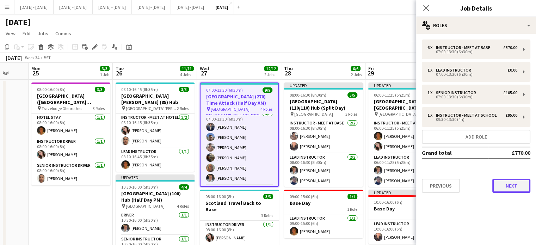
click at [510, 190] on button "Next" at bounding box center [511, 186] width 38 height 14
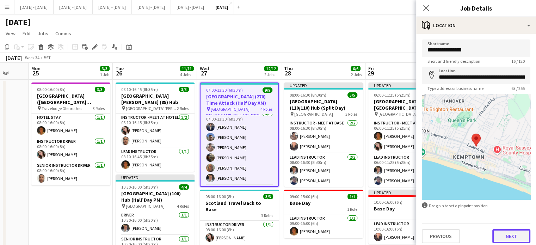
click at [509, 233] on button "Next" at bounding box center [511, 236] width 38 height 14
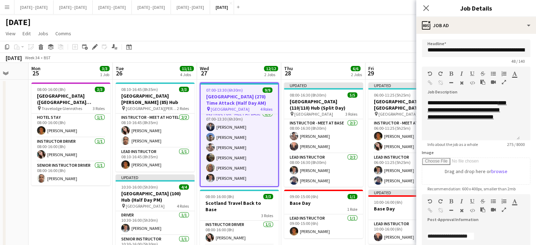
scroll to position [112, 0]
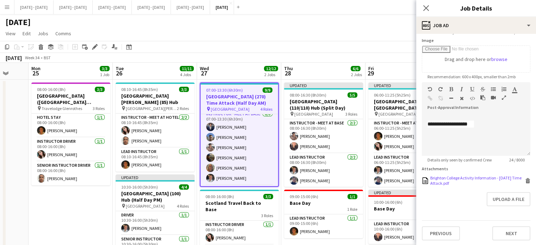
click at [456, 179] on div "Brighton College Activity Information - 27th August Time Attack.pdf" at bounding box center [476, 180] width 93 height 11
click at [430, 7] on app-icon "Close pop-in" at bounding box center [426, 8] width 10 height 10
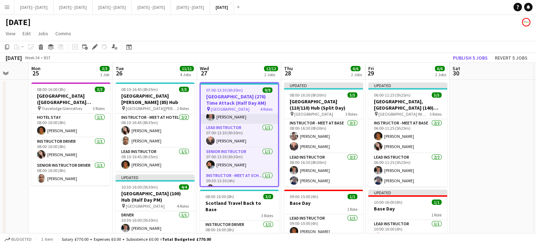
scroll to position [75, 0]
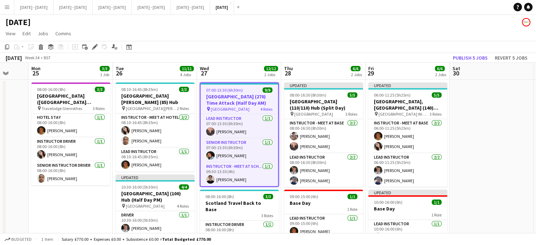
click at [100, 46] on div "Add job Add linked Job Edit Edit linked Job Applicants" at bounding box center [92, 47] width 54 height 8
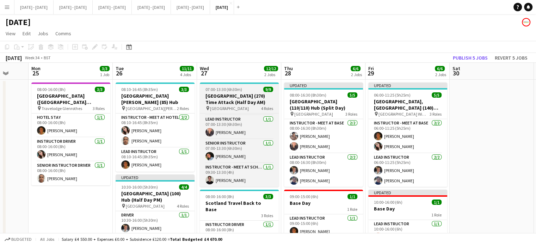
click at [213, 88] on span "07:00-13:30 (6h30m)" at bounding box center [223, 89] width 37 height 5
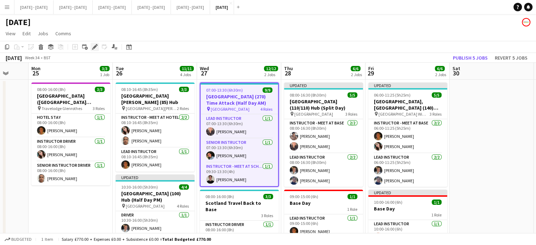
click at [95, 47] on icon at bounding box center [95, 47] width 4 height 4
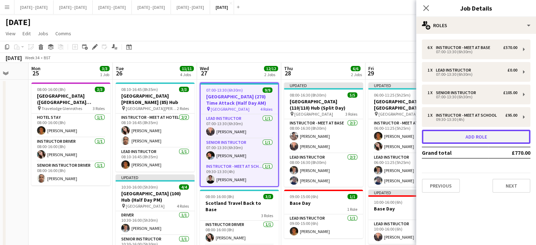
click at [489, 142] on button "Add role" at bounding box center [476, 137] width 108 height 14
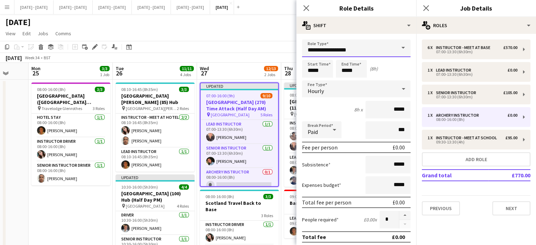
click at [368, 44] on input "**********" at bounding box center [356, 48] width 108 height 18
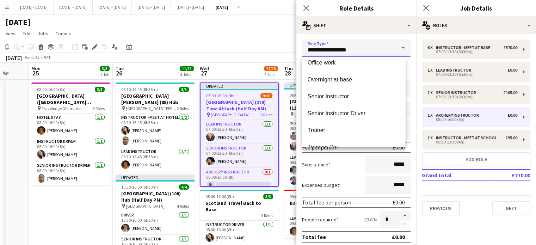
scroll to position [304, 0]
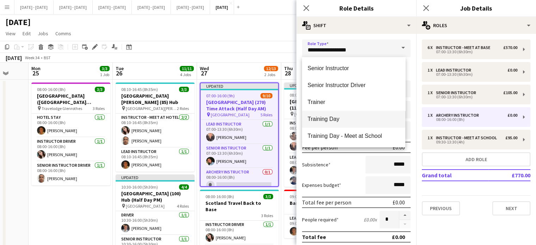
click at [355, 119] on span "Training Day" at bounding box center [353, 119] width 92 height 7
type input "**********"
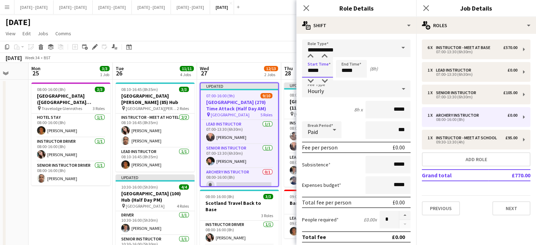
drag, startPoint x: 325, startPoint y: 71, endPoint x: 274, endPoint y: 70, distance: 51.8
click at [273, 71] on body "Menu Boards Boards Boards All jobs Status Workforce Workforce My Workforce Recr…" at bounding box center [268, 247] width 536 height 495
type input "*****"
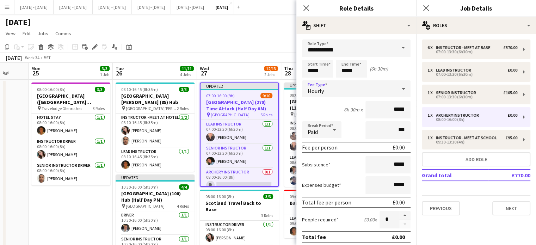
click at [376, 89] on div "Hourly" at bounding box center [349, 88] width 94 height 17
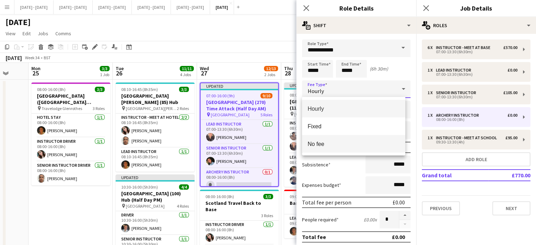
click at [341, 148] on mat-option "No fee" at bounding box center [353, 144] width 103 height 18
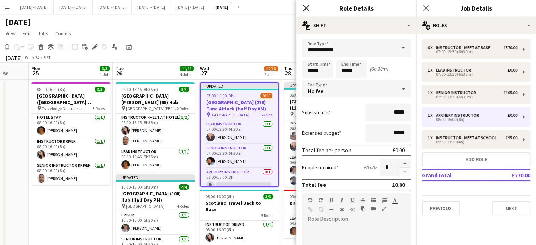
click at [308, 8] on icon "Close pop-in" at bounding box center [306, 8] width 7 height 7
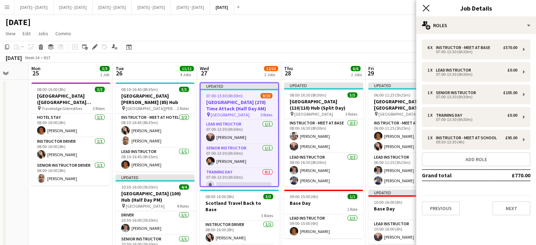
click at [427, 6] on icon "Close pop-in" at bounding box center [425, 8] width 7 height 7
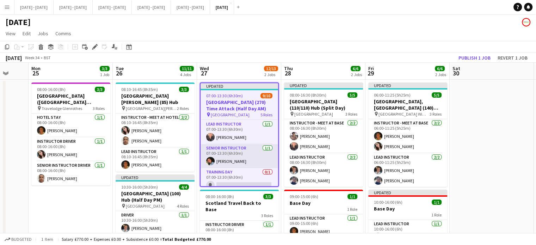
scroll to position [104, 0]
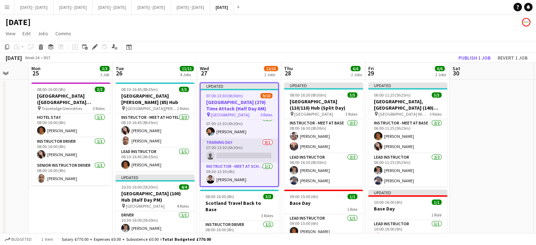
click at [243, 155] on app-card-role "Training Day 0/1 07:00-13:30 (6h30m) single-neutral-actions" at bounding box center [238, 150] width 77 height 24
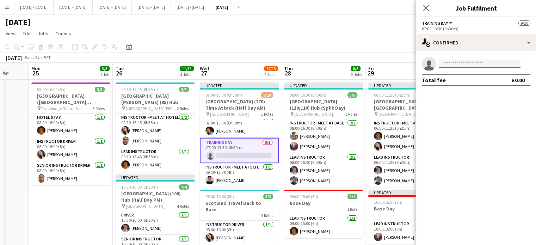
click at [461, 64] on input at bounding box center [479, 64] width 82 height 8
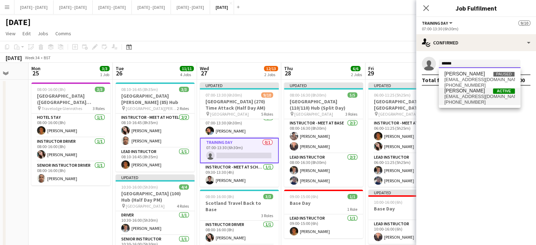
type input "******"
click at [458, 91] on span "[PERSON_NAME]" at bounding box center [464, 91] width 41 height 6
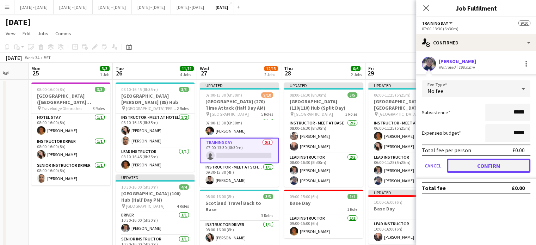
click at [482, 162] on button "Confirm" at bounding box center [488, 165] width 83 height 14
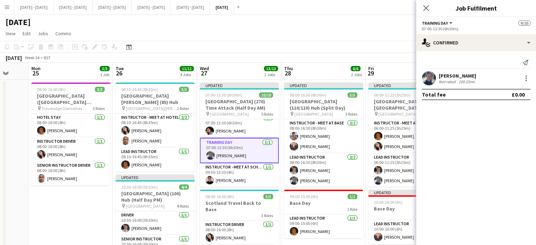
click at [428, 1] on div "Close pop-in" at bounding box center [426, 8] width 20 height 16
click at [428, 8] on icon "Close pop-in" at bounding box center [425, 8] width 7 height 7
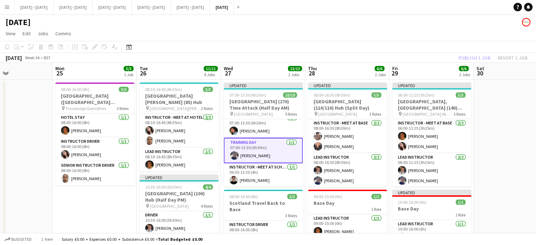
drag, startPoint x: 243, startPoint y: 71, endPoint x: 267, endPoint y: 69, distance: 23.7
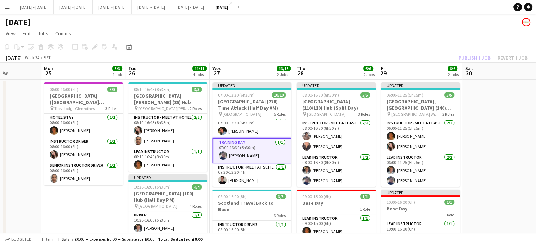
drag, startPoint x: 258, startPoint y: 71, endPoint x: 247, endPoint y: 71, distance: 10.9
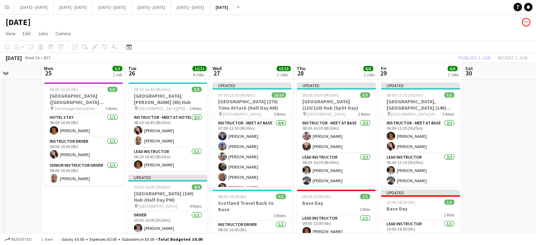
scroll to position [0, 227]
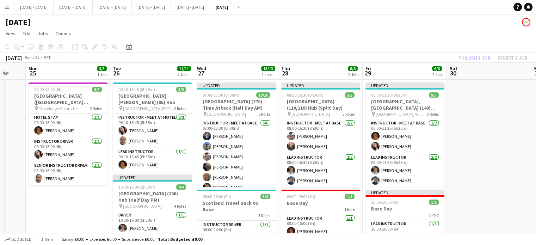
drag, startPoint x: 483, startPoint y: 169, endPoint x: 468, endPoint y: 173, distance: 15.5
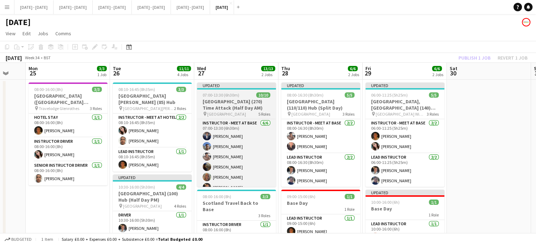
click at [231, 102] on h3 "[GEOGRAPHIC_DATA] (270) Time Attack (Half Day AM)" at bounding box center [236, 104] width 79 height 13
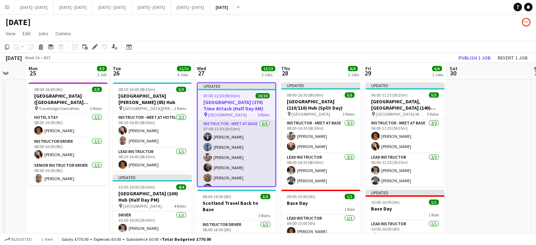
scroll to position [104, 0]
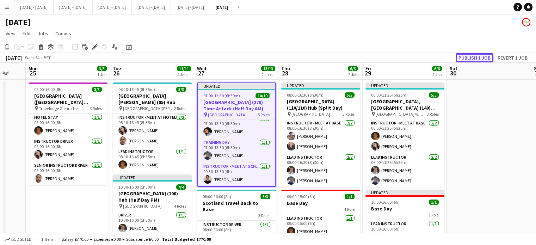
click at [472, 59] on button "Publish 1 job" at bounding box center [474, 57] width 38 height 9
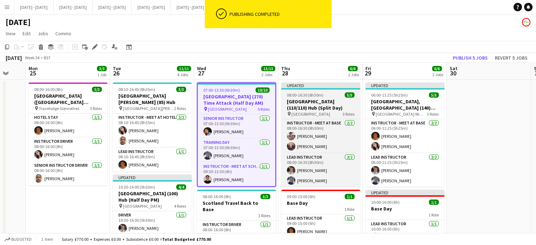
click at [327, 104] on h3 "[GEOGRAPHIC_DATA] (110/110) Hub (Split Day)" at bounding box center [320, 104] width 79 height 13
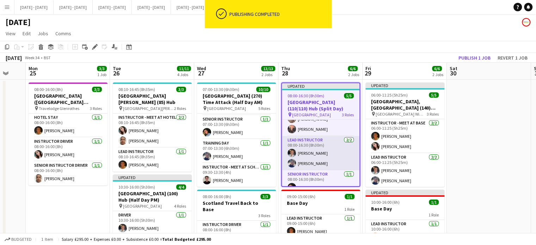
scroll to position [25, 0]
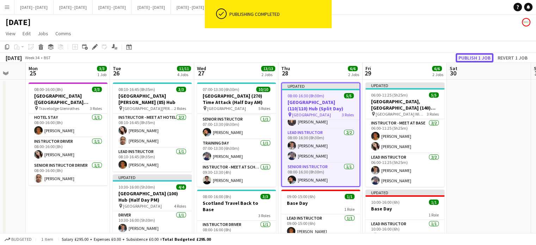
click at [479, 55] on button "Publish 1 job" at bounding box center [474, 57] width 38 height 9
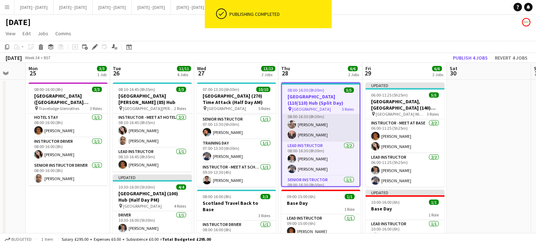
scroll to position [0, 0]
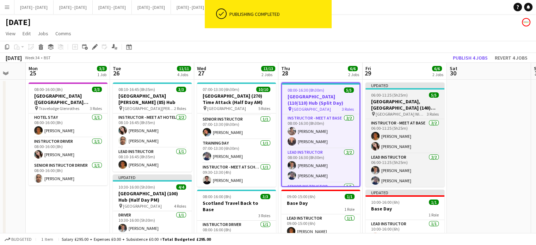
click at [387, 111] on span "[GEOGRAPHIC_DATA] Wimbledon" at bounding box center [400, 113] width 51 height 5
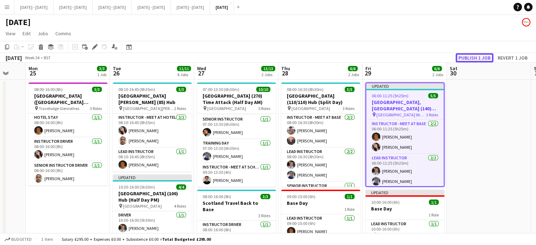
click at [478, 55] on button "Publish 1 job" at bounding box center [474, 57] width 38 height 9
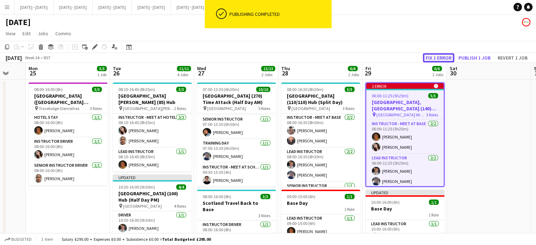
click at [444, 56] on button "Fix 1 error" at bounding box center [438, 57] width 31 height 9
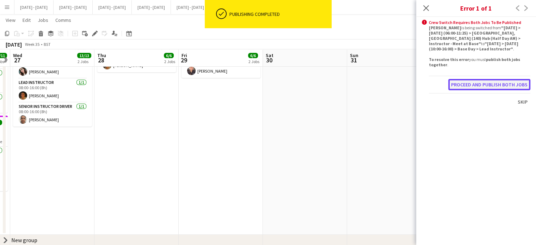
click at [477, 85] on button "Proceed and publish both jobs" at bounding box center [489, 84] width 82 height 11
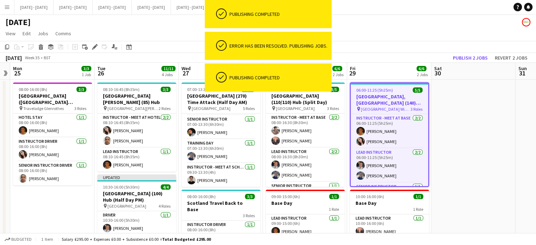
scroll to position [0, 220]
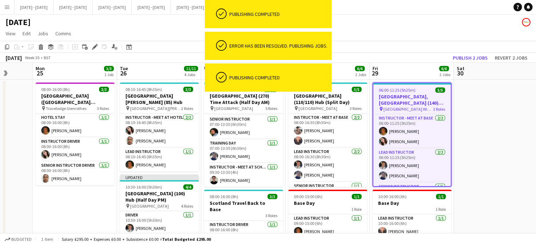
drag, startPoint x: 331, startPoint y: 139, endPoint x: 522, endPoint y: 137, distance: 190.5
click at [522, 137] on app-calendar-viewport "Fri 22 5/5 3 Jobs Sat 23 Sun 24 Mon 25 3/3 1 Job Tue 26 11/11 4 Jobs Wed 27 13/…" at bounding box center [268, 237] width 536 height 349
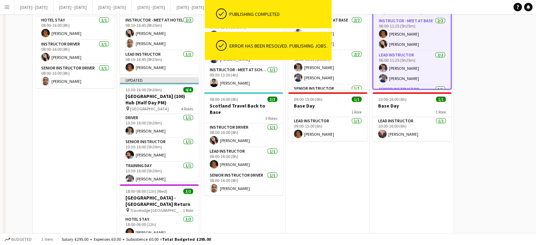
scroll to position [2, 0]
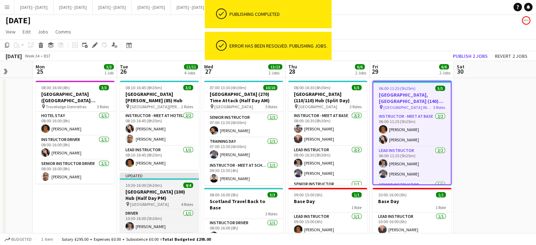
click at [157, 194] on h3 "[GEOGRAPHIC_DATA] (100) Hub (Half Day PM)" at bounding box center [159, 194] width 79 height 13
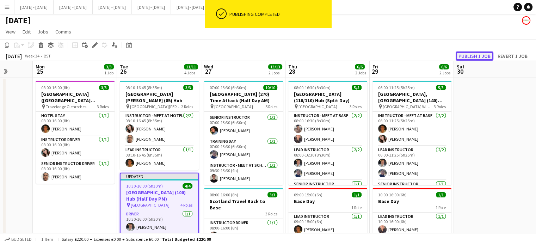
click at [468, 57] on button "Publish 1 job" at bounding box center [474, 55] width 38 height 9
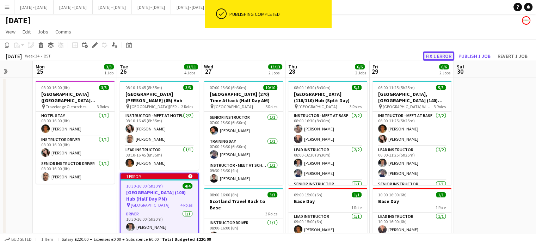
click at [438, 55] on button "Fix 1 error" at bounding box center [438, 55] width 31 height 9
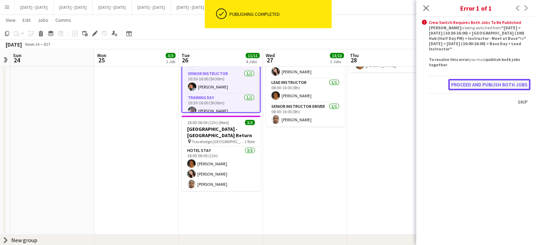
click at [472, 82] on button "Proceed and publish both jobs" at bounding box center [489, 84] width 82 height 11
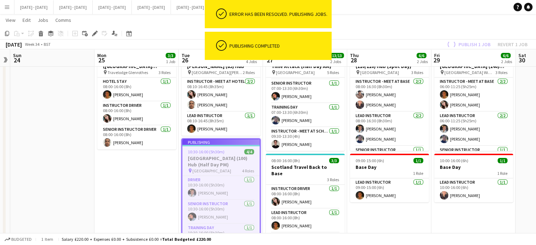
scroll to position [24, 0]
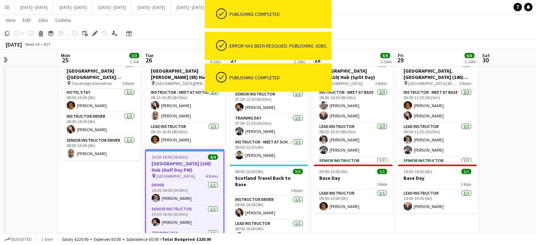
drag, startPoint x: 142, startPoint y: 201, endPoint x: 106, endPoint y: 214, distance: 39.0
click at [106, 214] on app-calendar-viewport "Thu 21 12/12 3 Jobs Fri 22 5/5 3 Jobs Sat 23 Sun 24 Mon 25 3/3 1 Job Tue 26 11/…" at bounding box center [268, 195] width 536 height 384
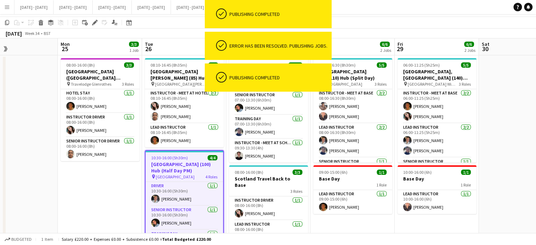
scroll to position [0, 0]
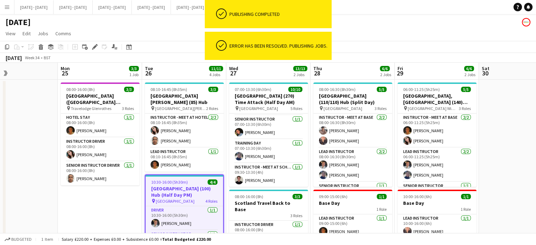
click at [111, 208] on app-date-cell "08:00-16:00 (8h) 3/3 Scotland Hotel (St Andrews) - St Leonard's School pin Trav…" at bounding box center [100, 240] width 84 height 321
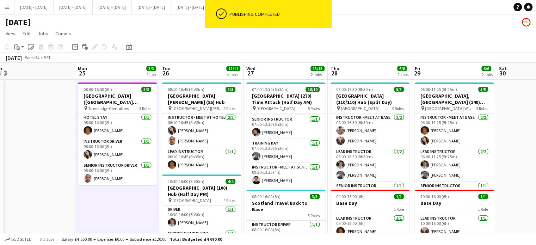
scroll to position [0, 256]
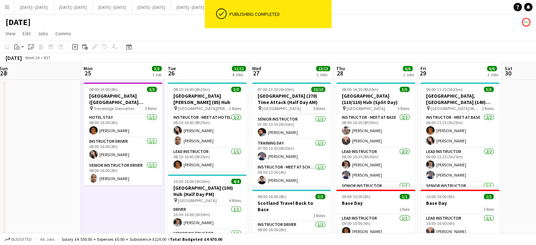
drag, startPoint x: 108, startPoint y: 219, endPoint x: 131, endPoint y: 210, distance: 24.8
click at [131, 210] on app-calendar-viewport "Thu 21 12/12 3 Jobs Fri 22 5/5 3 Jobs Sat 23 Sun 24 Mon 25 3/3 1 Job Tue 26 11/…" at bounding box center [268, 237] width 536 height 349
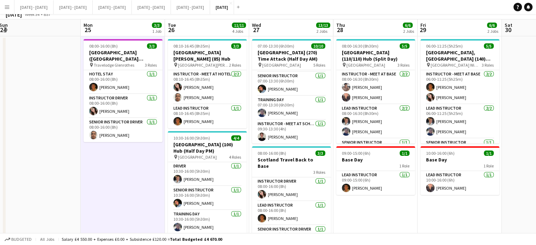
scroll to position [0, 0]
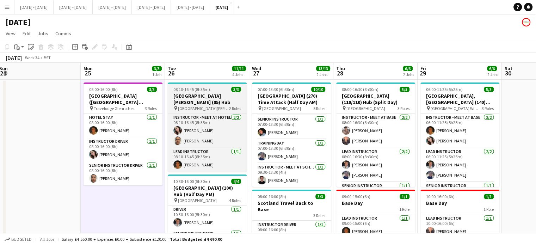
click at [222, 105] on div "pin St Leonard's School 2 Roles" at bounding box center [207, 108] width 79 height 6
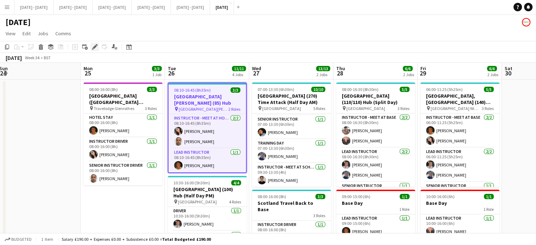
click at [97, 48] on icon "Edit" at bounding box center [95, 47] width 6 height 6
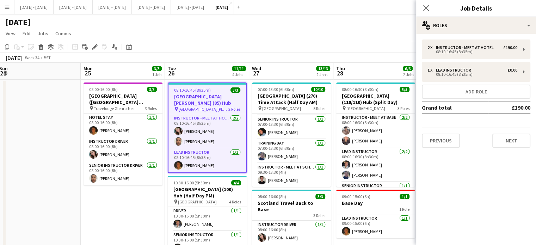
click at [515, 148] on div "2 x Instructor - Meet at Hotel £190.00 08:10-16:45 (8h35m) 1 x Lead Instructor …" at bounding box center [476, 93] width 120 height 119
click at [515, 145] on button "Next" at bounding box center [511, 140] width 38 height 14
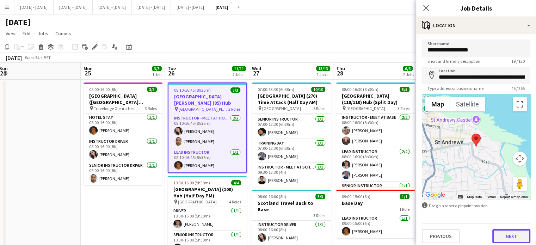
click at [518, 232] on button "Next" at bounding box center [511, 236] width 38 height 14
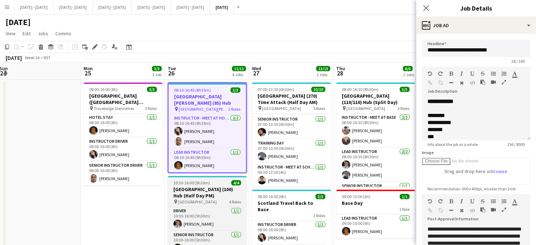
click at [185, 180] on span "10:30-16:00 (5h30m)" at bounding box center [191, 182] width 37 height 5
type input "**********"
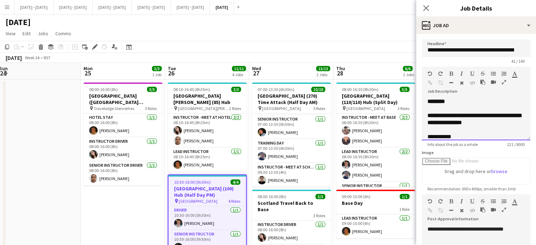
click at [479, 99] on div "**********" at bounding box center [476, 119] width 108 height 42
drag, startPoint x: 428, startPoint y: 10, endPoint x: 297, endPoint y: 57, distance: 139.4
click at [428, 10] on icon "Close pop-in" at bounding box center [426, 8] width 6 height 6
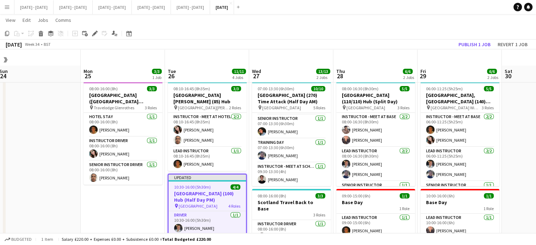
scroll to position [70, 0]
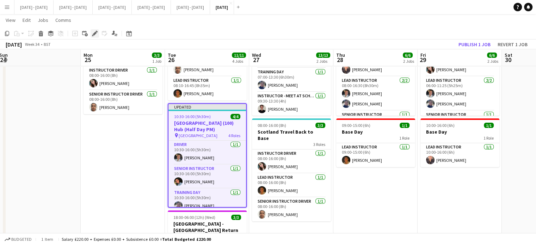
click at [94, 31] on icon "Edit" at bounding box center [95, 34] width 6 height 6
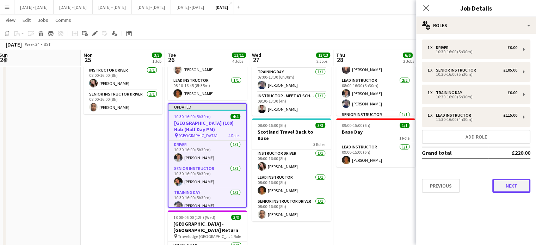
click at [507, 187] on button "Next" at bounding box center [511, 186] width 38 height 14
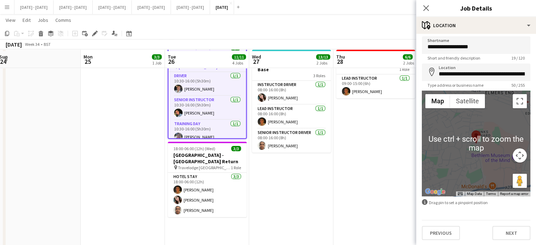
scroll to position [141, 0]
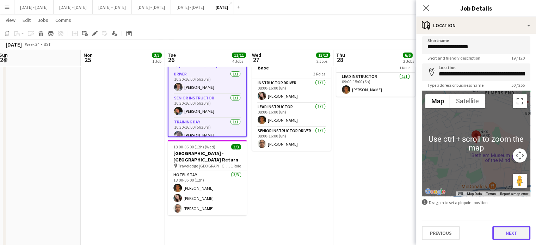
click at [516, 232] on button "Next" at bounding box center [511, 233] width 38 height 14
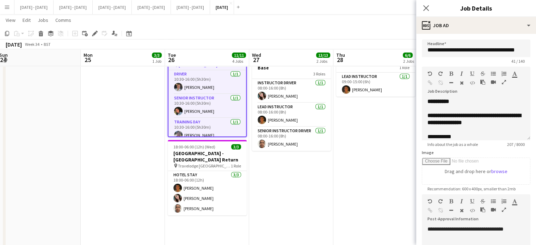
scroll to position [0, 0]
click at [462, 108] on div "**********" at bounding box center [476, 119] width 108 height 42
click at [429, 8] on icon "Close pop-in" at bounding box center [425, 8] width 7 height 7
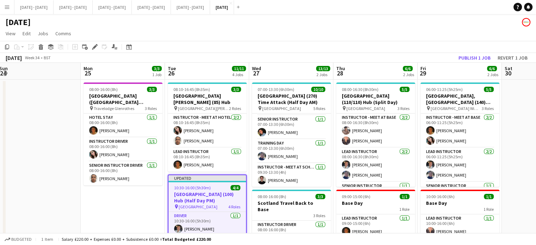
scroll to position [0, 241]
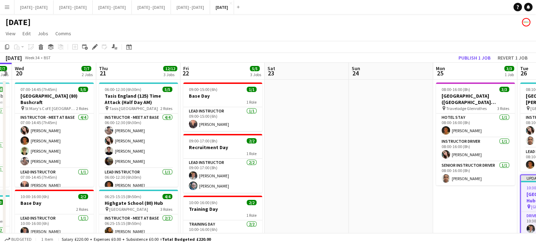
drag, startPoint x: 51, startPoint y: 152, endPoint x: 403, endPoint y: 154, distance: 352.2
click at [403, 154] on app-calendar-viewport "Sun 17 Mon 18 6/6 2 Jobs Tue 19 7/7 2 Jobs Wed 20 7/7 2 Jobs Thu 21 12/12 3 Job…" at bounding box center [268, 237] width 536 height 349
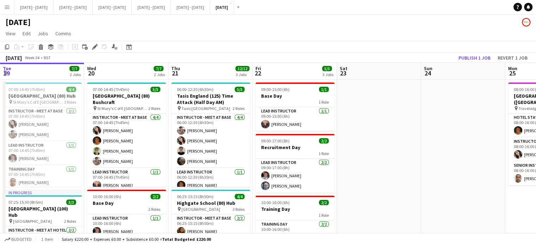
scroll to position [0, 168]
drag, startPoint x: 341, startPoint y: 166, endPoint x: 414, endPoint y: 159, distance: 73.2
click at [414, 159] on app-calendar-viewport "Sun 17 Mon 18 6/6 2 Jobs Tue 19 7/7 2 Jobs Wed 20 7/7 2 Jobs Thu 21 12/12 3 Job…" at bounding box center [268, 237] width 536 height 349
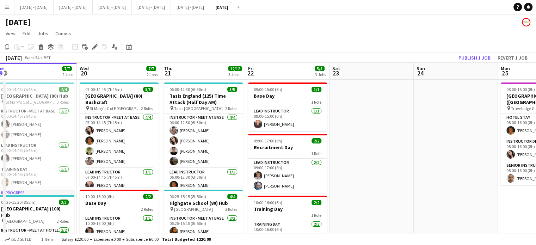
scroll to position [0, 263]
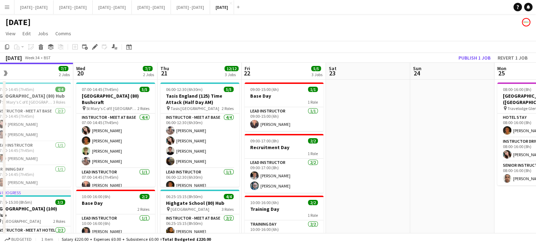
drag, startPoint x: 355, startPoint y: 146, endPoint x: 343, endPoint y: 151, distance: 13.2
click at [343, 151] on app-calendar-viewport "Sat 16 Sun 17 Mon 18 6/6 2 Jobs Tue 19 7/7 2 Jobs Wed 20 7/7 2 Jobs Thu 21 12/1…" at bounding box center [268, 237] width 536 height 349
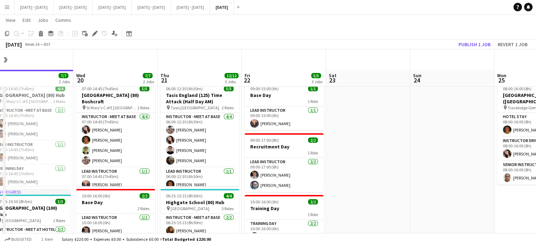
scroll to position [35, 0]
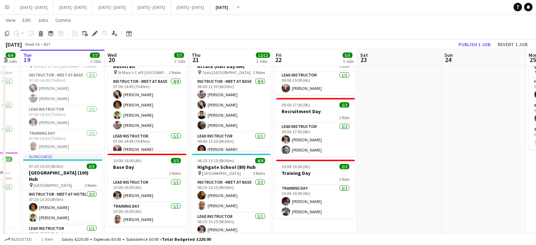
drag, startPoint x: 387, startPoint y: 168, endPoint x: 420, endPoint y: 167, distance: 32.8
click at [420, 167] on app-calendar-viewport "Sat 16 Sun 17 Mon 18 6/6 2 Jobs Tue 19 7/7 2 Jobs Wed 20 7/7 2 Jobs Thu 21 12/1…" at bounding box center [268, 184] width 536 height 384
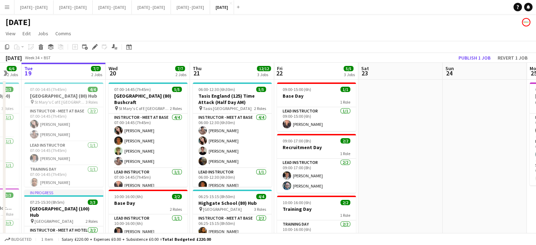
scroll to position [0, 197]
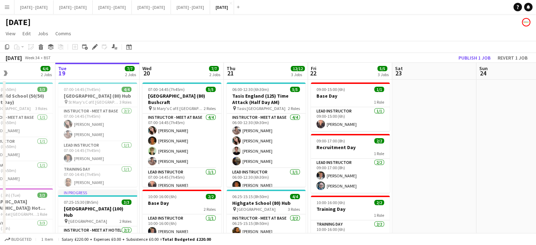
drag, startPoint x: 218, startPoint y: 66, endPoint x: 339, endPoint y: 62, distance: 120.9
click at [339, 62] on app-calendar "Copy Paste Paste Ctrl+V Paste with crew Ctrl+Shift+V Paste linked Job Delete Gr…" at bounding box center [268, 226] width 536 height 371
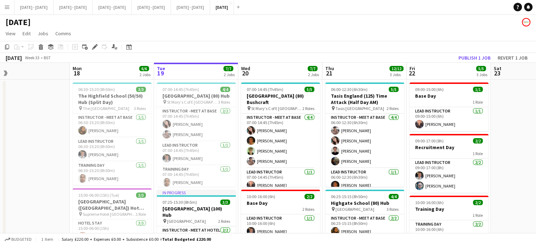
scroll to position [0, 189]
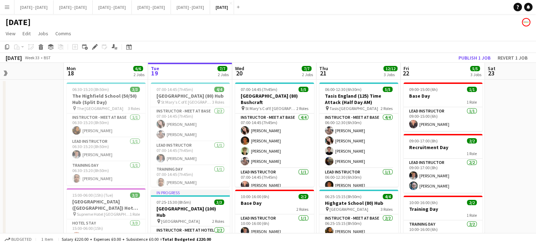
drag, startPoint x: 285, startPoint y: 74, endPoint x: 377, endPoint y: 75, distance: 92.3
click at [377, 75] on app-calendar-viewport "Fri 15 2/2 1 Job Sat 16 Sun 17 Mon 18 6/6 2 Jobs Tue 19 7/7 2 Jobs Wed 20 7/7 2…" at bounding box center [268, 237] width 536 height 349
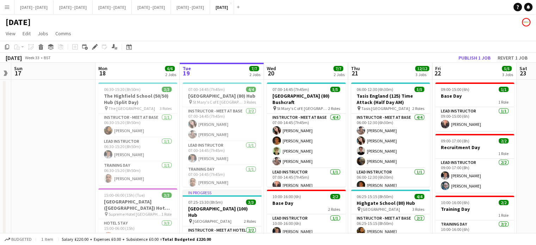
scroll to position [0, 242]
drag, startPoint x: 46, startPoint y: 149, endPoint x: 78, endPoint y: 171, distance: 38.0
click at [78, 171] on app-calendar-viewport "Thu 14 3/3 2 Jobs Fri 15 2/2 1 Job Sat 16 Sun 17 Mon 18 6/6 2 Jobs Tue 19 7/7 2…" at bounding box center [268, 237] width 536 height 349
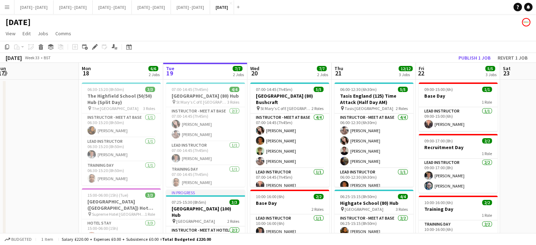
drag, startPoint x: 302, startPoint y: 71, endPoint x: 286, endPoint y: 79, distance: 17.3
click at [286, 79] on app-calendar-viewport "Thu 14 3/3 2 Jobs Fri 15 2/2 1 Job Sat 16 Sun 17 Mon 18 6/6 2 Jobs Tue 19 7/7 2…" at bounding box center [268, 237] width 536 height 349
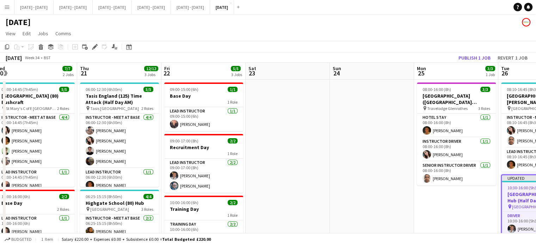
drag, startPoint x: 515, startPoint y: 136, endPoint x: 261, endPoint y: 176, distance: 257.4
click at [261, 176] on app-calendar-viewport "Mon 18 6/6 2 Jobs Tue 19 7/7 2 Jobs Wed 20 7/7 2 Jobs Thu 21 12/12 3 Jobs Fri 2…" at bounding box center [268, 237] width 536 height 349
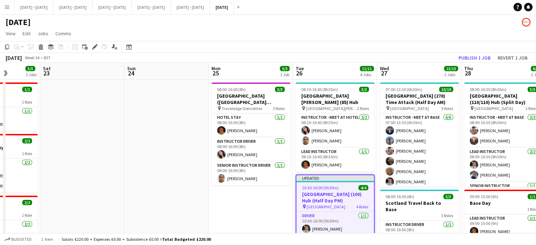
drag, startPoint x: 439, startPoint y: 211, endPoint x: 234, endPoint y: 211, distance: 205.3
click at [234, 211] on app-calendar-viewport "Wed 20 7/7 2 Jobs Thu 21 12/12 3 Jobs Fri 22 5/5 3 Jobs Sat 23 Sun 24 Mon 25 3/…" at bounding box center [268, 237] width 536 height 349
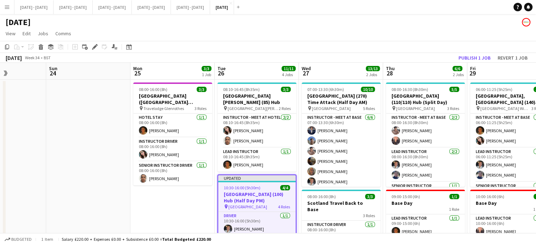
scroll to position [0, 298]
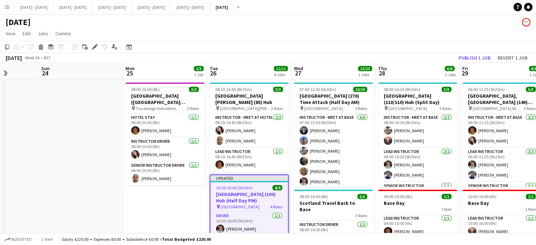
drag, startPoint x: 269, startPoint y: 187, endPoint x: 183, endPoint y: 201, distance: 87.1
click at [183, 201] on app-calendar-viewport "Wed 20 7/7 2 Jobs Thu 21 12/12 3 Jobs Fri 22 5/5 3 Jobs Sat 23 Sun 24 Mon 25 3/…" at bounding box center [268, 237] width 536 height 349
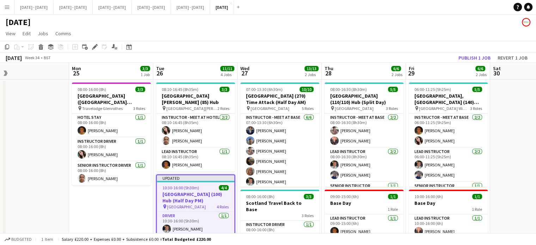
scroll to position [0, 184]
drag, startPoint x: 185, startPoint y: 208, endPoint x: 131, endPoint y: 211, distance: 54.0
click at [131, 211] on app-calendar-viewport "Fri 22 5/5 3 Jobs Sat 23 Sun 24 Mon 25 3/3 1 Job Tue 26 11/11 4 Jobs Wed 27 13/…" at bounding box center [268, 237] width 536 height 349
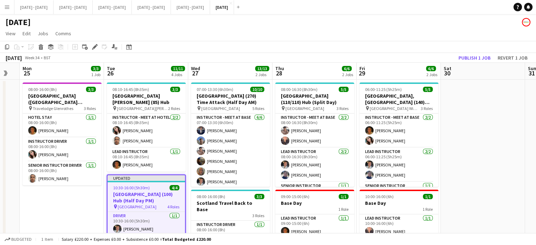
drag, startPoint x: 131, startPoint y: 211, endPoint x: 82, endPoint y: 211, distance: 49.0
click at [82, 211] on app-calendar-viewport "Fri 22 5/5 3 Jobs Sat 23 Sun 24 Mon 25 3/3 1 Job Tue 26 11/11 4 Jobs Wed 27 13/…" at bounding box center [268, 237] width 536 height 349
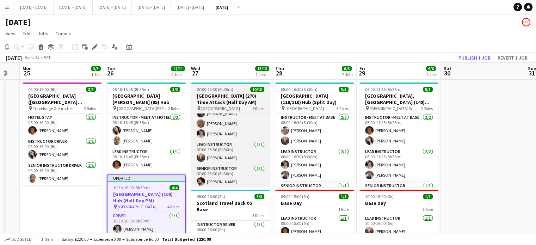
scroll to position [0, 0]
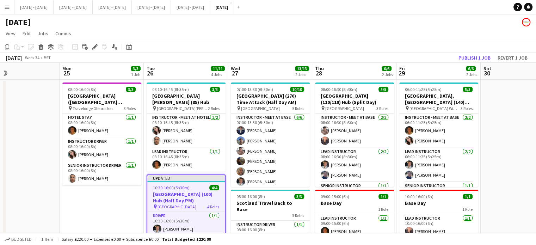
drag, startPoint x: 237, startPoint y: 74, endPoint x: 263, endPoint y: 76, distance: 26.1
click at [263, 76] on app-calendar-viewport "Fri 22 5/5 3 Jobs Sat 23 Sun 24 Mon 25 3/3 1 Job Tue 26 11/11 4 Jobs Wed 27 13/…" at bounding box center [268, 237] width 536 height 349
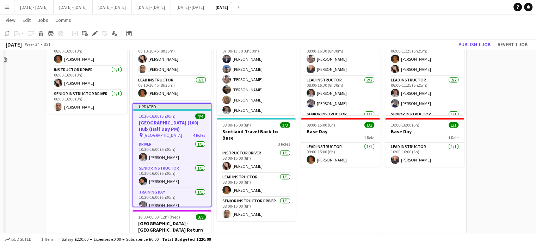
scroll to position [35, 0]
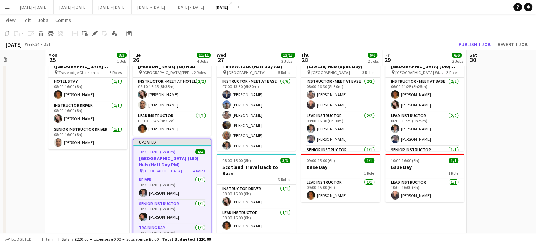
click at [105, 208] on app-date-cell "08:00-16:00 (8h) 3/3 Scotland Hotel (St Andrews) - St Leonard's School pin Trav…" at bounding box center [87, 204] width 84 height 321
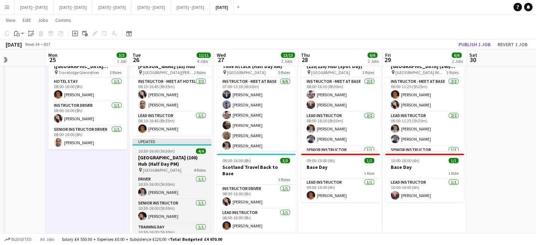
click at [179, 154] on h3 "[GEOGRAPHIC_DATA] (100) Hub (Half Day PM)" at bounding box center [171, 160] width 79 height 13
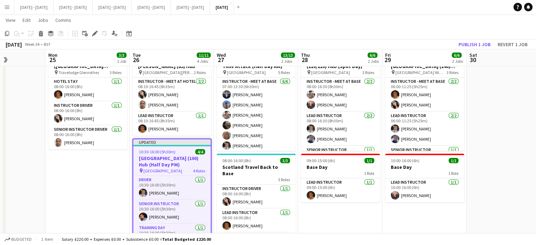
drag, startPoint x: 94, startPoint y: 33, endPoint x: 328, endPoint y: 40, distance: 234.3
click at [94, 33] on icon at bounding box center [95, 34] width 4 height 4
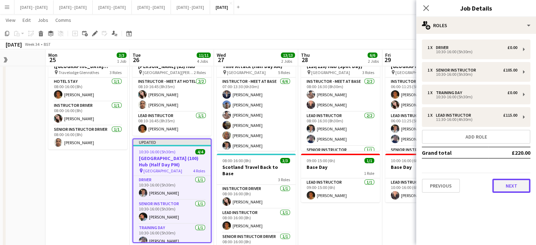
click at [507, 183] on button "Next" at bounding box center [511, 186] width 38 height 14
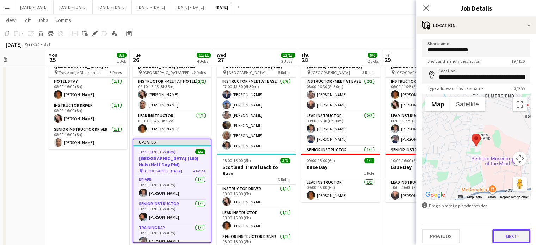
click at [509, 232] on button "Next" at bounding box center [511, 236] width 38 height 14
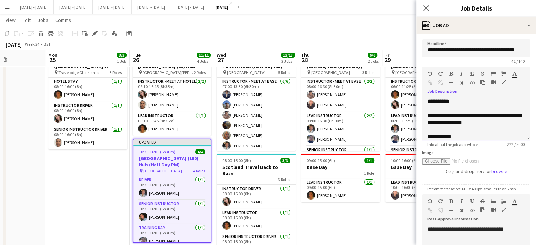
click at [471, 99] on div "**********" at bounding box center [476, 119] width 108 height 42
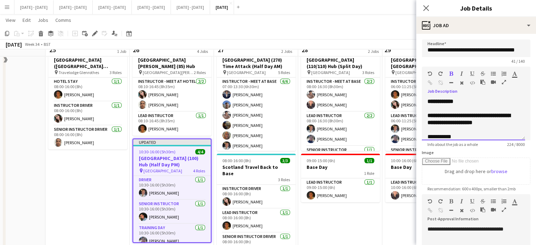
scroll to position [0, 0]
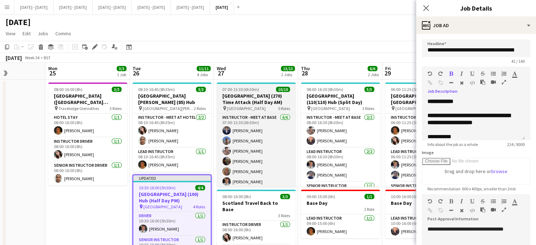
click at [266, 105] on div "pin Brighton College 5 Roles" at bounding box center [256, 108] width 79 height 6
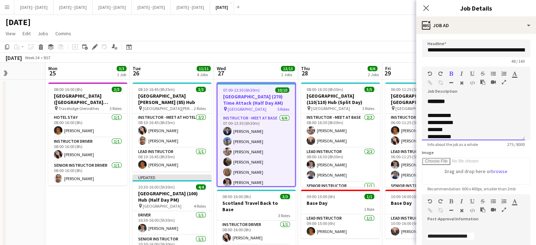
click at [475, 100] on div "**********" at bounding box center [473, 119] width 103 height 42
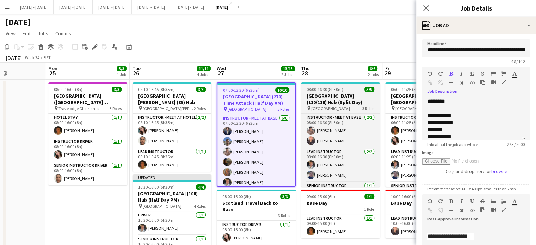
click at [335, 102] on h3 "[GEOGRAPHIC_DATA] (110/110) Hub (Split Day)" at bounding box center [340, 99] width 79 height 13
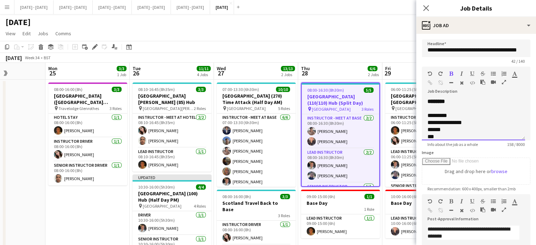
click at [478, 97] on div "**********" at bounding box center [476, 116] width 108 height 47
click at [477, 103] on div "**********" at bounding box center [473, 119] width 103 height 42
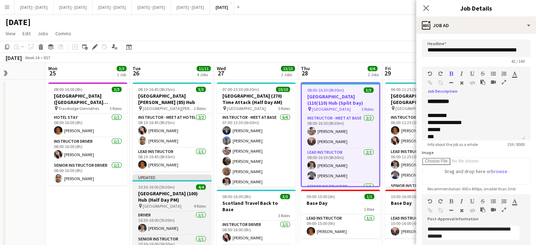
click at [160, 190] on h3 "[GEOGRAPHIC_DATA] (100) Hub (Half Day PM)" at bounding box center [171, 196] width 79 height 13
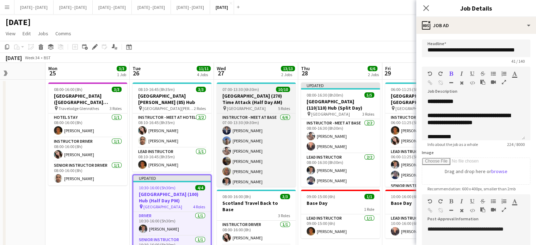
click at [237, 96] on h3 "[GEOGRAPHIC_DATA] (270) Time Attack (Half Day AM)" at bounding box center [256, 99] width 79 height 13
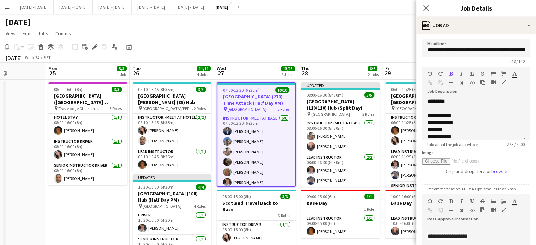
scroll to position [0, 207]
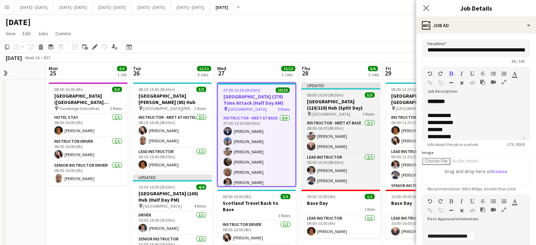
click at [312, 96] on span "08:00-16:30 (8h30m)" at bounding box center [325, 94] width 37 height 5
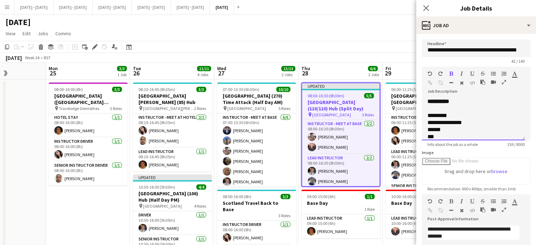
click at [462, 99] on div "**********" at bounding box center [473, 119] width 103 height 42
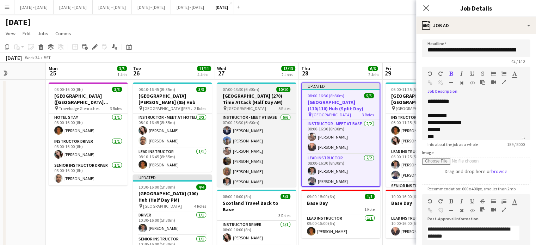
click at [245, 102] on h3 "[GEOGRAPHIC_DATA] (270) Time Attack (Half Day AM)" at bounding box center [256, 99] width 79 height 13
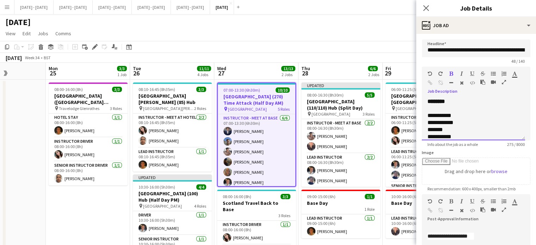
click at [473, 100] on div "**********" at bounding box center [473, 119] width 103 height 42
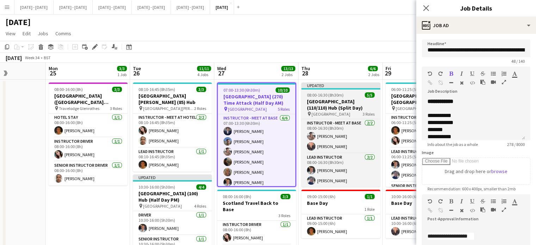
click at [351, 103] on h3 "[GEOGRAPHIC_DATA] (110/110) Hub (Split Day)" at bounding box center [340, 104] width 79 height 13
type input "**********"
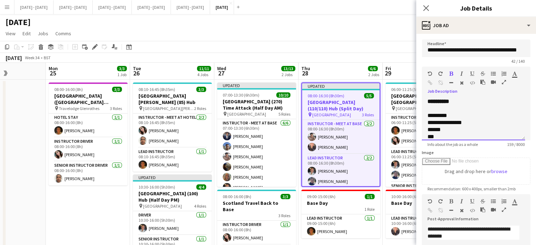
click at [467, 101] on div "**********" at bounding box center [473, 119] width 103 height 42
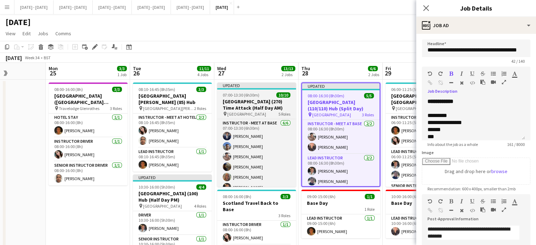
click at [282, 116] on span "5 Roles" at bounding box center [284, 113] width 12 height 5
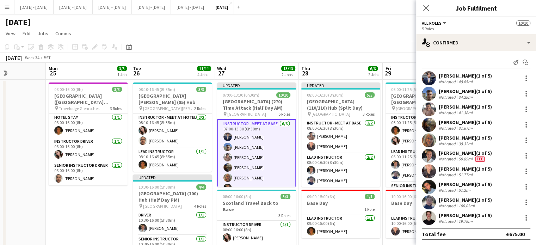
drag, startPoint x: 427, startPoint y: 8, endPoint x: 392, endPoint y: 16, distance: 36.5
click at [426, 7] on icon "Close pop-in" at bounding box center [426, 8] width 6 height 6
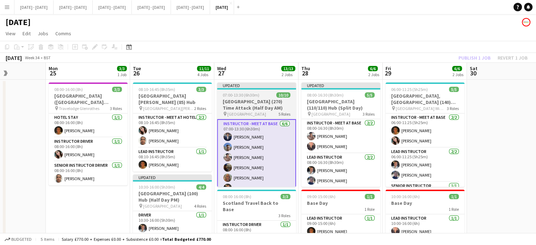
click at [252, 102] on h3 "[GEOGRAPHIC_DATA] (270) Time Attack (Half Day AM)" at bounding box center [256, 104] width 79 height 13
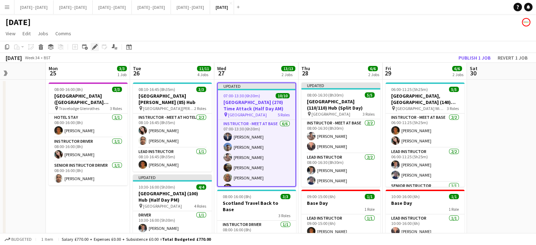
click at [91, 46] on div "Edit" at bounding box center [95, 47] width 8 height 8
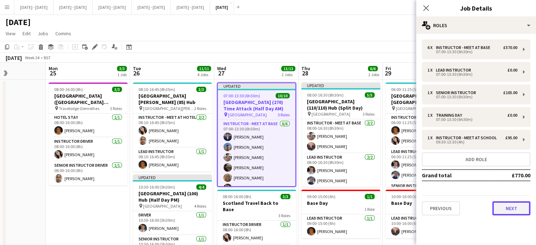
click at [518, 210] on button "Next" at bounding box center [511, 208] width 38 height 14
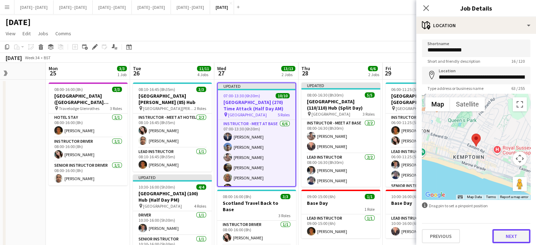
click at [505, 232] on button "Next" at bounding box center [511, 236] width 38 height 14
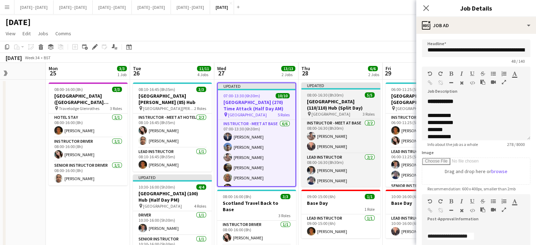
click at [342, 105] on h3 "[GEOGRAPHIC_DATA] (110/110) Hub (Split Day)" at bounding box center [340, 104] width 79 height 13
type input "**********"
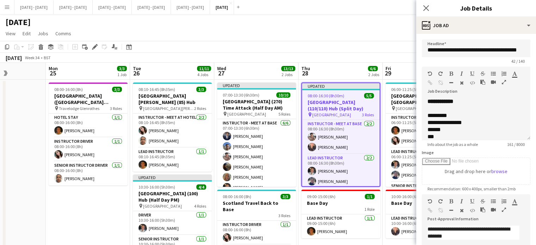
scroll to position [0, 207]
drag, startPoint x: 329, startPoint y: 63, endPoint x: 234, endPoint y: 50, distance: 96.3
click at [234, 50] on app-calendar "Copy Paste Paste Ctrl+V Paste with crew Ctrl+Shift+V Paste linked Job Delete Gr…" at bounding box center [268, 226] width 536 height 371
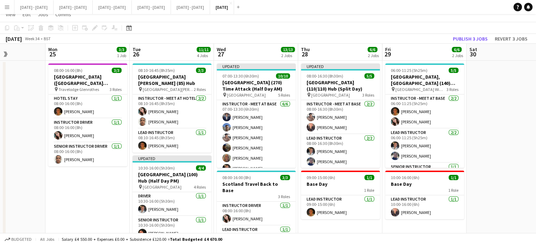
scroll to position [0, 0]
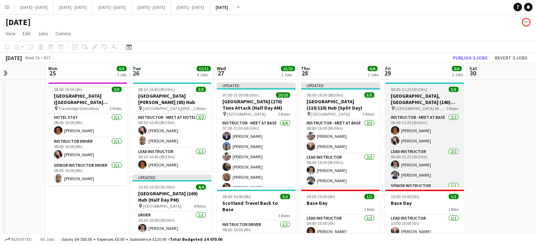
click at [432, 103] on h3 "[GEOGRAPHIC_DATA], [GEOGRAPHIC_DATA] (140) Hub (Half Day AM)" at bounding box center [424, 99] width 79 height 13
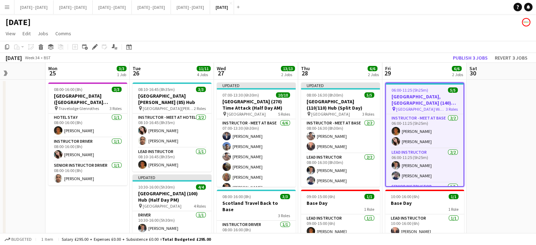
scroll to position [24, 0]
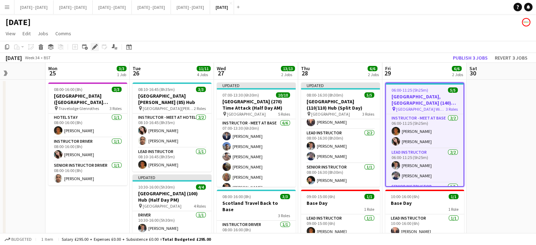
click at [96, 48] on icon "Edit" at bounding box center [95, 47] width 6 height 6
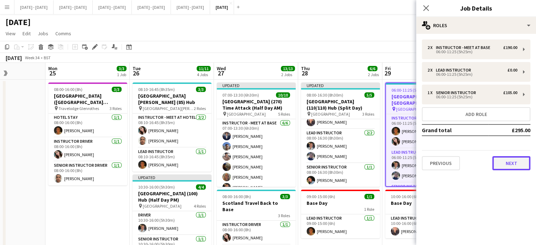
click at [515, 164] on button "Next" at bounding box center [511, 163] width 38 height 14
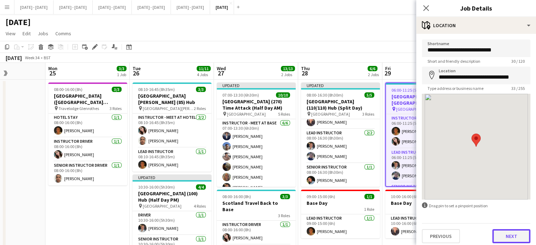
click at [513, 235] on button "Next" at bounding box center [511, 236] width 38 height 14
click at [493, 244] on mat-expansion-panel "**********" at bounding box center [476, 245] width 120 height 0
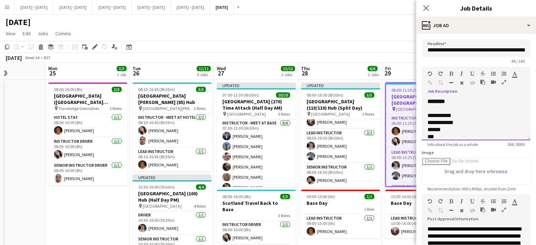
click at [456, 105] on div at bounding box center [475, 108] width 97 height 7
click at [460, 101] on div "**********" at bounding box center [476, 119] width 108 height 42
click at [422, 10] on app-icon "Close pop-in" at bounding box center [426, 8] width 10 height 10
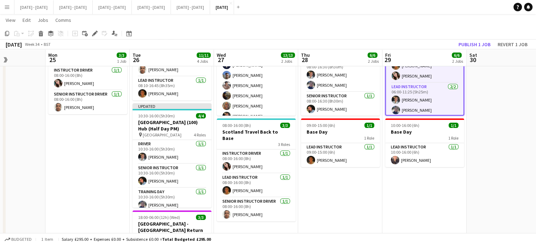
scroll to position [0, 159]
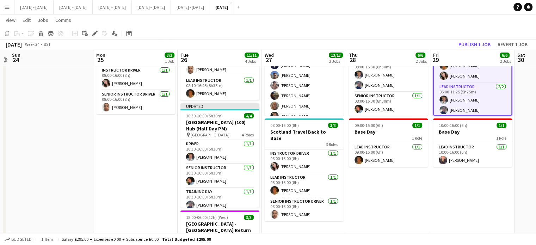
drag, startPoint x: 323, startPoint y: 193, endPoint x: 371, endPoint y: 193, distance: 47.5
click at [371, 193] on app-calendar-viewport "Fri 22 5/5 3 Jobs Sat 23 Sun 24 Mon 25 3/3 1 Job Tue 26 11/11 4 Jobs Wed 27 13/…" at bounding box center [268, 149] width 536 height 384
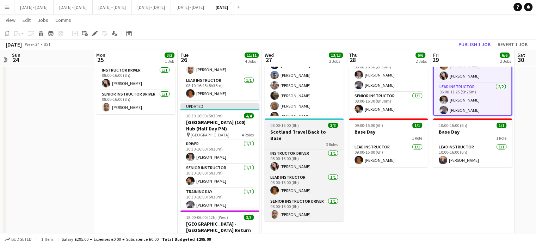
click at [278, 141] on div "3 Roles" at bounding box center [303, 144] width 79 height 6
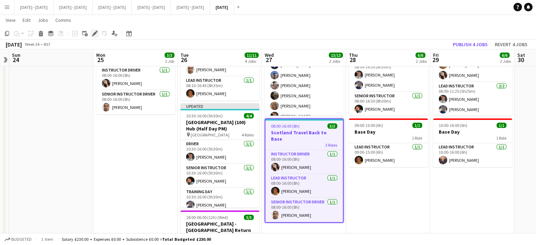
click at [93, 33] on icon "Edit" at bounding box center [95, 34] width 6 height 6
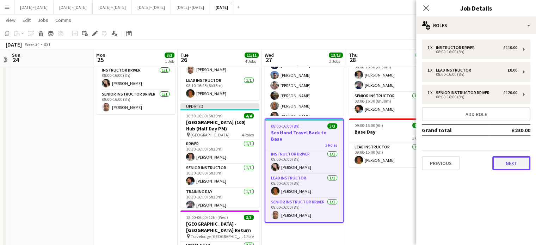
click at [511, 163] on button "Next" at bounding box center [511, 163] width 38 height 14
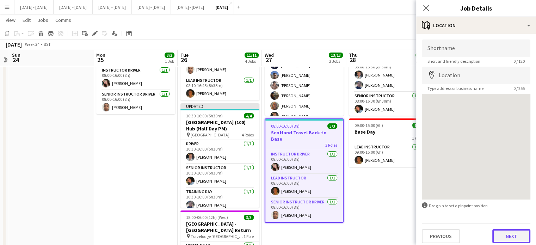
click at [511, 232] on button "Next" at bounding box center [511, 236] width 38 height 14
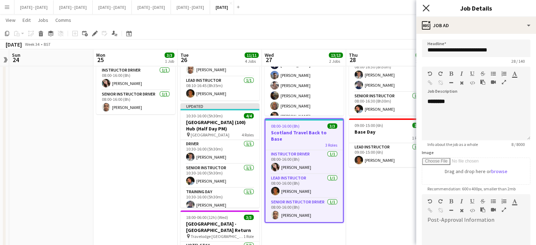
click at [426, 6] on icon "Close pop-in" at bounding box center [425, 8] width 7 height 7
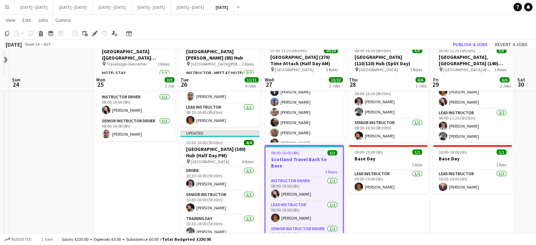
scroll to position [0, 0]
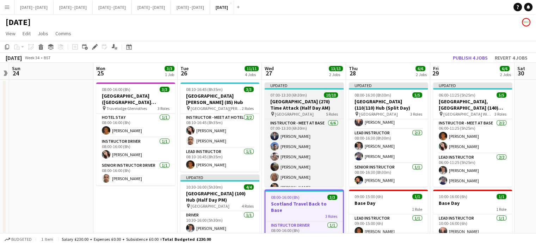
click at [310, 104] on h3 "[GEOGRAPHIC_DATA] (270) Time Attack (Half Day AM)" at bounding box center [303, 104] width 79 height 13
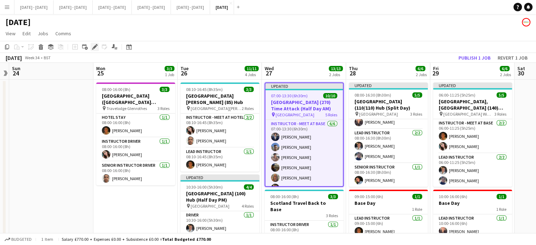
click at [94, 49] on icon "Edit" at bounding box center [95, 47] width 6 height 6
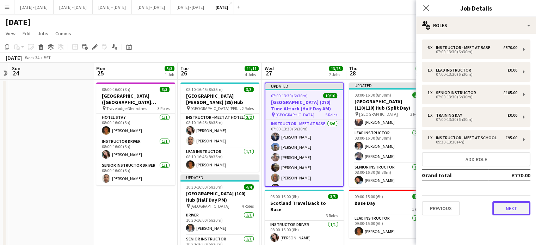
click at [497, 205] on button "Next" at bounding box center [511, 208] width 38 height 14
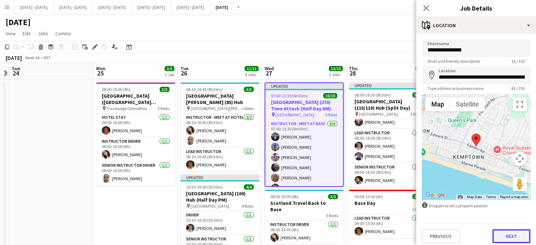
click at [503, 242] on button "Next" at bounding box center [511, 236] width 38 height 14
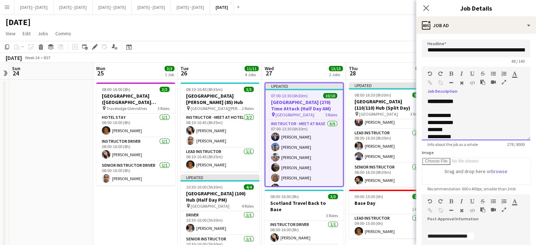
click at [471, 98] on div "**********" at bounding box center [476, 119] width 108 height 42
click at [427, 5] on icon "Close pop-in" at bounding box center [425, 8] width 7 height 7
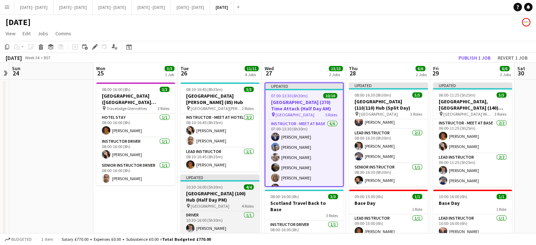
click at [196, 193] on h3 "[GEOGRAPHIC_DATA] (100) Hub (Half Day PM)" at bounding box center [219, 196] width 79 height 13
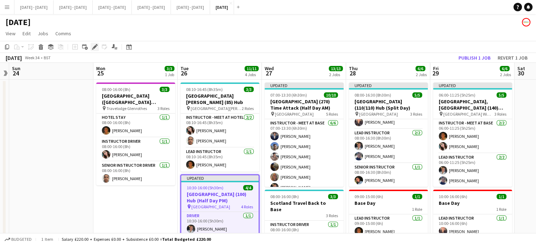
click at [92, 47] on icon "Edit" at bounding box center [95, 47] width 6 height 6
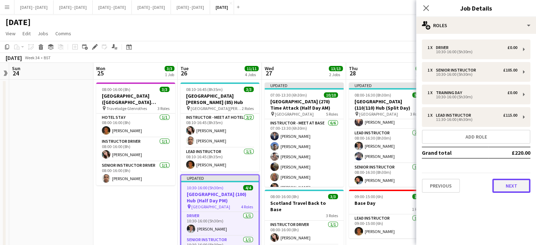
click at [517, 182] on button "Next" at bounding box center [511, 186] width 38 height 14
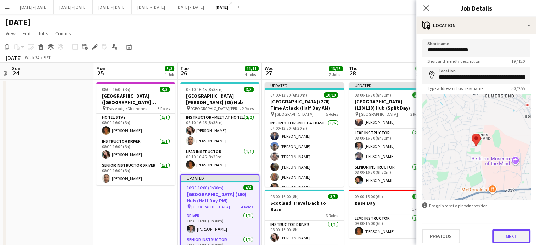
click at [512, 230] on button "Next" at bounding box center [511, 236] width 38 height 14
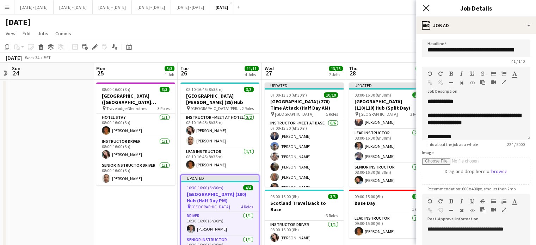
click at [426, 7] on icon "Close pop-in" at bounding box center [425, 8] width 7 height 7
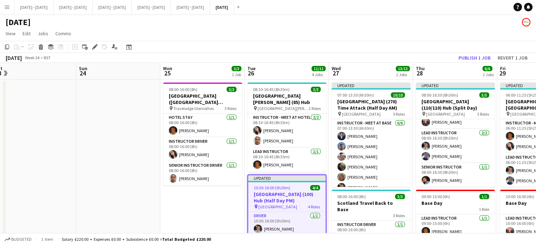
scroll to position [0, 265]
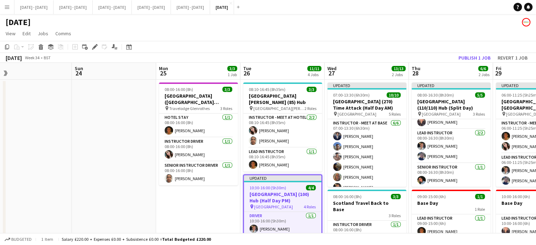
drag, startPoint x: 52, startPoint y: 108, endPoint x: 115, endPoint y: 130, distance: 66.6
click at [115, 130] on app-calendar-viewport "Wed 20 7/7 2 Jobs Thu 21 12/12 3 Jobs Fri 22 5/5 3 Jobs Sat 23 Sun 24 Mon 25 3/…" at bounding box center [268, 237] width 536 height 349
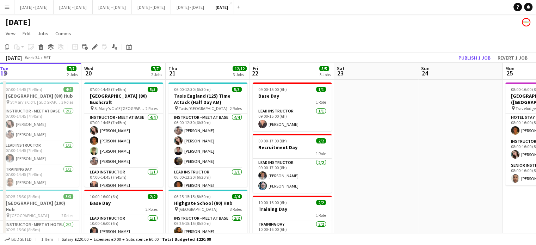
scroll to position [0, 217]
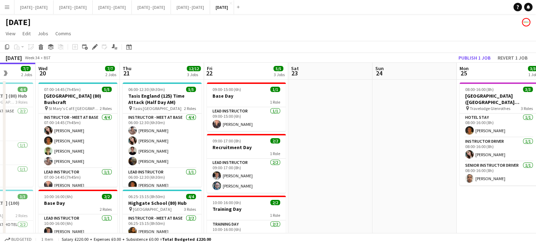
drag, startPoint x: 208, startPoint y: 211, endPoint x: 503, endPoint y: 191, distance: 294.7
click at [509, 188] on app-calendar-viewport "Sun 17 Mon 18 6/6 2 Jobs Tue 19 7/7 2 Jobs Wed 20 7/7 2 Jobs Thu 21 12/12 3 Job…" at bounding box center [268, 237] width 536 height 349
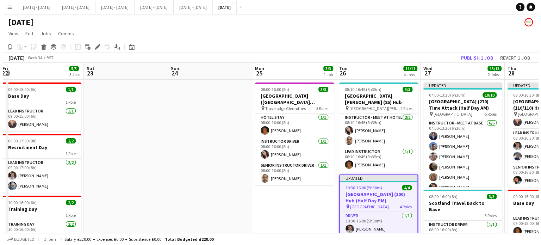
scroll to position [0, 270]
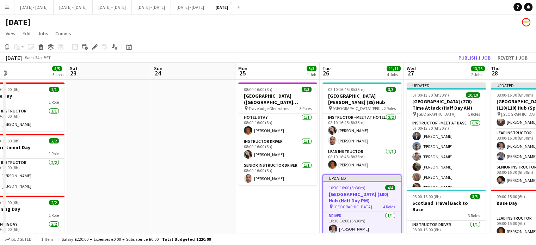
drag, startPoint x: 355, startPoint y: 176, endPoint x: 134, endPoint y: 173, distance: 221.2
click at [134, 173] on app-calendar-viewport "Tue 19 7/7 2 Jobs Wed 20 7/7 2 Jobs Thu 21 12/12 3 Jobs Fri 22 5/5 3 Jobs Sat 2…" at bounding box center [268, 237] width 536 height 349
click at [171, 6] on button "[DATE] - [DATE] Close" at bounding box center [151, 7] width 39 height 14
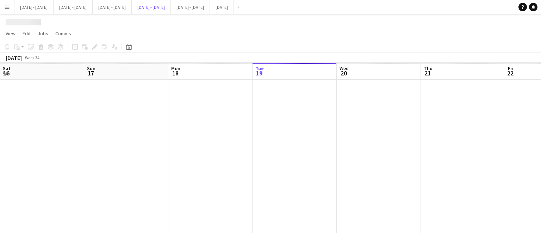
scroll to position [0, 168]
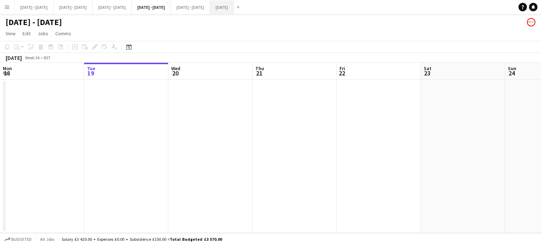
click at [234, 12] on button "[DATE] Close" at bounding box center [222, 7] width 24 height 14
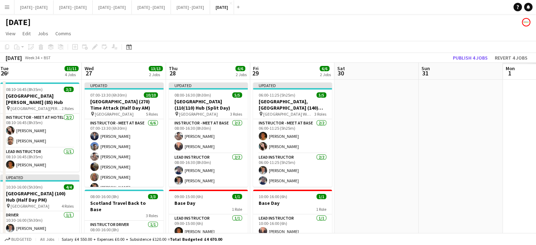
scroll to position [0, 187]
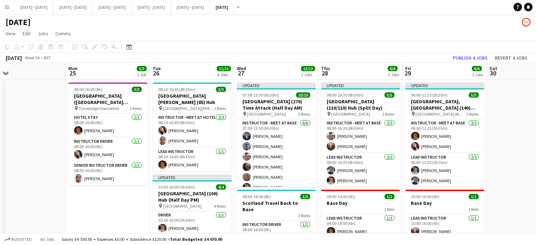
drag, startPoint x: 273, startPoint y: 215, endPoint x: 104, endPoint y: 222, distance: 169.9
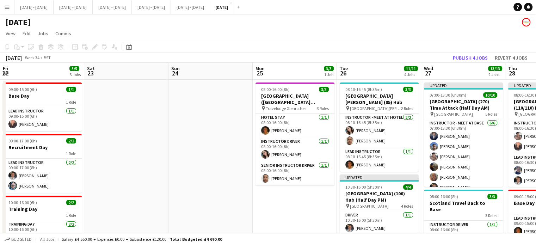
drag, startPoint x: 186, startPoint y: 210, endPoint x: 491, endPoint y: 207, distance: 305.0
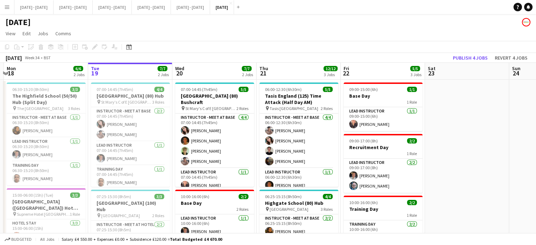
scroll to position [0, 163]
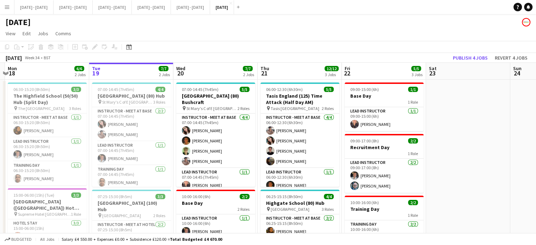
drag, startPoint x: 407, startPoint y: 179, endPoint x: 488, endPoint y: 179, distance: 81.0
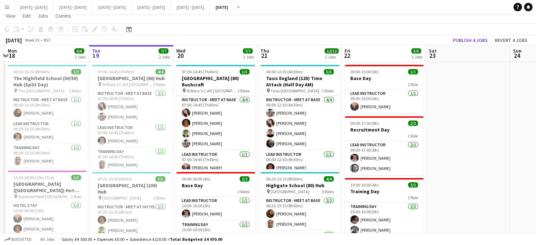
scroll to position [0, 0]
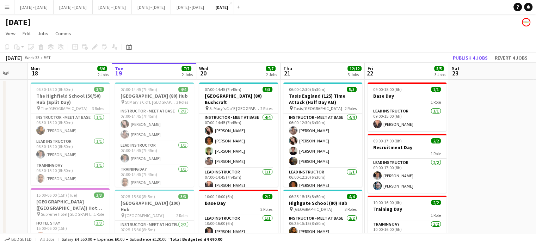
drag, startPoint x: 203, startPoint y: 66, endPoint x: 226, endPoint y: 64, distance: 23.3
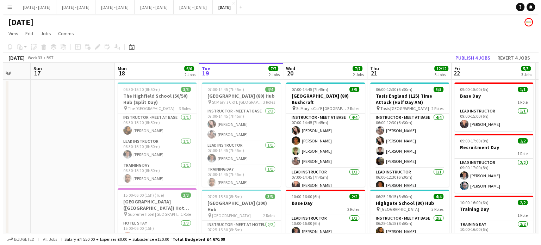
scroll to position [0, 225]
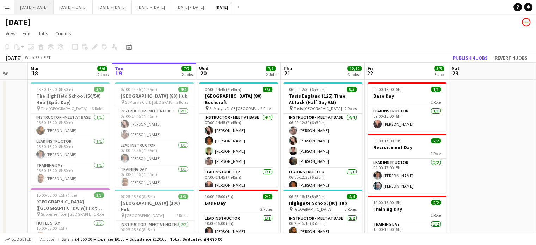
click at [24, 6] on button "[DATE] - [DATE] Close" at bounding box center [33, 7] width 39 height 14
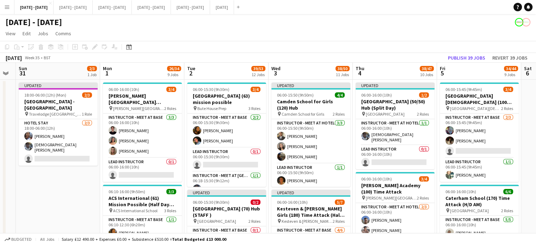
scroll to position [0, 237]
drag, startPoint x: 41, startPoint y: 192, endPoint x: 88, endPoint y: 194, distance: 46.9
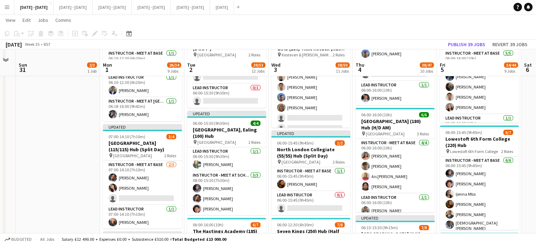
scroll to position [176, 0]
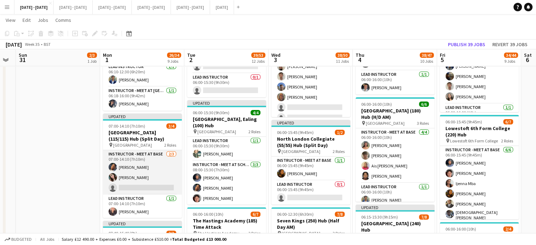
click at [126, 181] on app-card-role "Instructor - Meet at Base 2/3 07:00-14:10 (7h10m) Oluwapelumi Oguntunde Lucy Co…" at bounding box center [142, 172] width 79 height 44
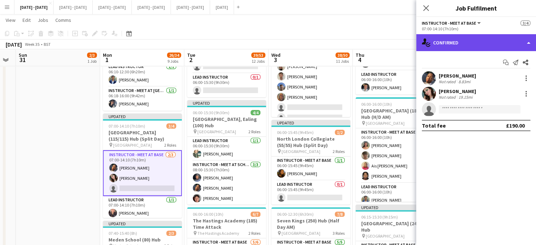
click at [475, 37] on div "single-neutral-actions-check-2 Confirmed" at bounding box center [476, 42] width 120 height 17
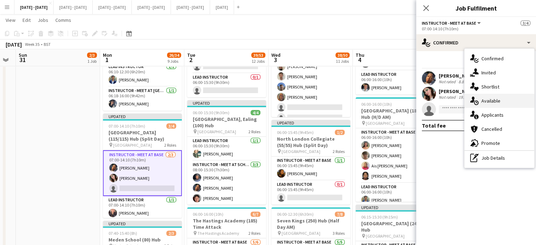
click at [500, 99] on div "single-neutral-actions-upload Available" at bounding box center [499, 101] width 70 height 14
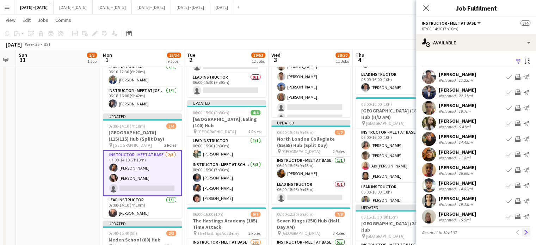
click at [523, 232] on app-icon "Next" at bounding box center [525, 232] width 5 height 5
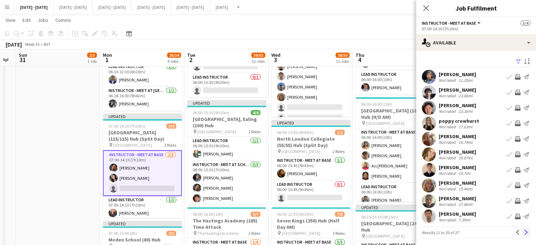
click at [523, 231] on app-icon "Next" at bounding box center [525, 232] width 5 height 5
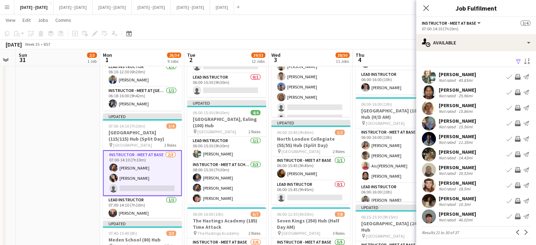
scroll to position [1, 0]
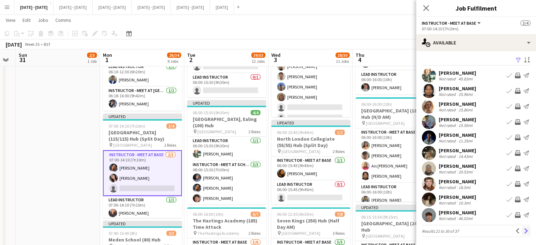
click at [523, 231] on app-icon "Next" at bounding box center [525, 230] width 5 height 5
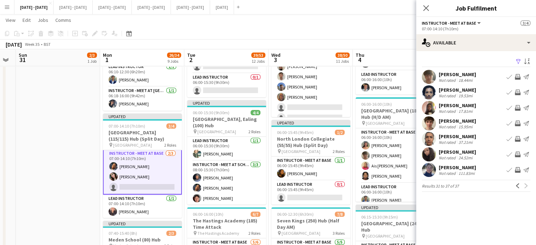
scroll to position [0, 0]
click at [465, 120] on div "[PERSON_NAME]" at bounding box center [456, 121] width 37 height 6
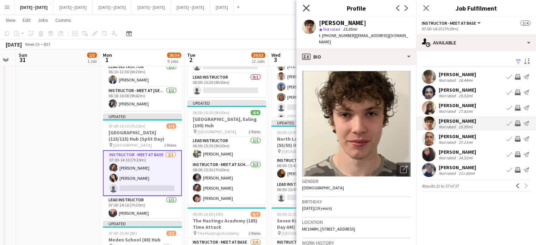
click at [304, 8] on icon "Close pop-in" at bounding box center [306, 8] width 7 height 7
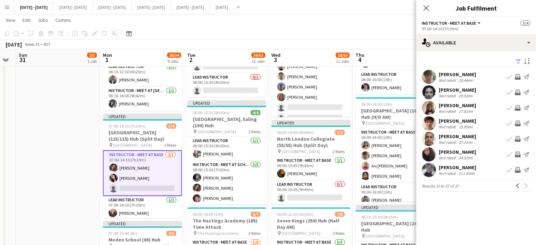
click at [509, 123] on app-icon "Book crew" at bounding box center [509, 123] width 6 height 6
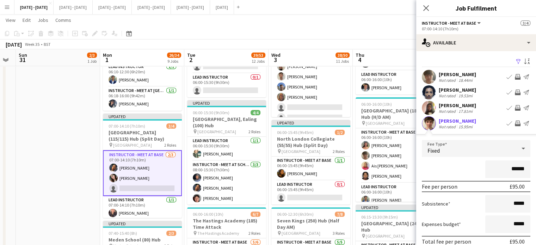
scroll to position [94, 0]
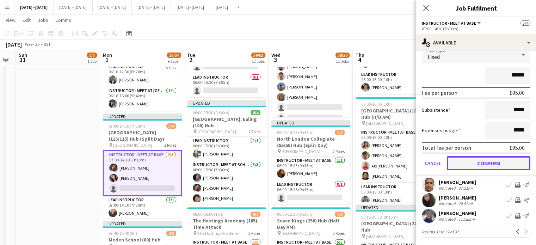
click at [485, 164] on button "Confirm" at bounding box center [488, 163] width 83 height 14
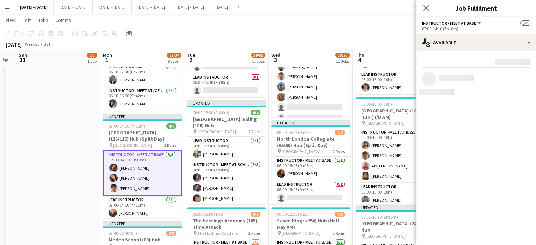
scroll to position [0, 0]
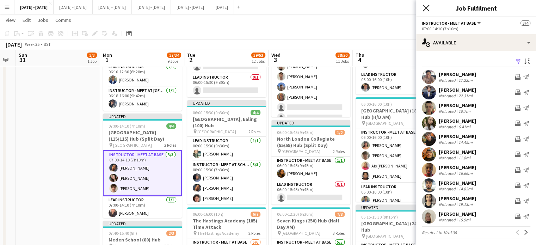
click at [425, 6] on icon "Close pop-in" at bounding box center [425, 8] width 7 height 7
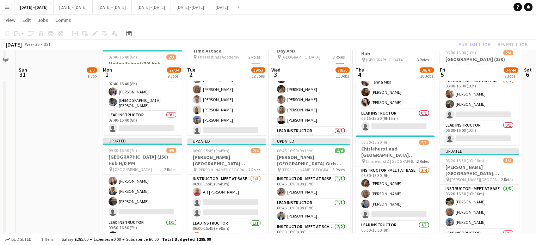
scroll to position [387, 0]
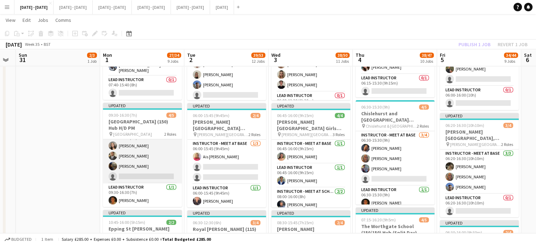
click at [137, 167] on app-card-role "Instructor - Meet at Base 3/4 09:30-16:30 (7h) Grace Anieke Omar Adio Evie Prat…" at bounding box center [142, 156] width 79 height 55
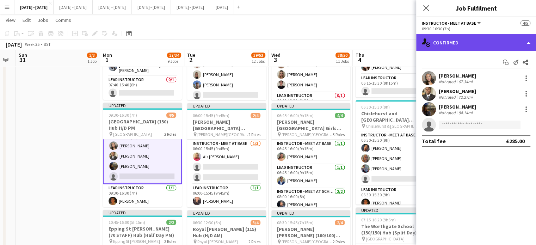
click at [507, 41] on div "single-neutral-actions-check-2 Confirmed" at bounding box center [476, 42] width 120 height 17
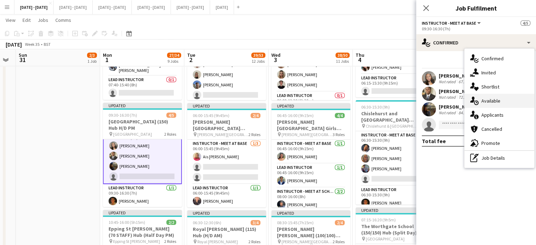
click at [510, 100] on div "single-neutral-actions-upload Available" at bounding box center [499, 101] width 70 height 14
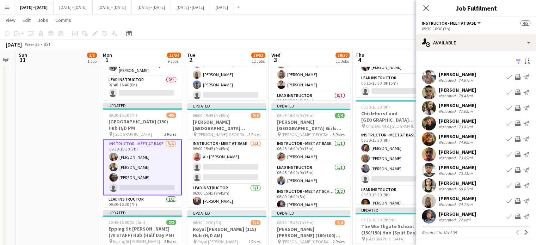
scroll to position [1, 0]
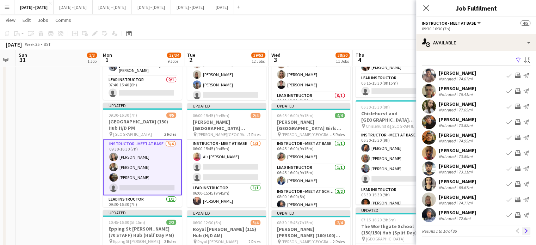
click at [523, 230] on app-icon "Next" at bounding box center [525, 230] width 5 height 5
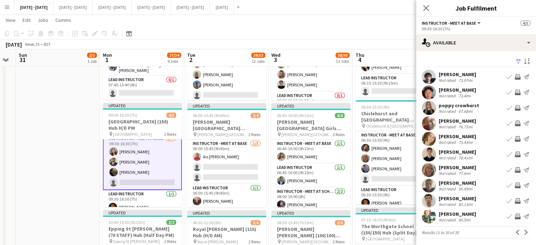
scroll to position [0, 0]
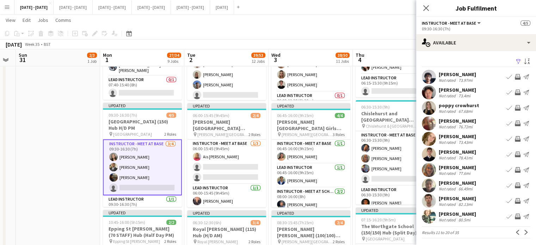
click at [456, 199] on div "[PERSON_NAME]" at bounding box center [456, 198] width 37 height 6
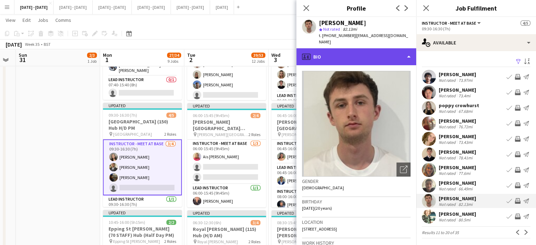
click at [372, 56] on div "profile Bio" at bounding box center [356, 56] width 120 height 17
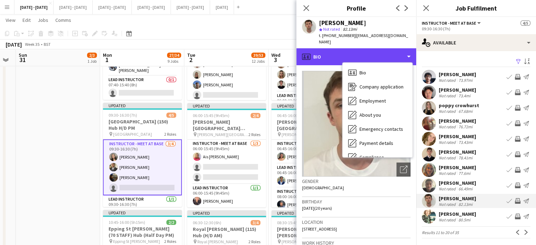
scroll to position [66, 0]
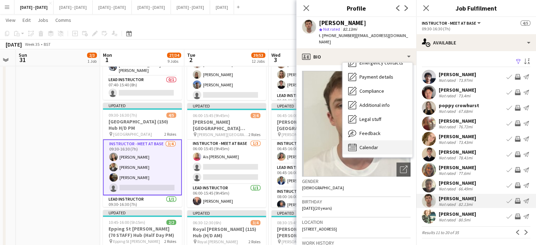
click at [372, 144] on span "Calendar" at bounding box center [368, 147] width 19 height 6
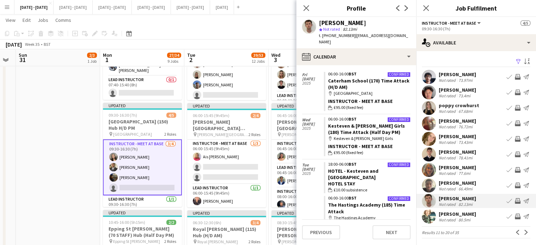
scroll to position [0, 0]
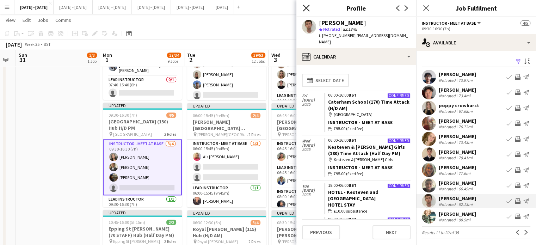
click at [306, 6] on icon "Close pop-in" at bounding box center [306, 8] width 7 height 7
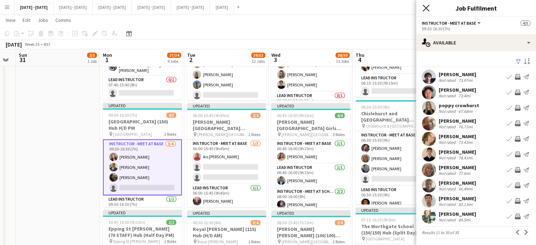
click at [428, 7] on icon "Close pop-in" at bounding box center [425, 8] width 7 height 7
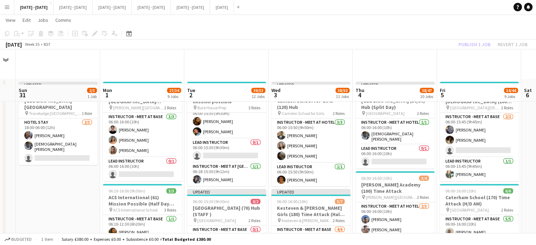
scroll to position [70, 0]
